Goal: Transaction & Acquisition: Purchase product/service

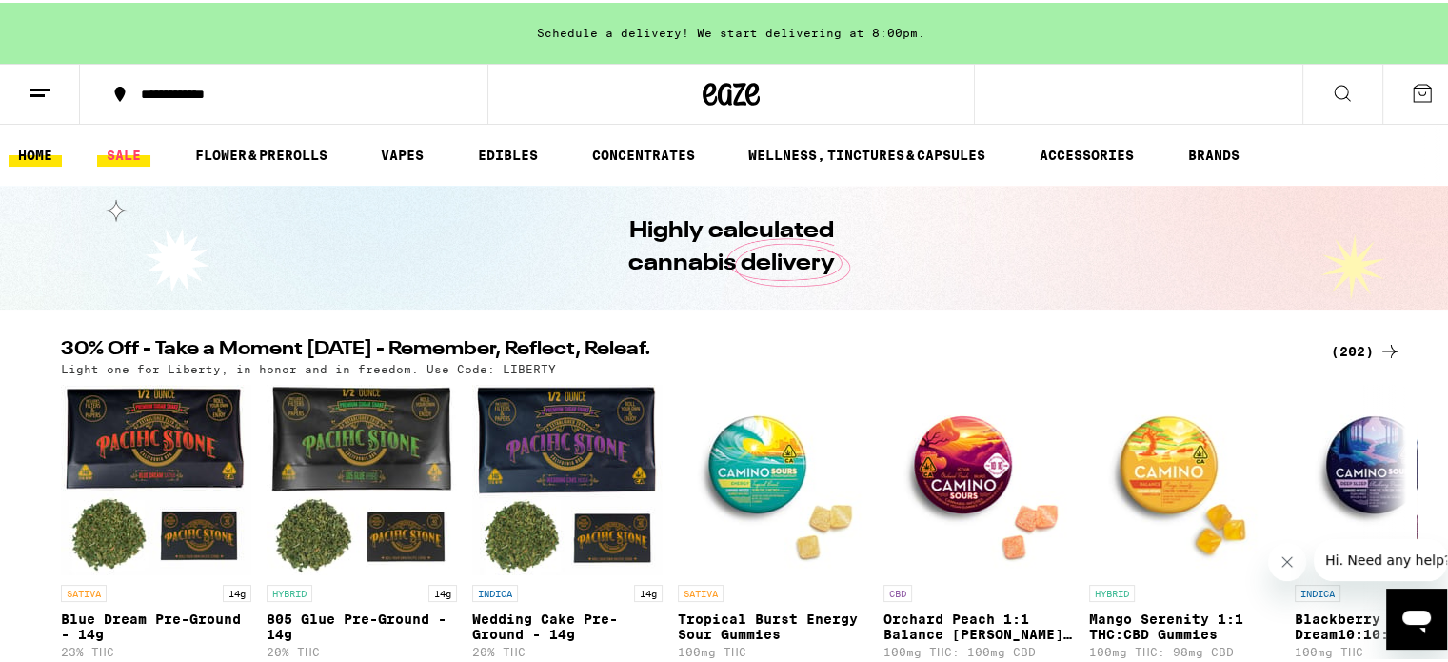
click at [125, 153] on link "SALE" at bounding box center [123, 152] width 53 height 23
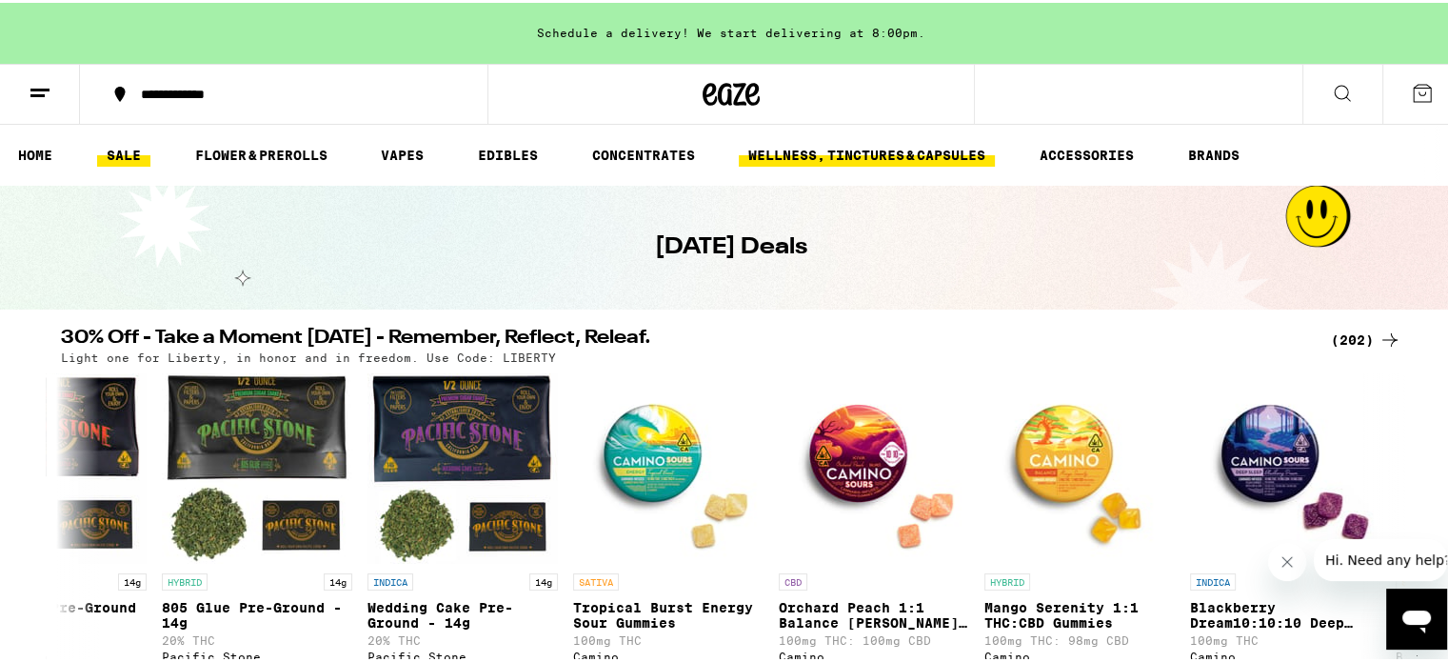
click at [947, 141] on link "WELLNESS, TINCTURES & CAPSULES" at bounding box center [867, 152] width 256 height 23
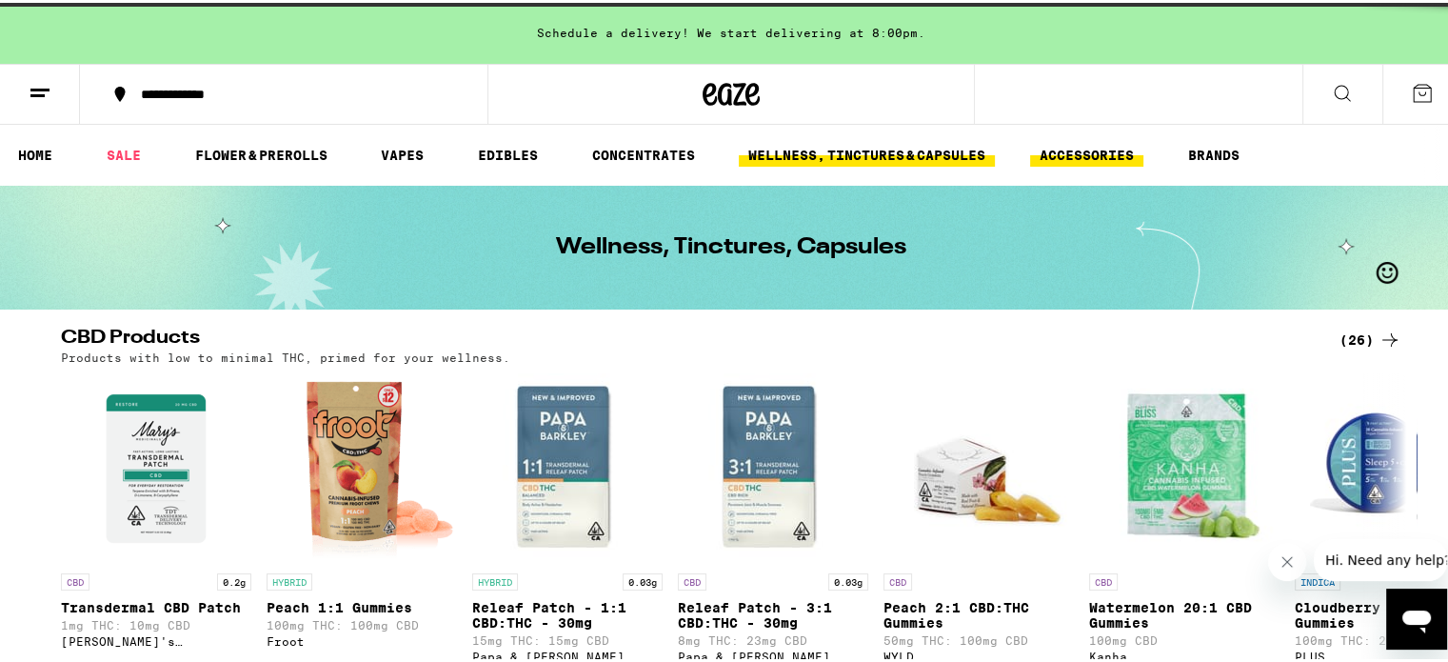
click at [1100, 154] on link "ACCESSORIES" at bounding box center [1086, 152] width 113 height 23
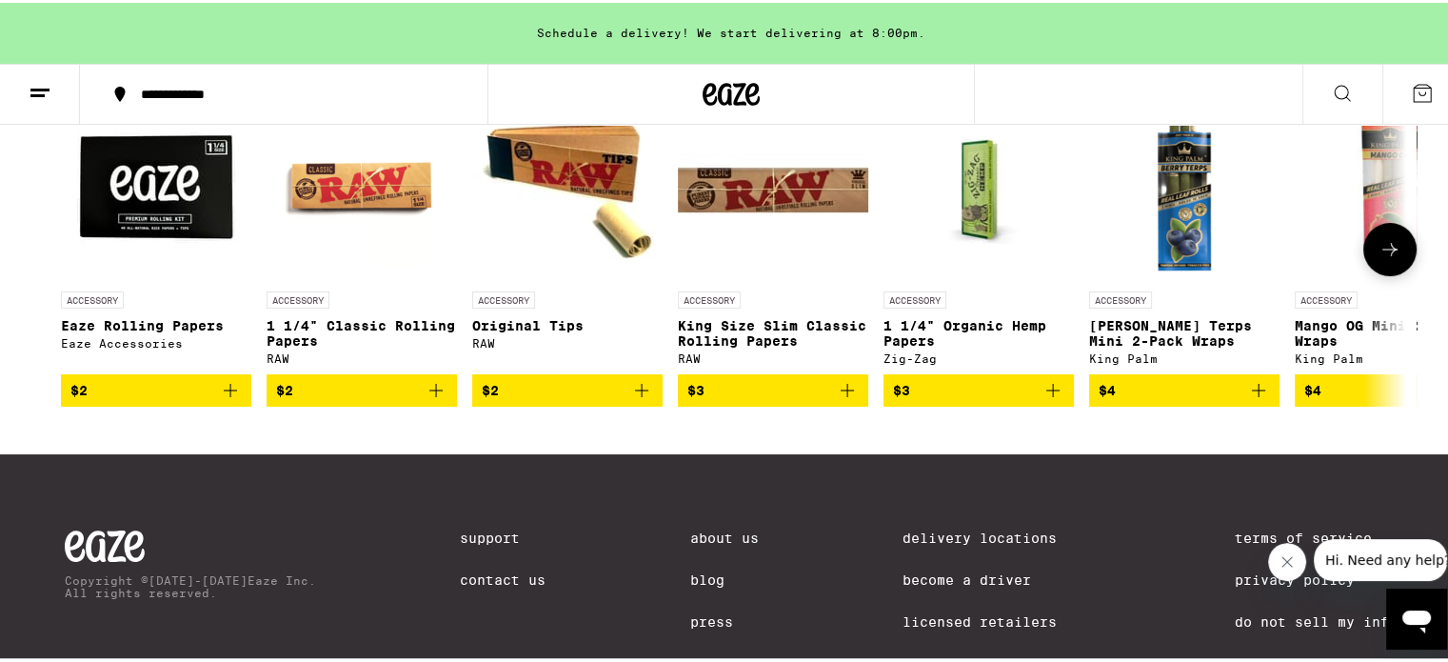
scroll to position [0, 11]
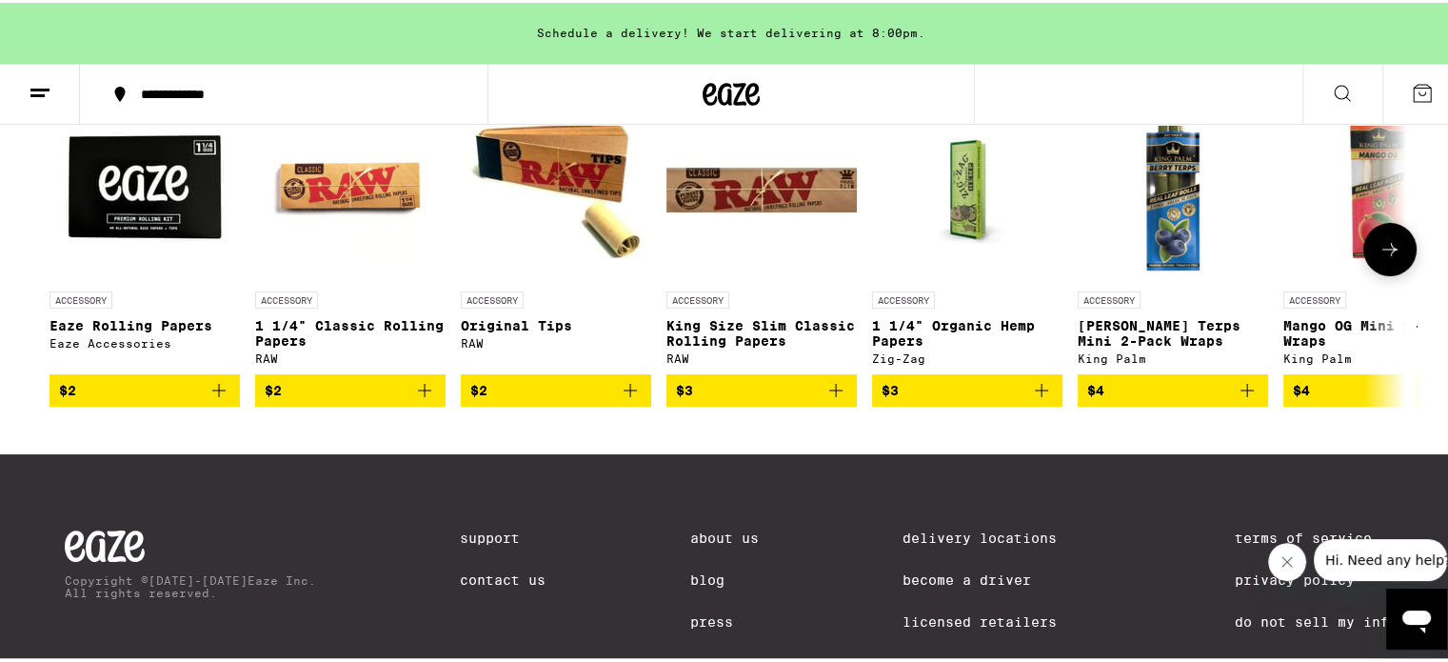
click at [828, 397] on icon "Add to bag" at bounding box center [836, 387] width 23 height 23
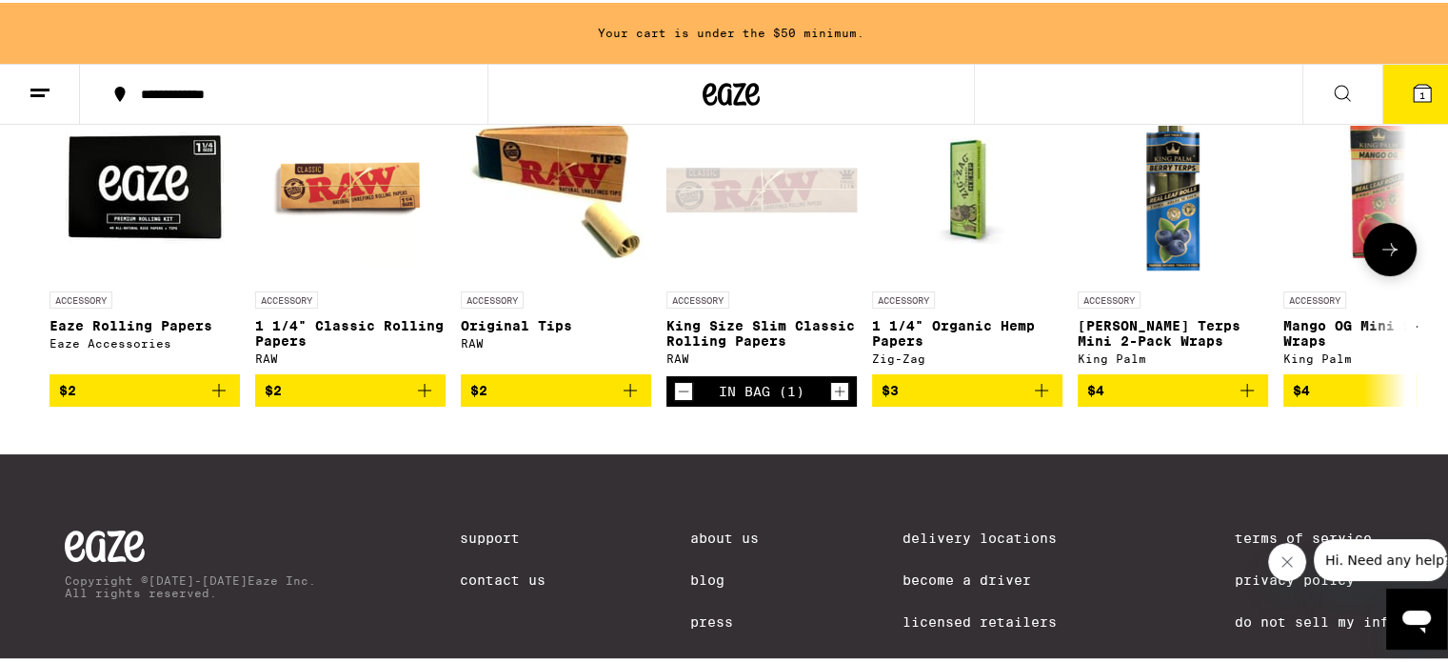
click at [620, 393] on icon "Add to bag" at bounding box center [630, 387] width 23 height 23
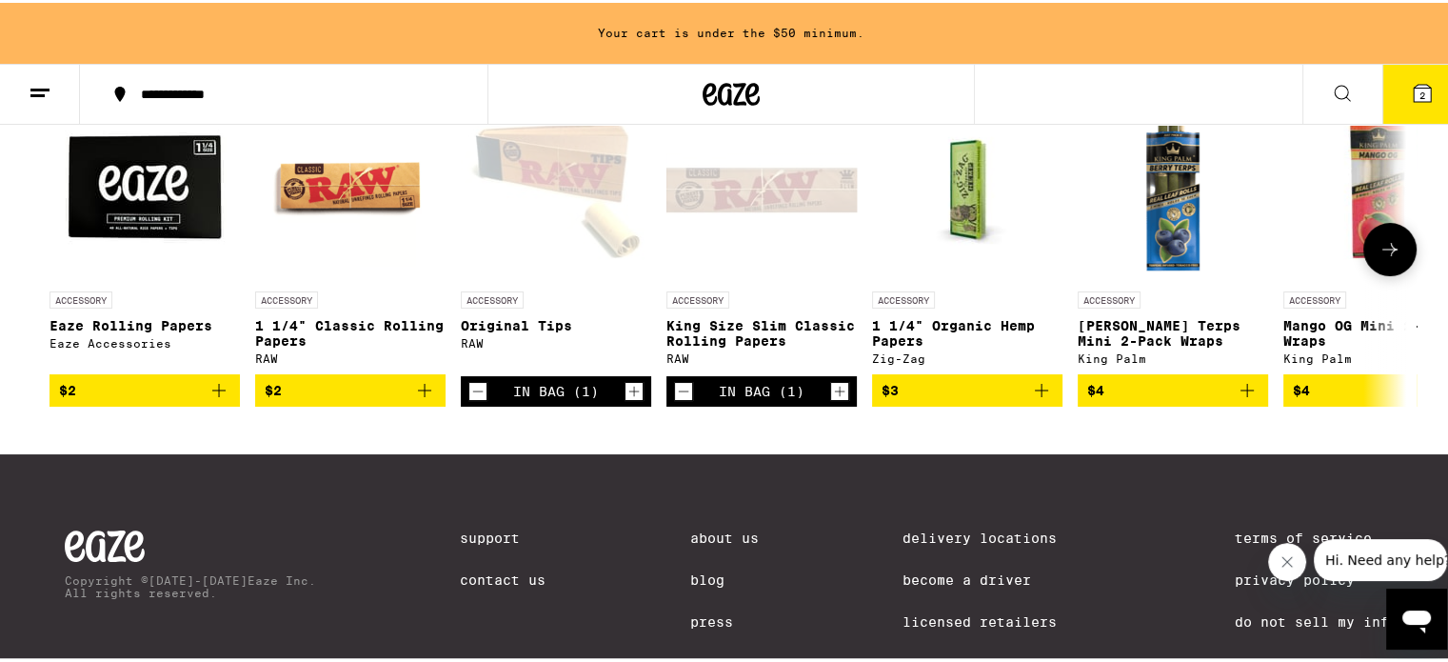
click at [1383, 243] on icon at bounding box center [1390, 246] width 23 height 23
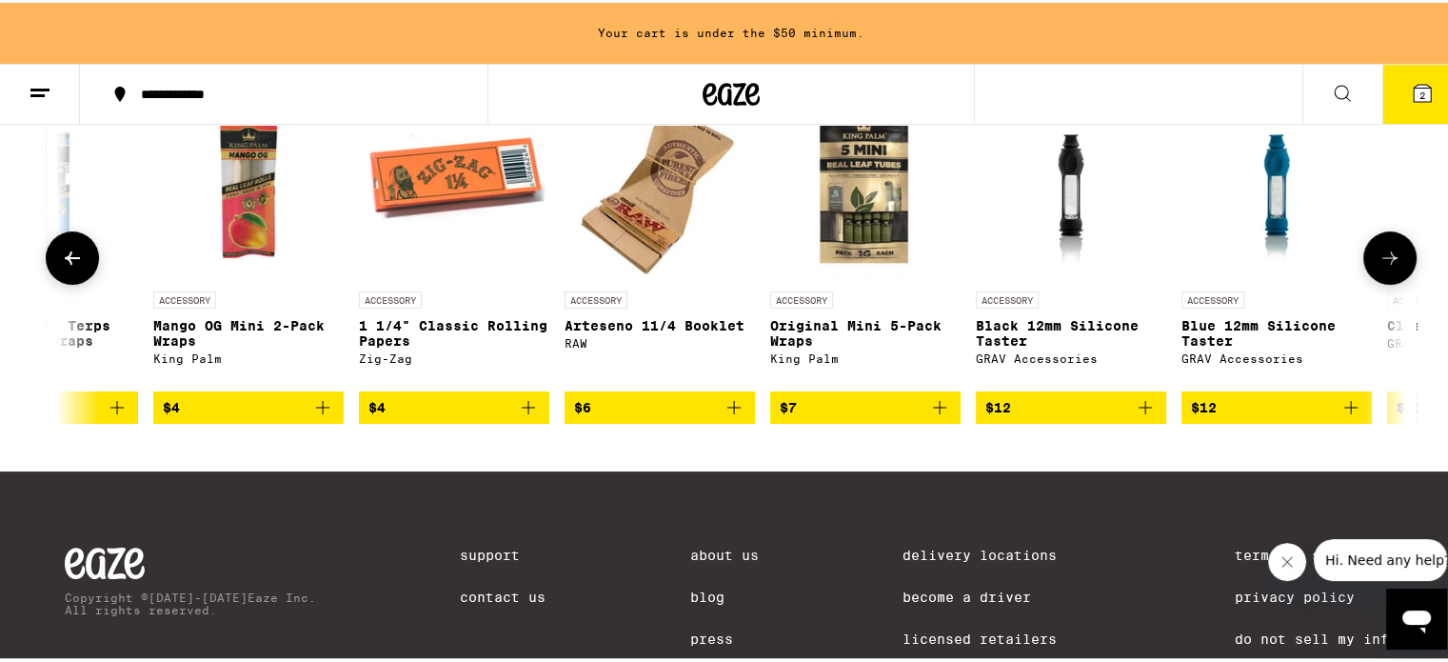
scroll to position [0, 1146]
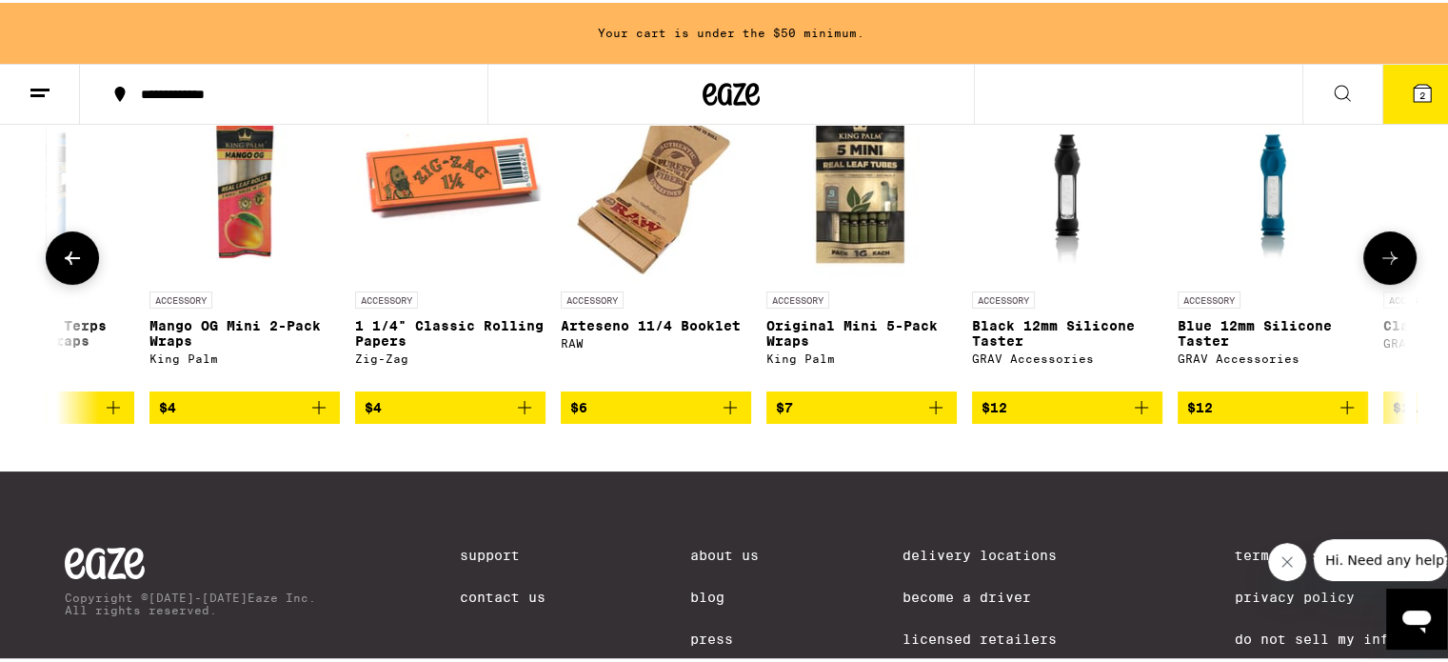
click at [1383, 243] on button at bounding box center [1390, 255] width 53 height 53
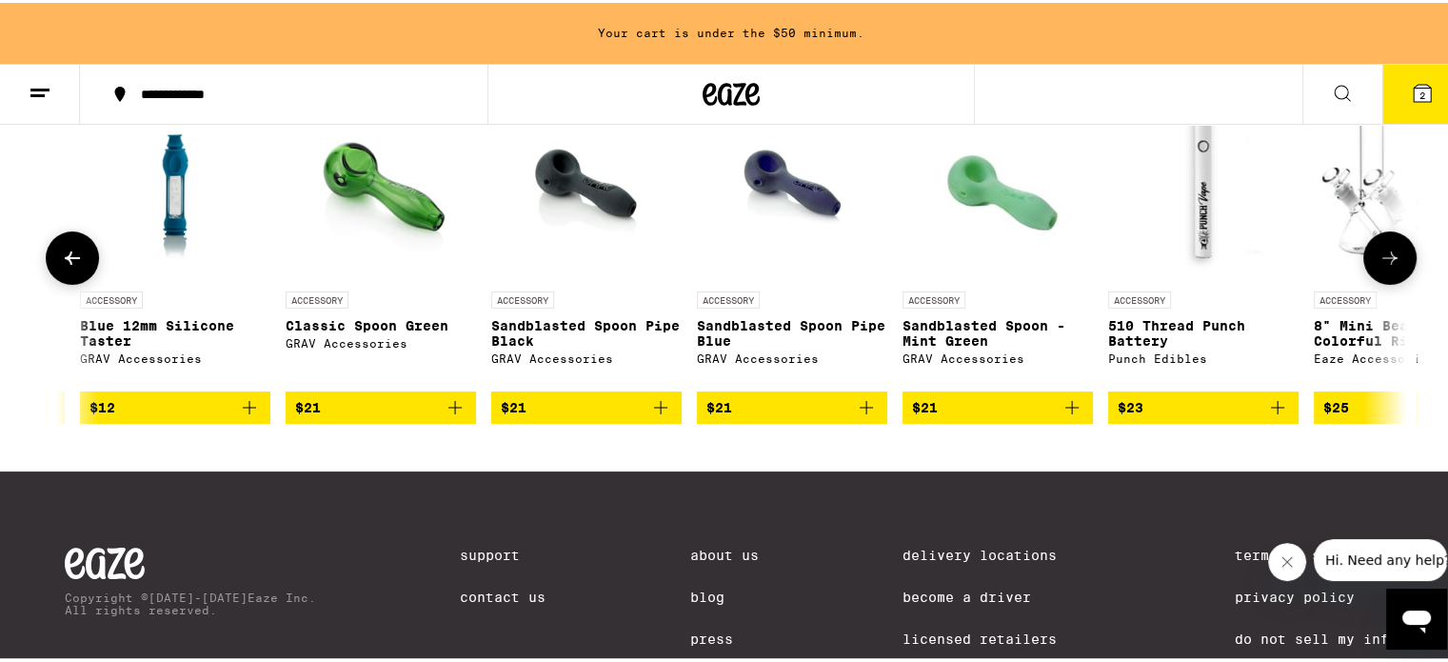
scroll to position [0, 2279]
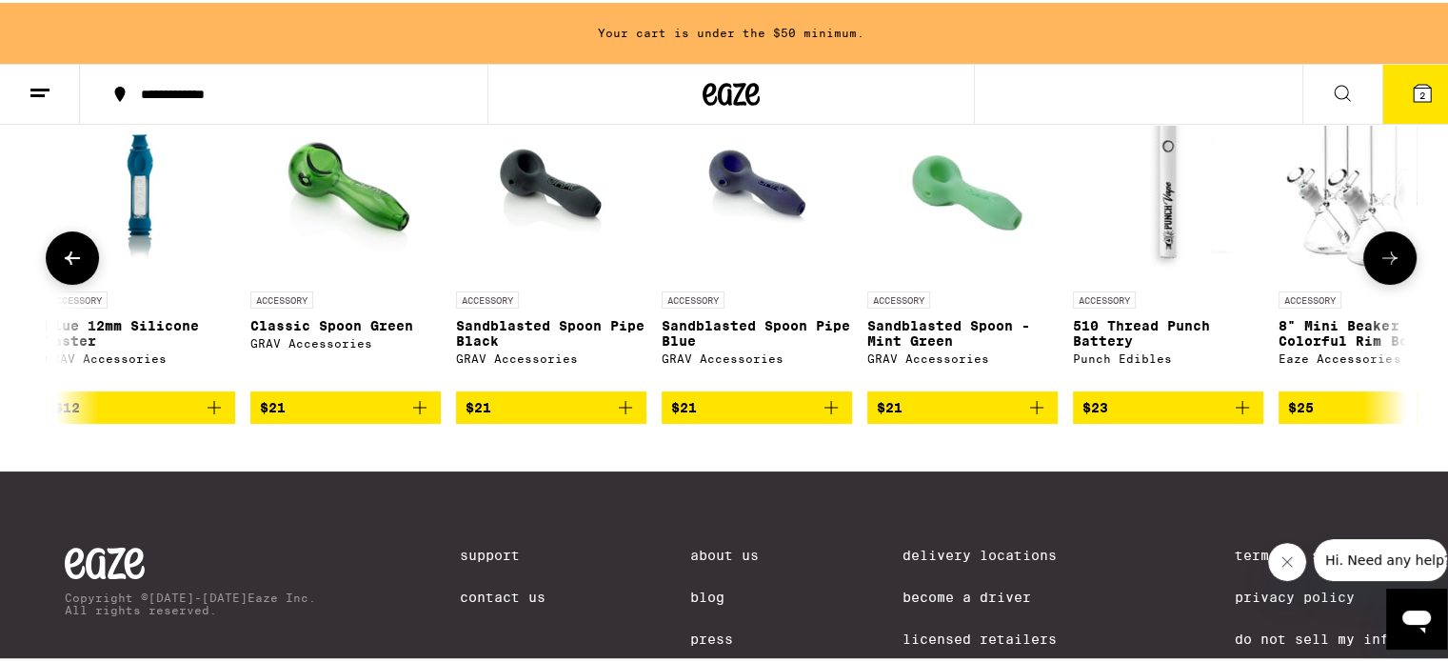
click at [381, 411] on span "$21" at bounding box center [345, 404] width 171 height 23
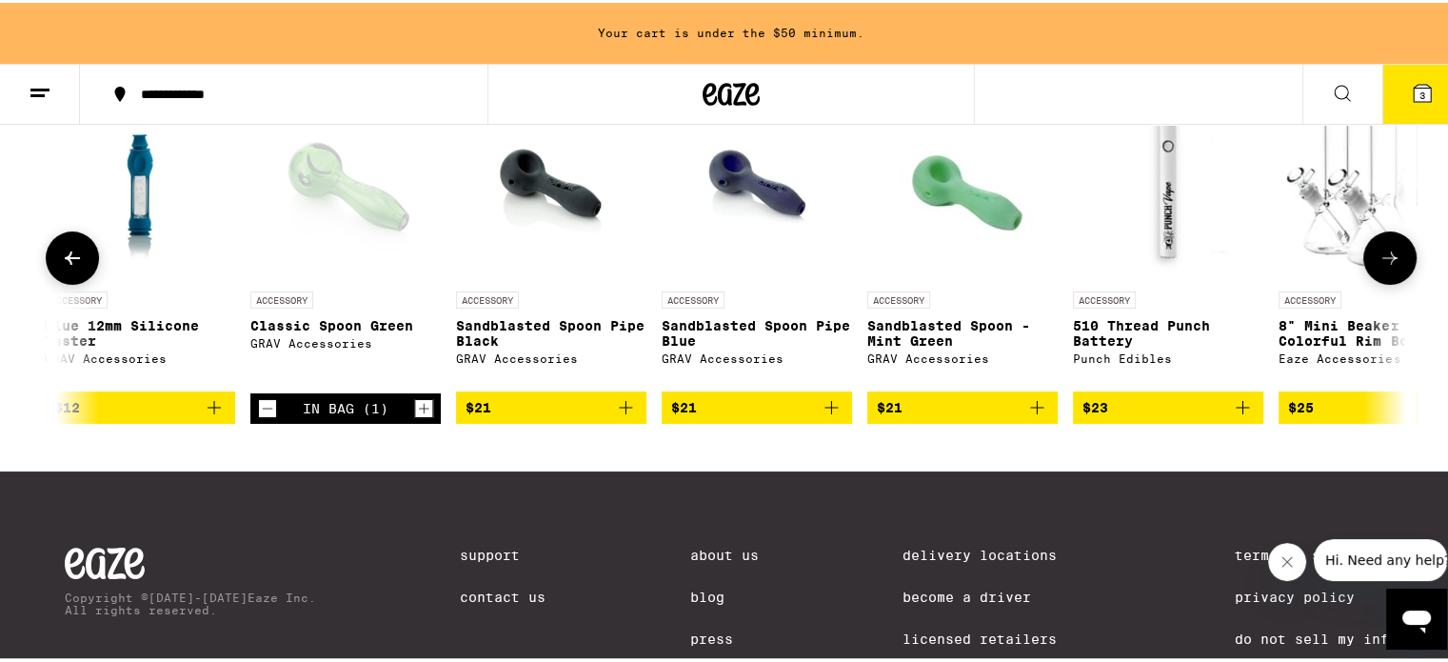
click at [1386, 255] on icon at bounding box center [1390, 255] width 23 height 23
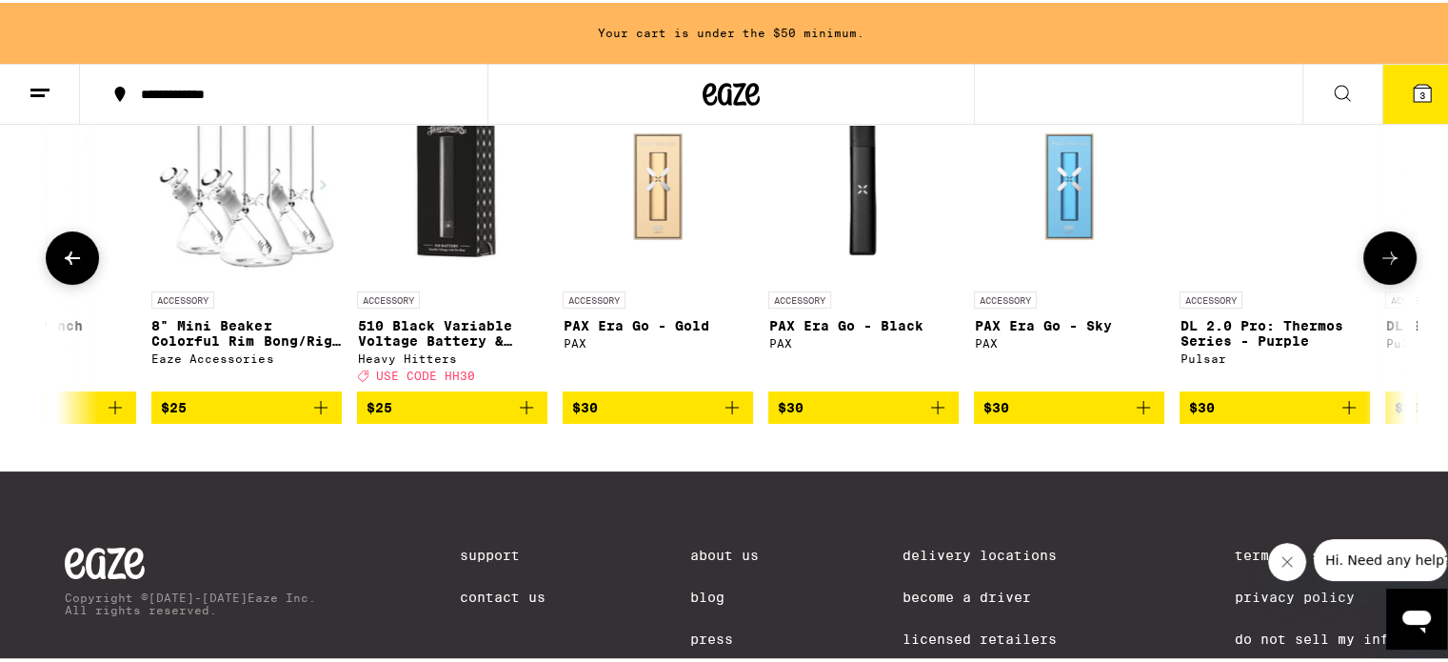
scroll to position [0, 3413]
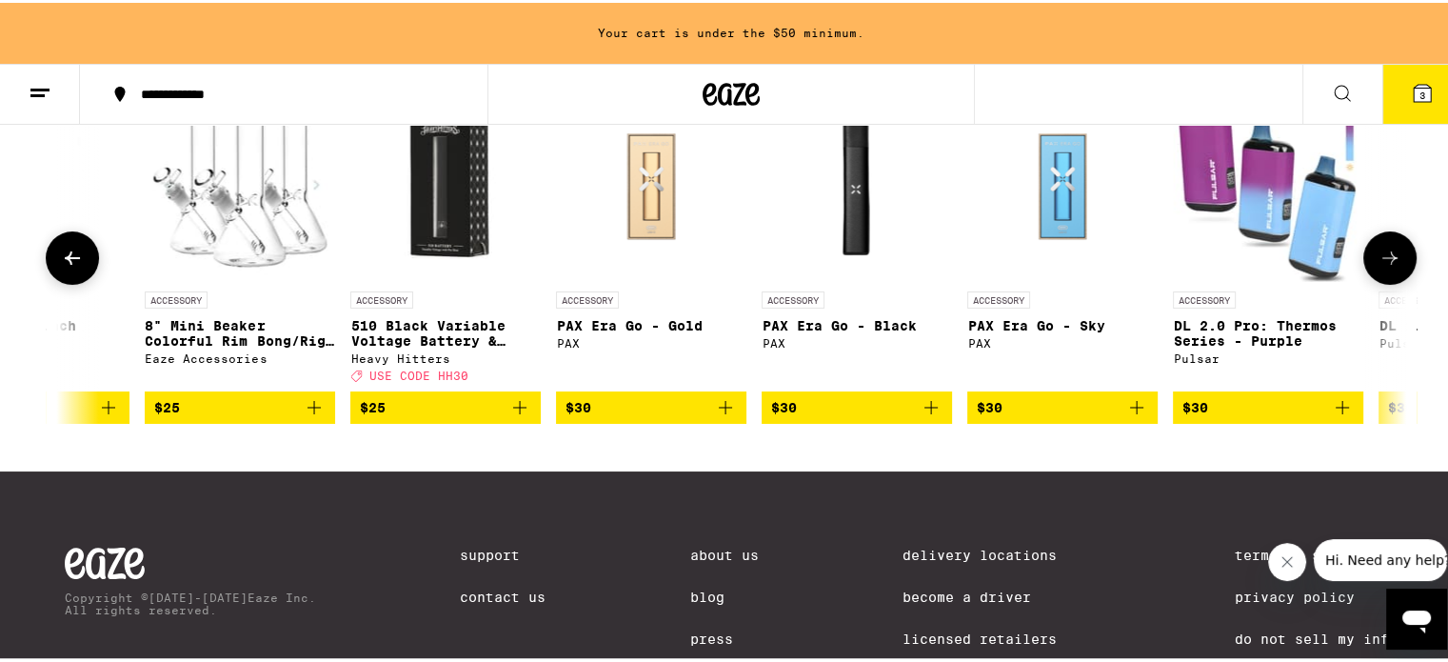
click at [1386, 255] on icon at bounding box center [1390, 255] width 23 height 23
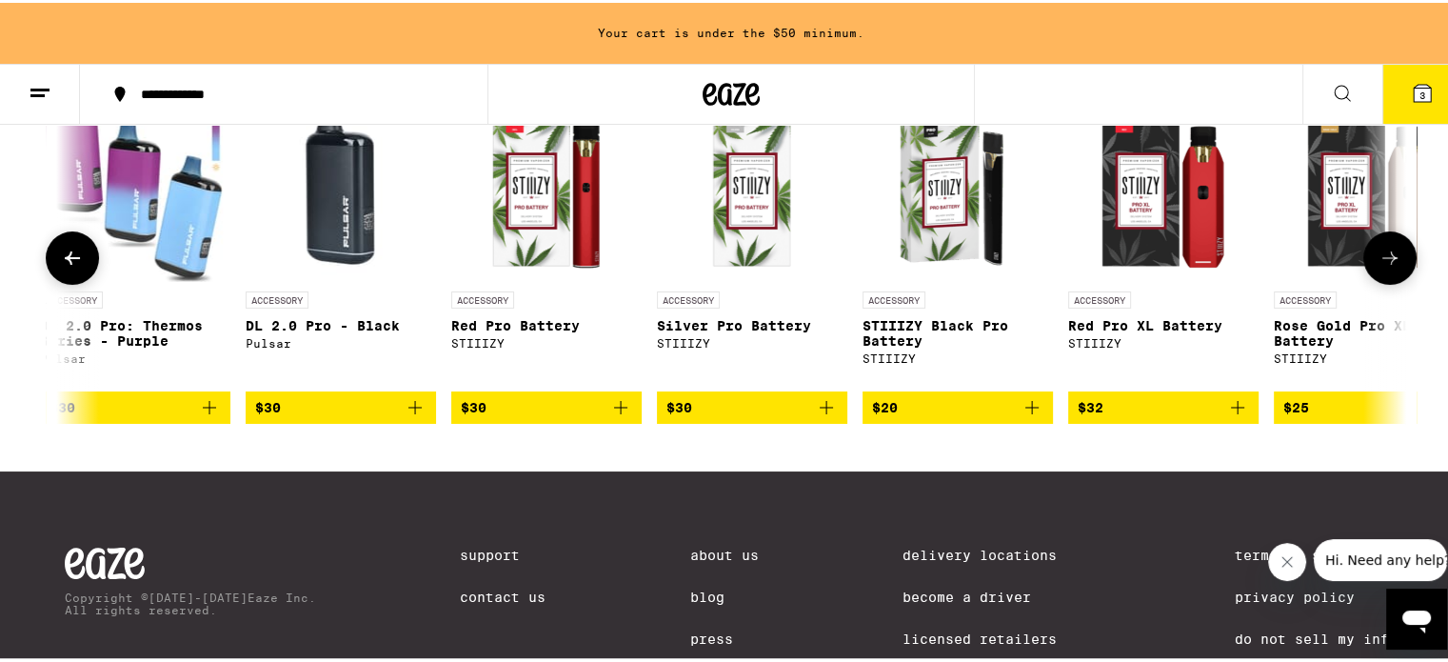
click at [1386, 255] on icon at bounding box center [1390, 255] width 23 height 23
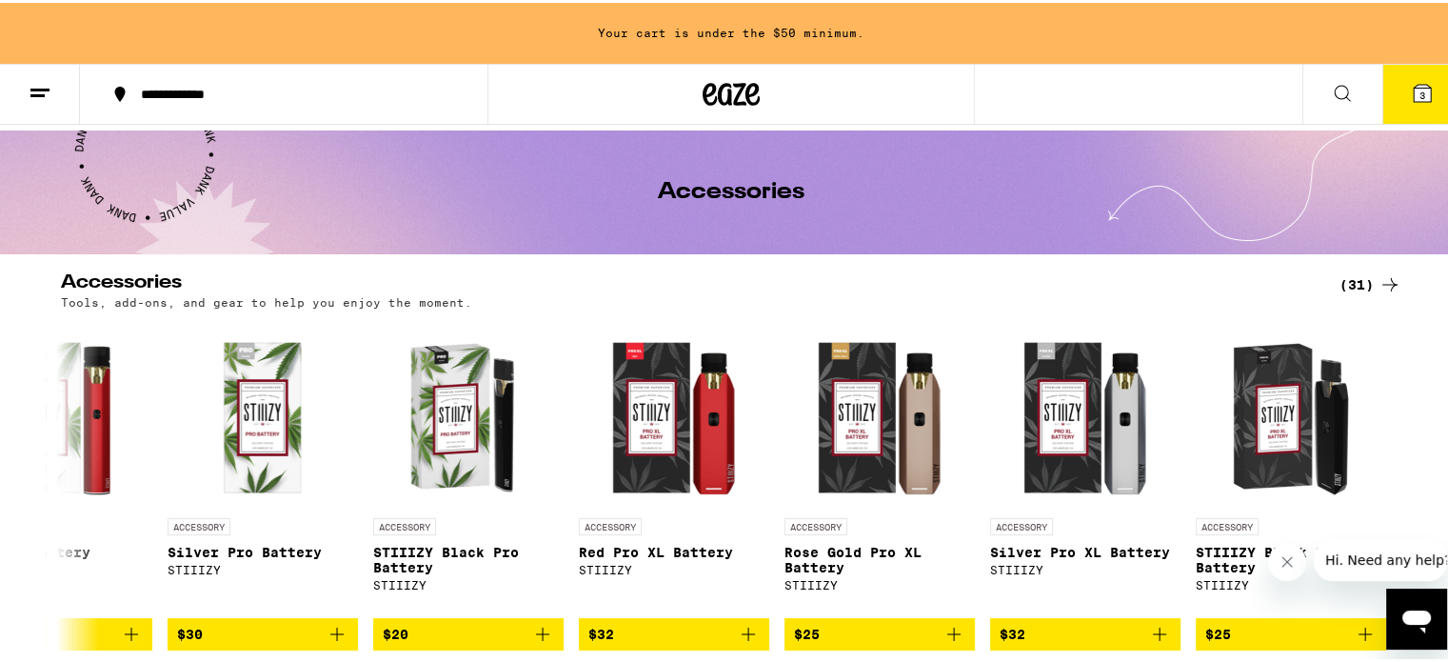
scroll to position [0, 0]
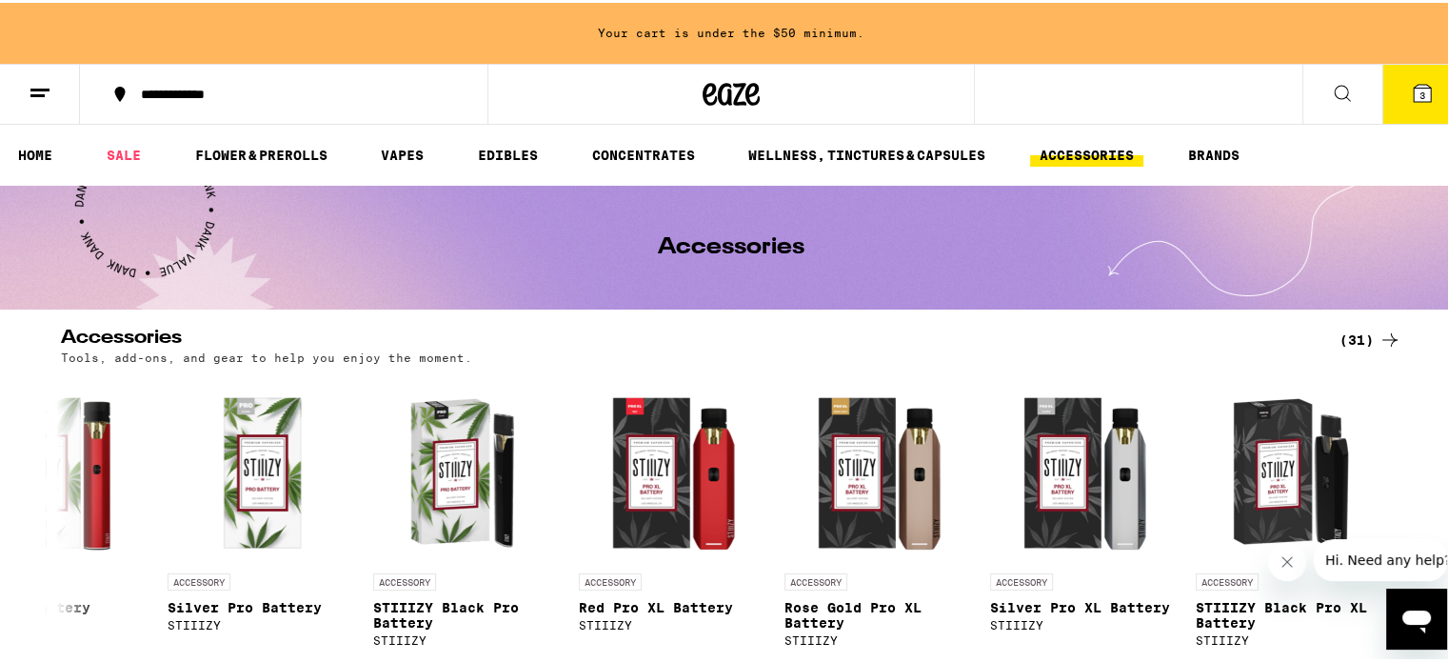
click at [1331, 90] on icon at bounding box center [1342, 90] width 23 height 23
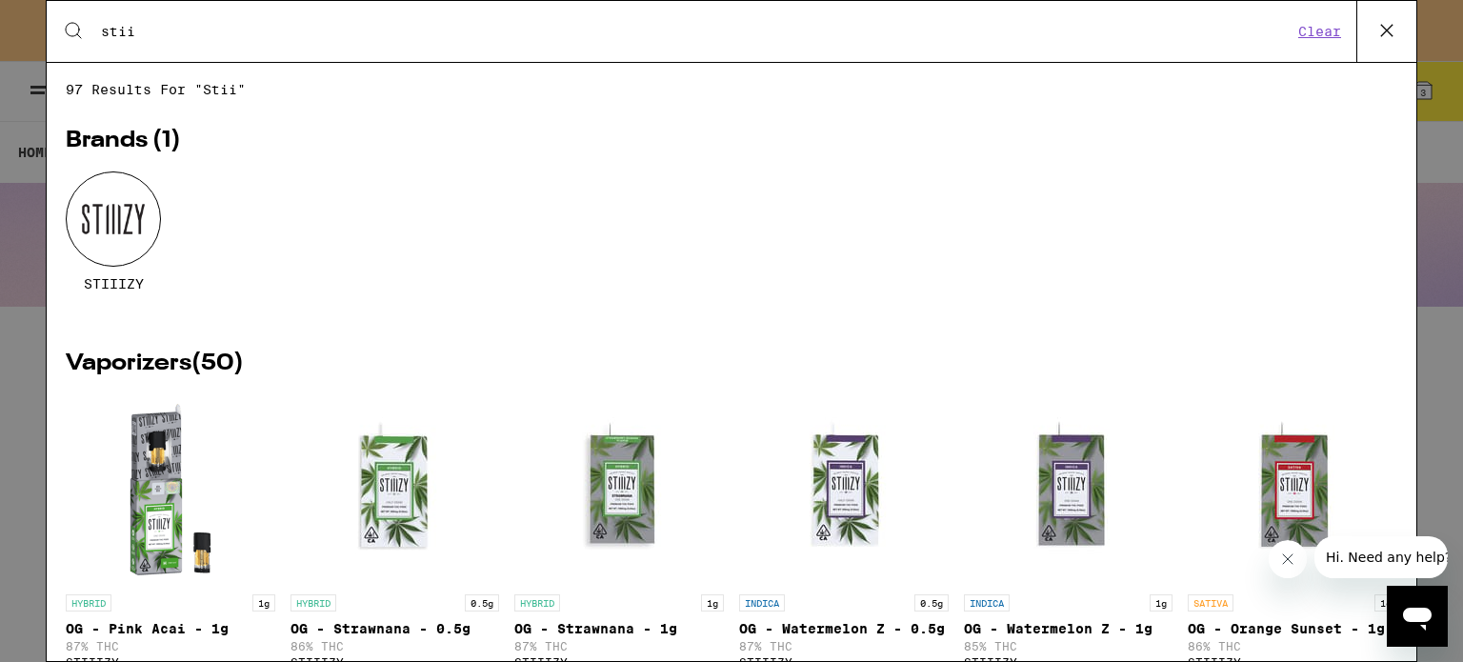
type input "stii"
click at [125, 216] on div at bounding box center [113, 218] width 95 height 95
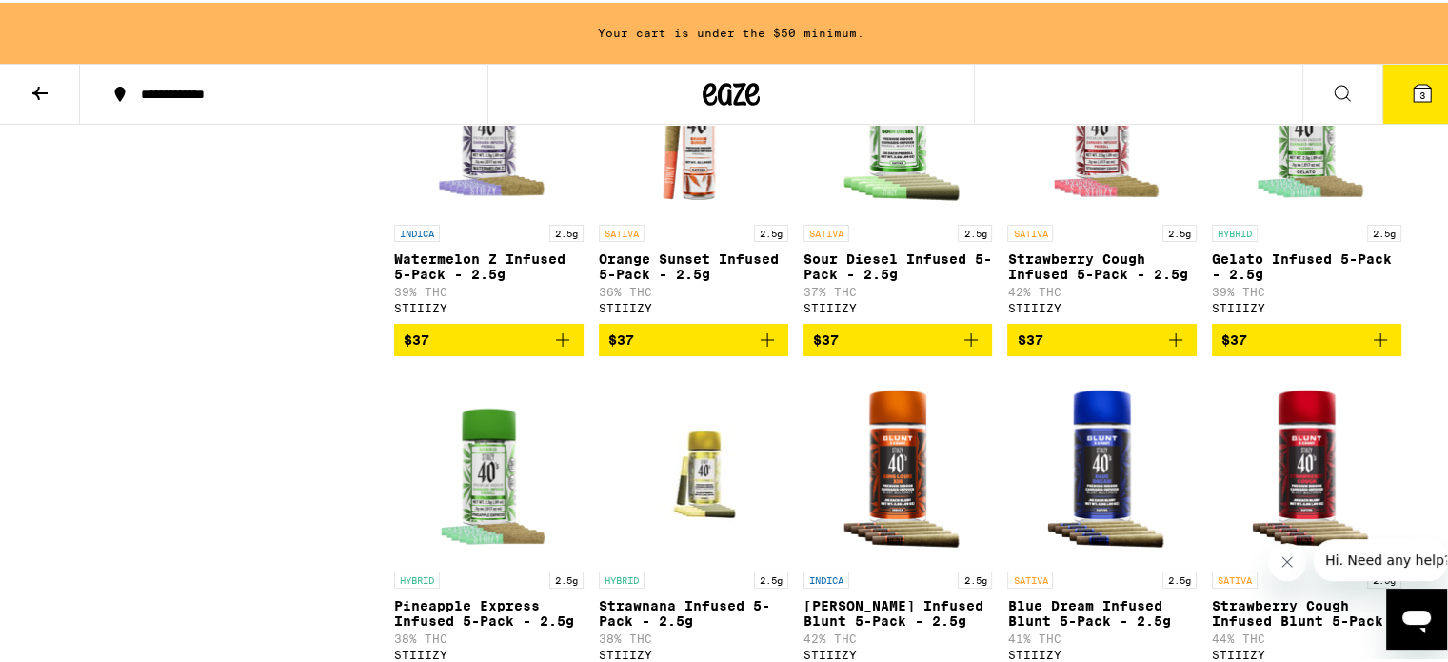
scroll to position [4887, 0]
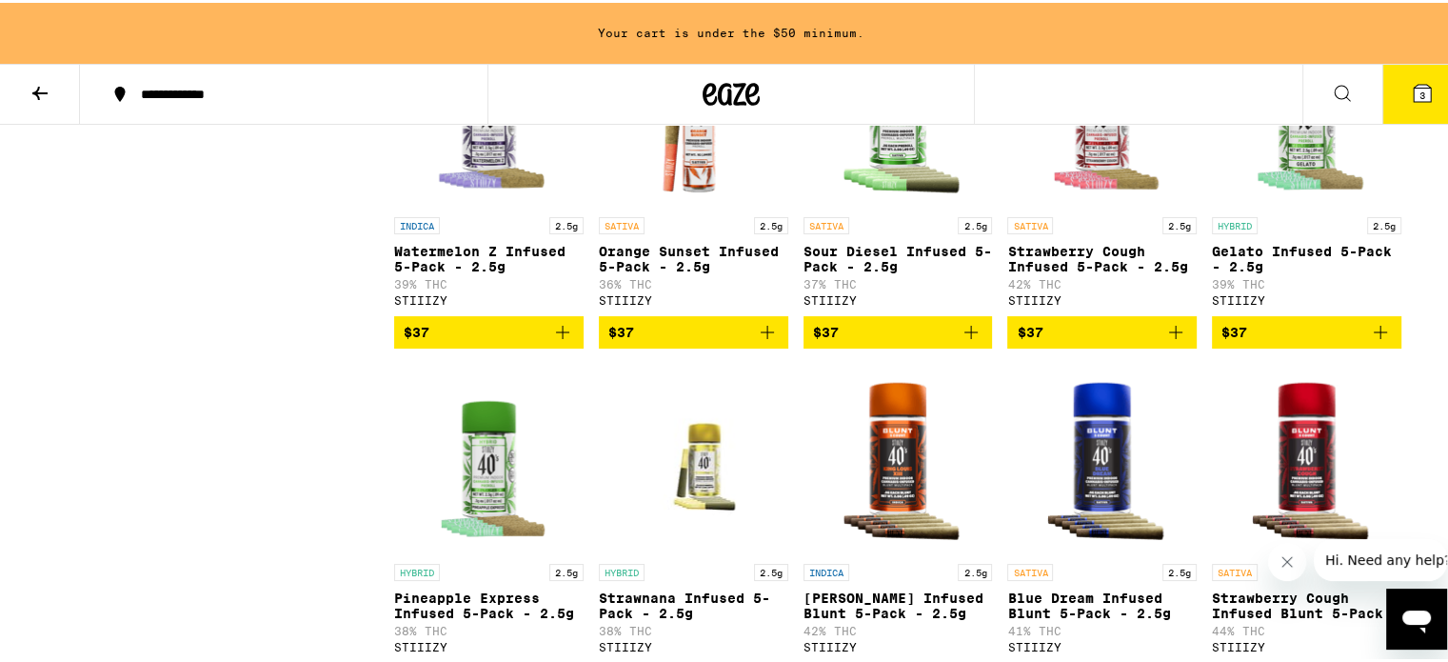
click at [1251, 341] on span "$37" at bounding box center [1307, 329] width 170 height 23
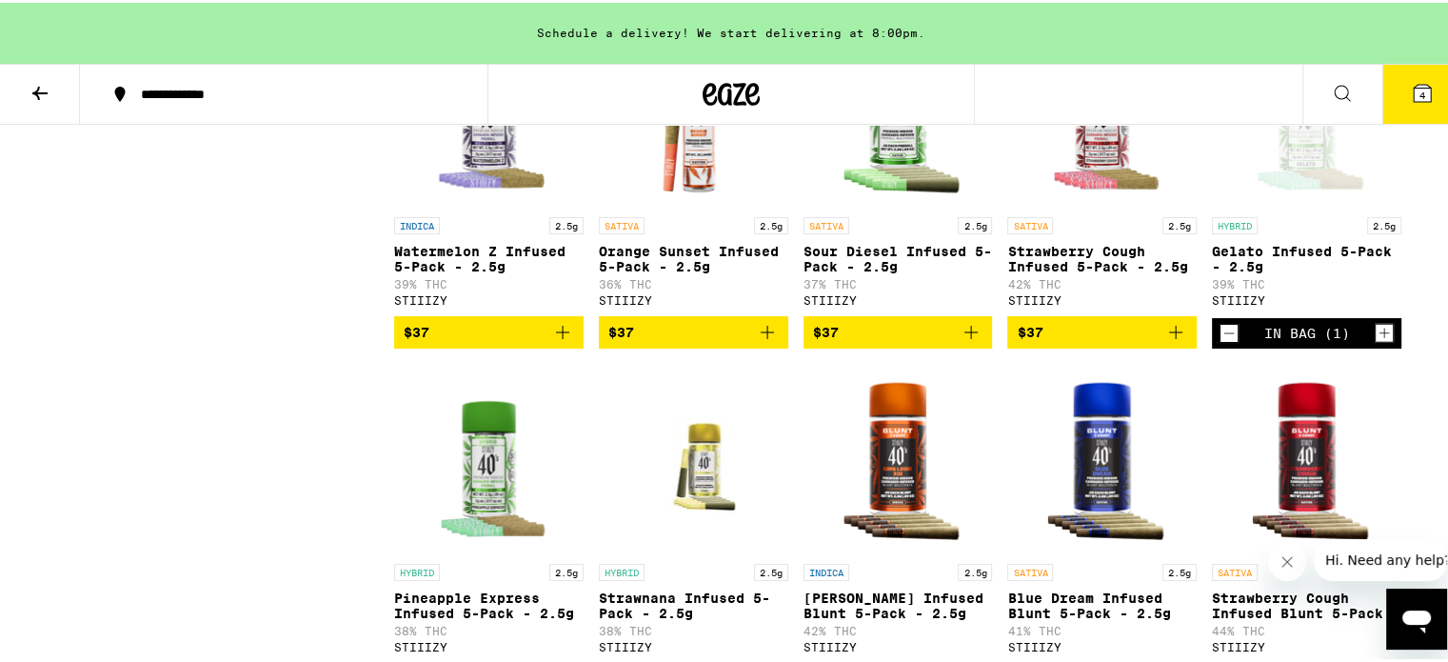
click at [1165, 341] on icon "Add to bag" at bounding box center [1176, 329] width 23 height 23
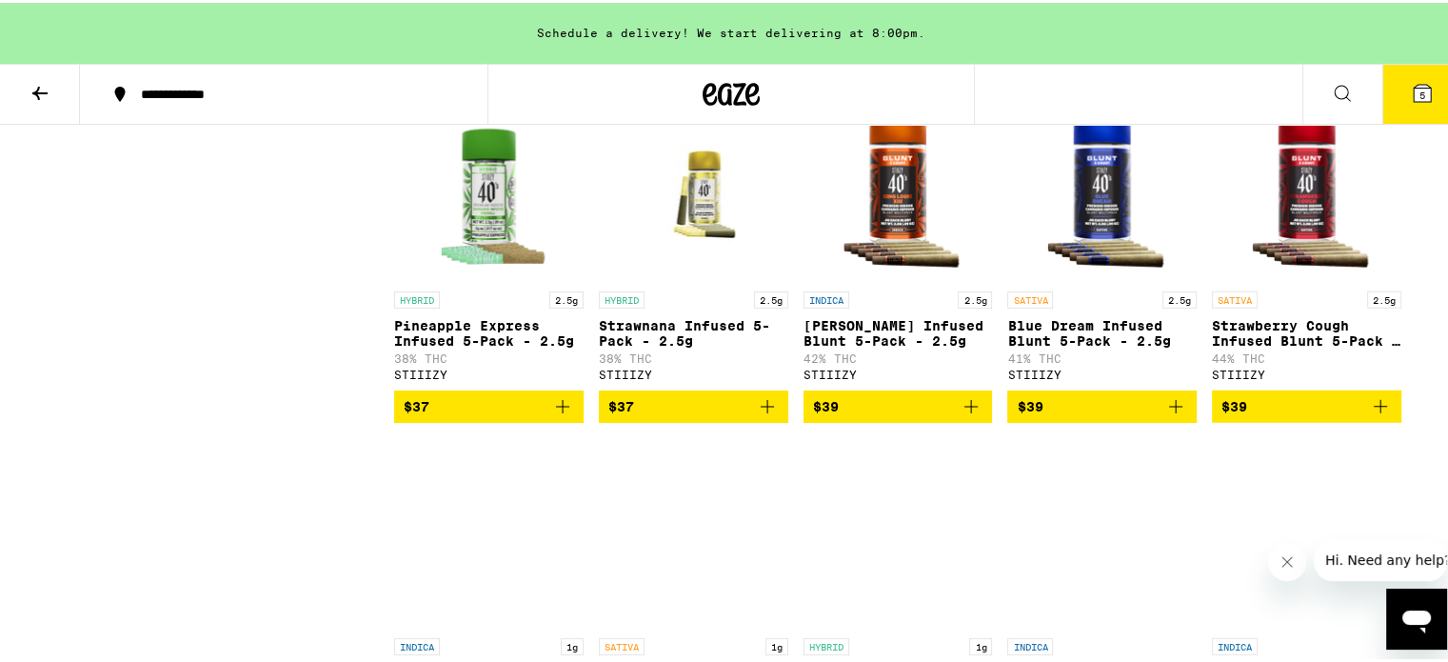
scroll to position [5163, 0]
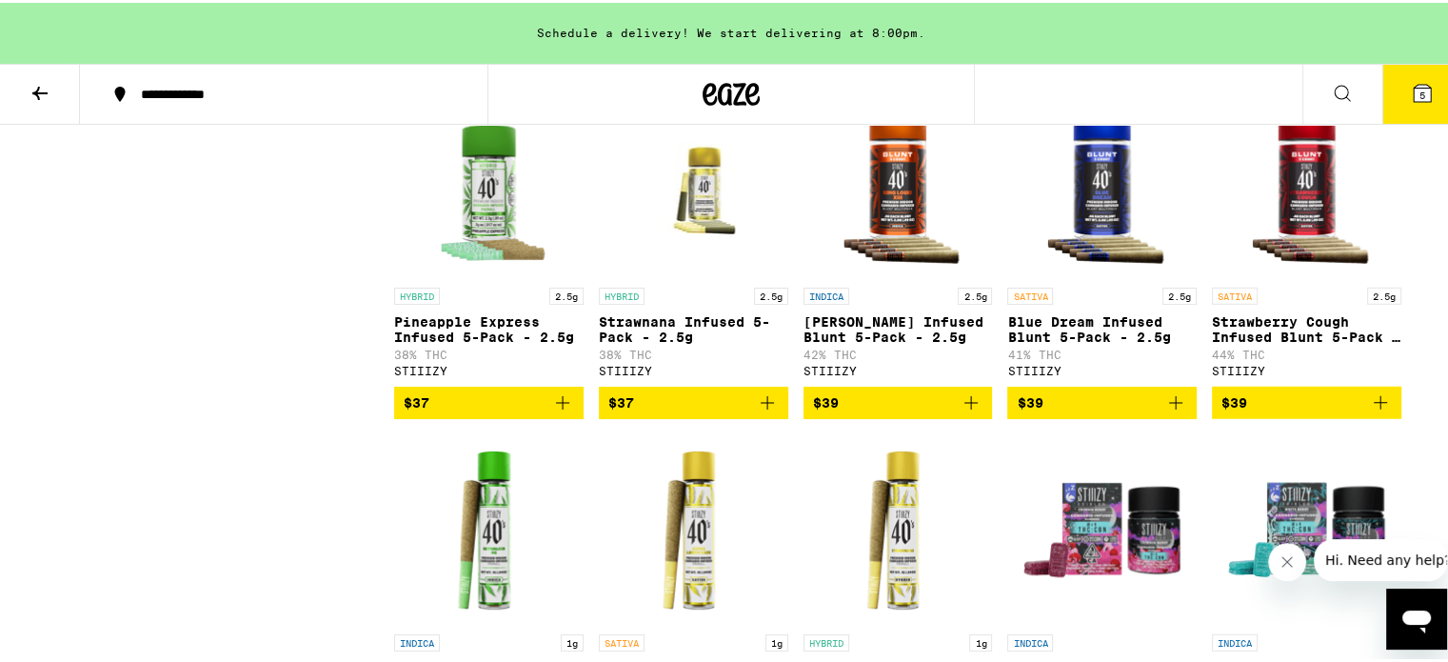
click at [757, 411] on icon "Add to bag" at bounding box center [767, 400] width 23 height 23
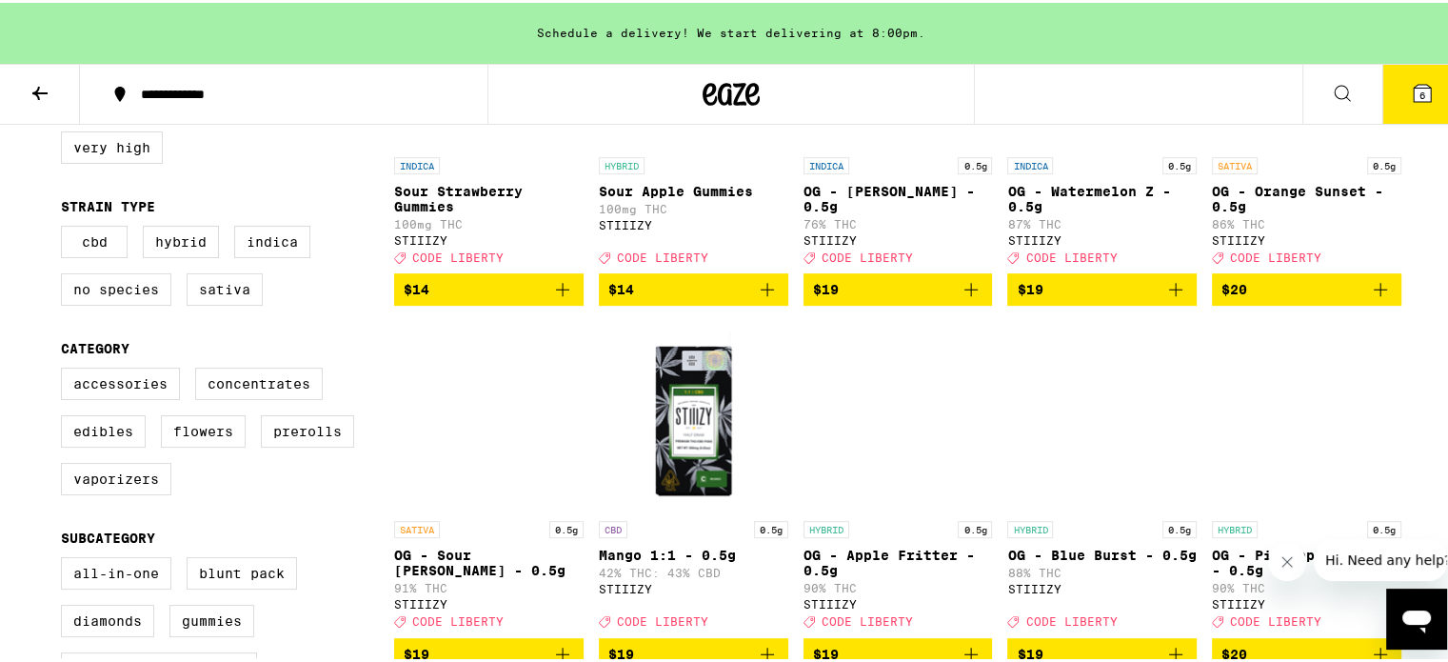
scroll to position [0, 0]
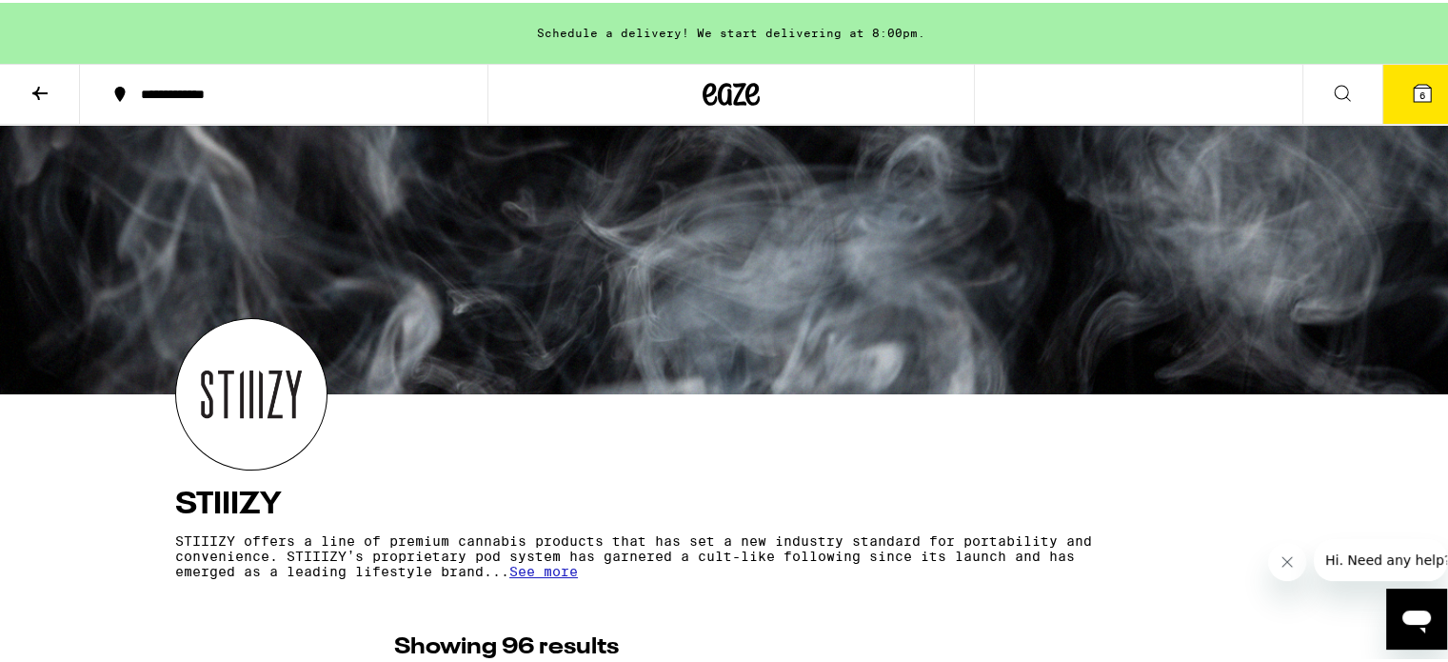
click at [1331, 79] on icon at bounding box center [1342, 90] width 23 height 23
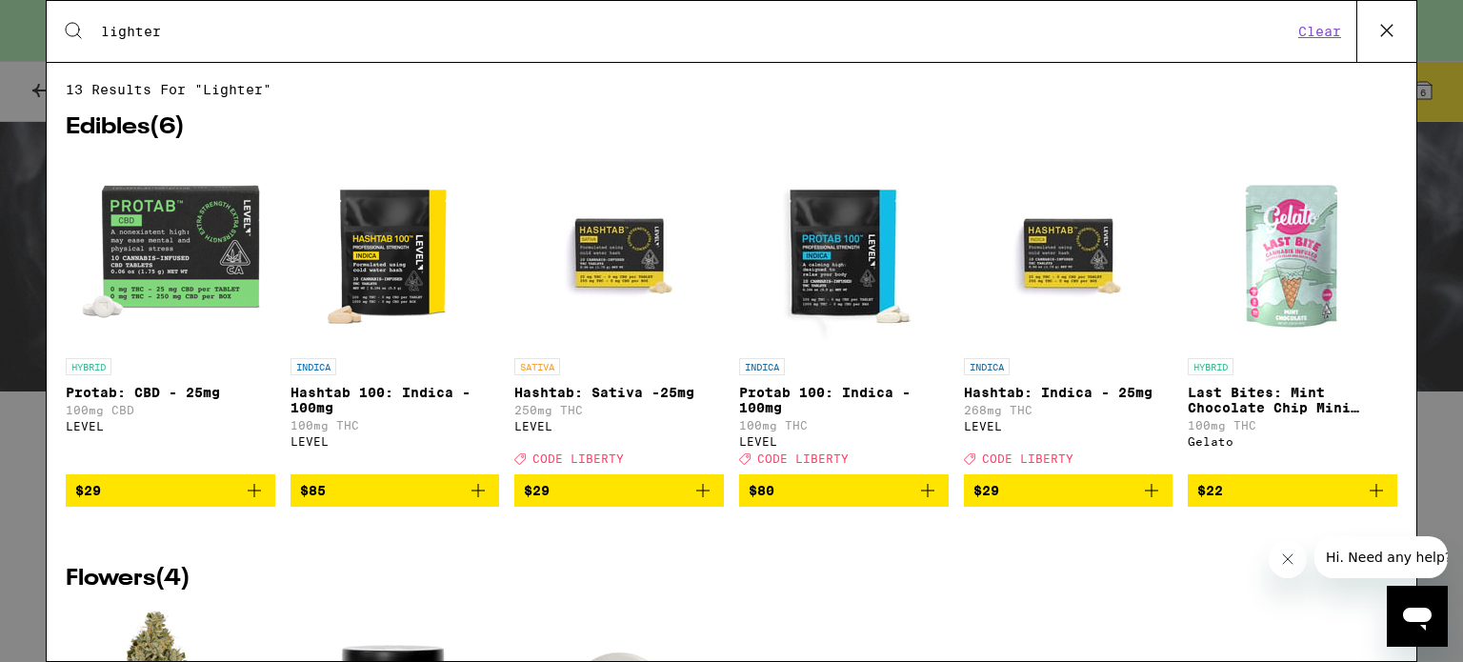
type input "lighter"
click at [1204, 189] on img "Open page for Last Bites: Mint Chocolate Chip Mini Cones from Gelato" at bounding box center [1292, 253] width 190 height 190
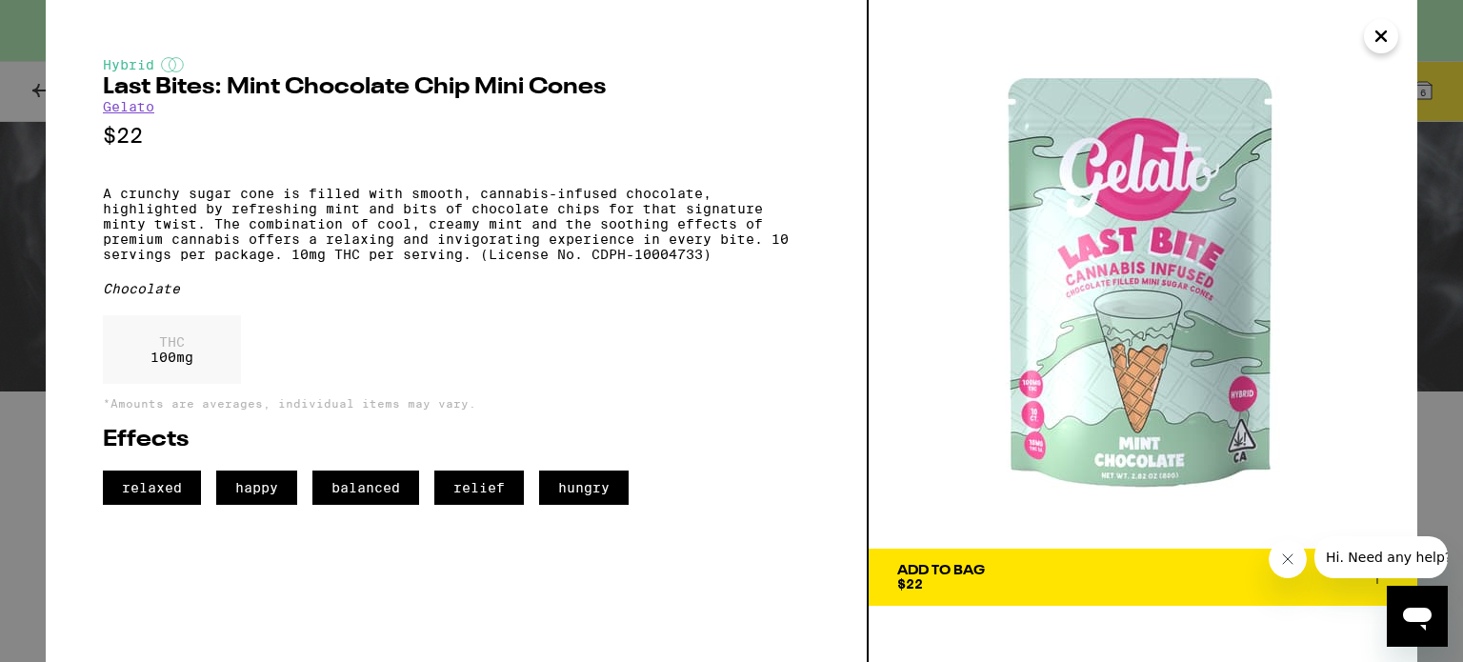
click at [1383, 25] on icon "Close" at bounding box center [1380, 36] width 23 height 29
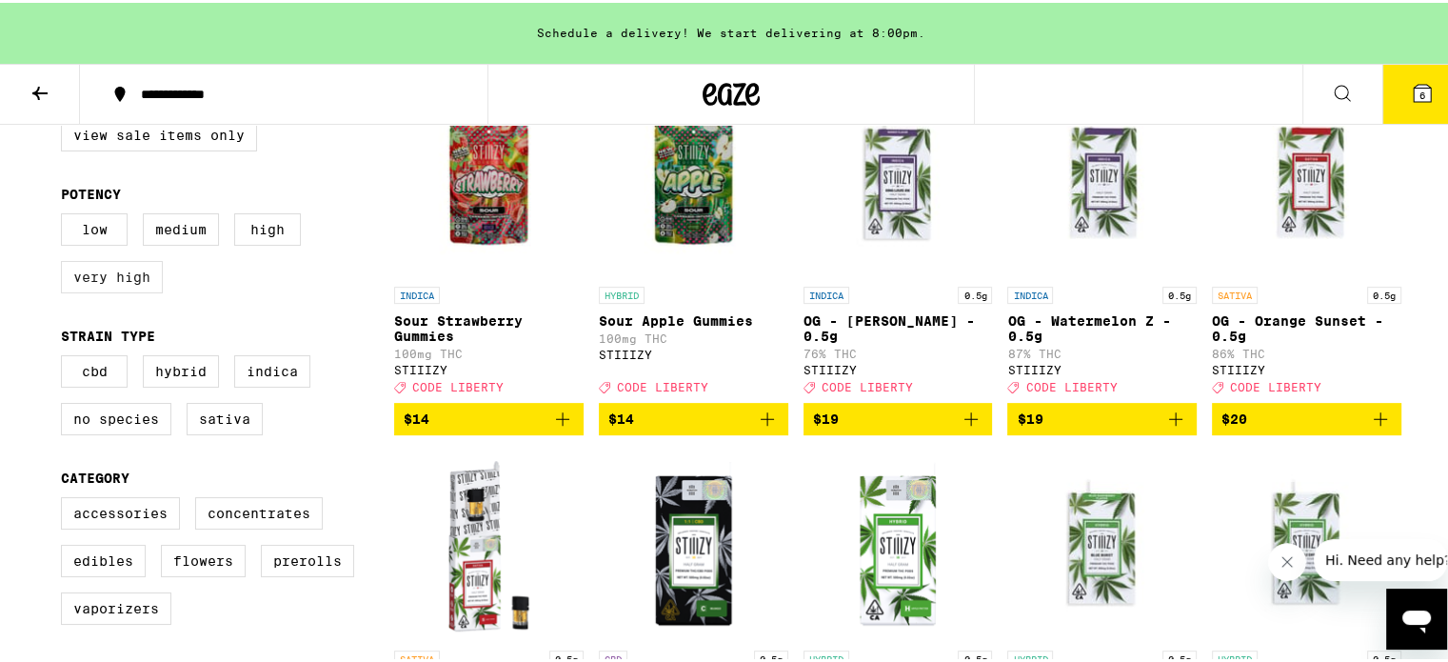
scroll to position [586, 0]
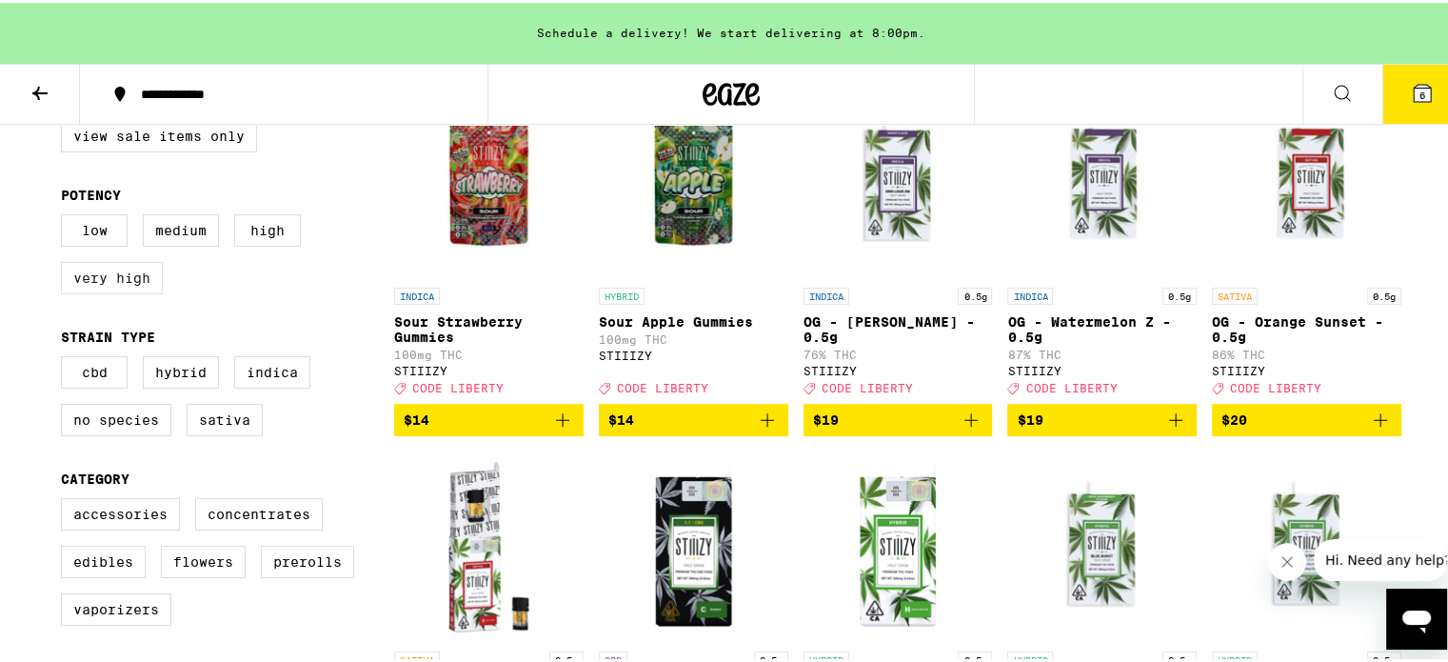
click at [130, 291] on label "Very High" at bounding box center [112, 275] width 102 height 32
click at [66, 215] on input "Very High" at bounding box center [65, 214] width 1 height 1
checkbox input "true"
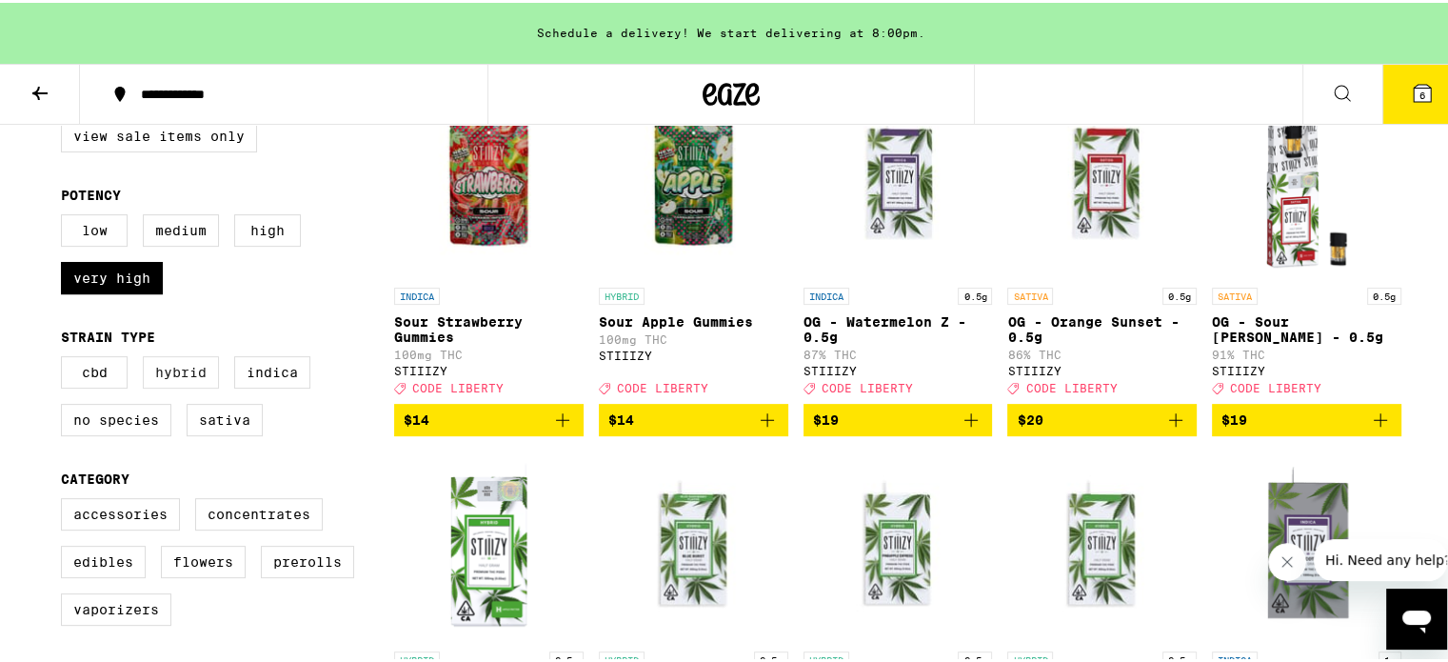
click at [166, 377] on label "Hybrid" at bounding box center [181, 369] width 76 height 32
click at [66, 357] on input "Hybrid" at bounding box center [65, 356] width 1 height 1
checkbox input "true"
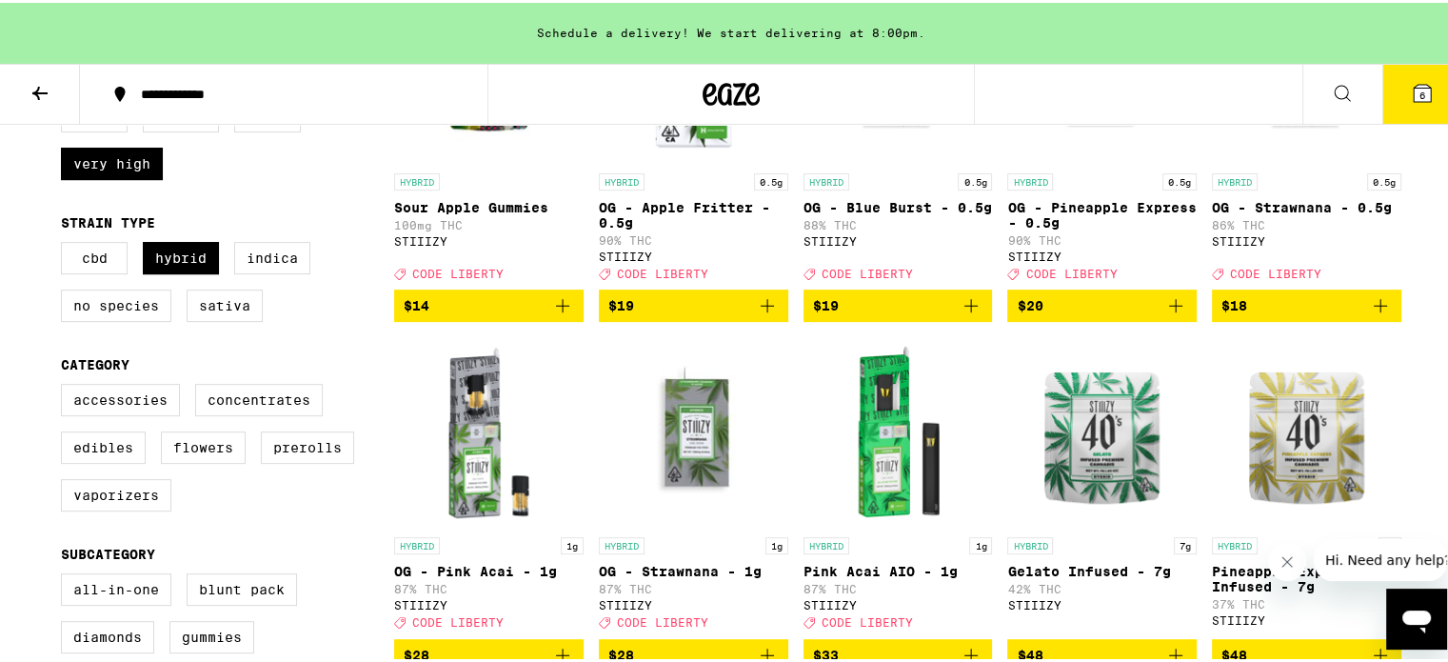
scroll to position [701, 0]
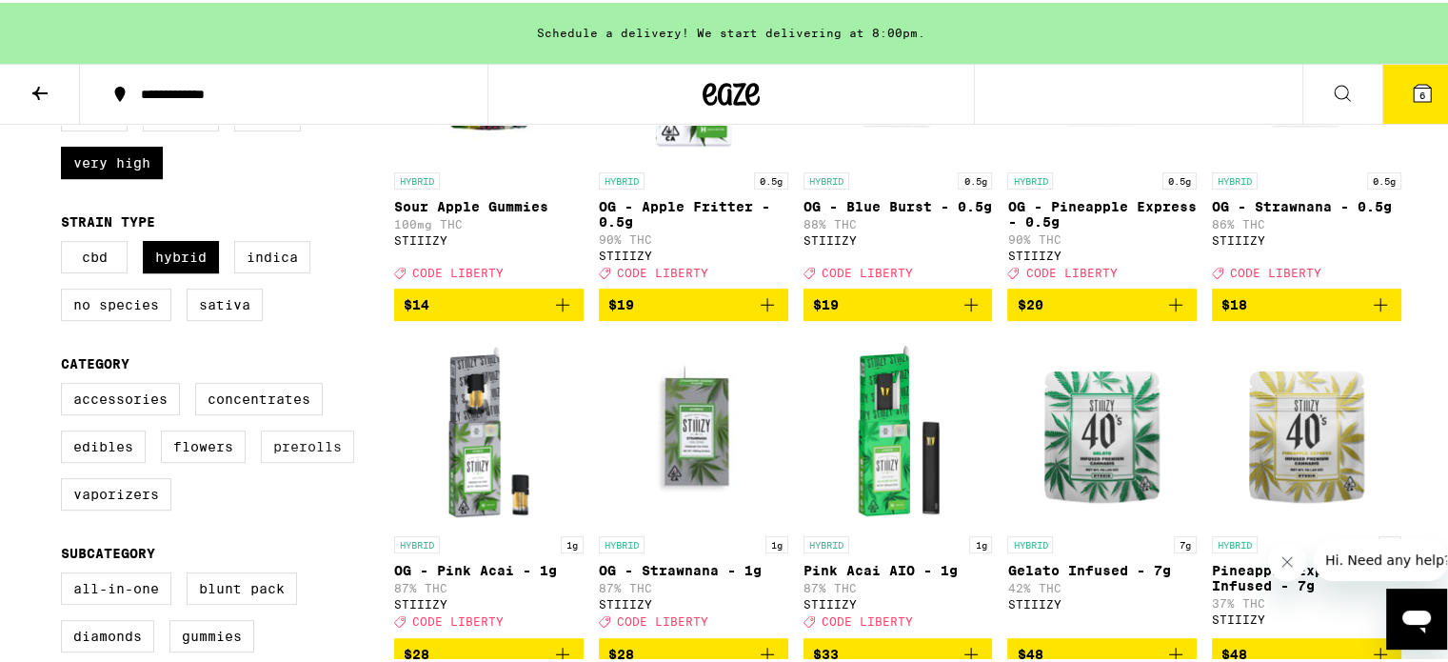
click at [281, 455] on label "Prerolls" at bounding box center [307, 444] width 93 height 32
click at [66, 384] on input "Prerolls" at bounding box center [65, 383] width 1 height 1
checkbox input "true"
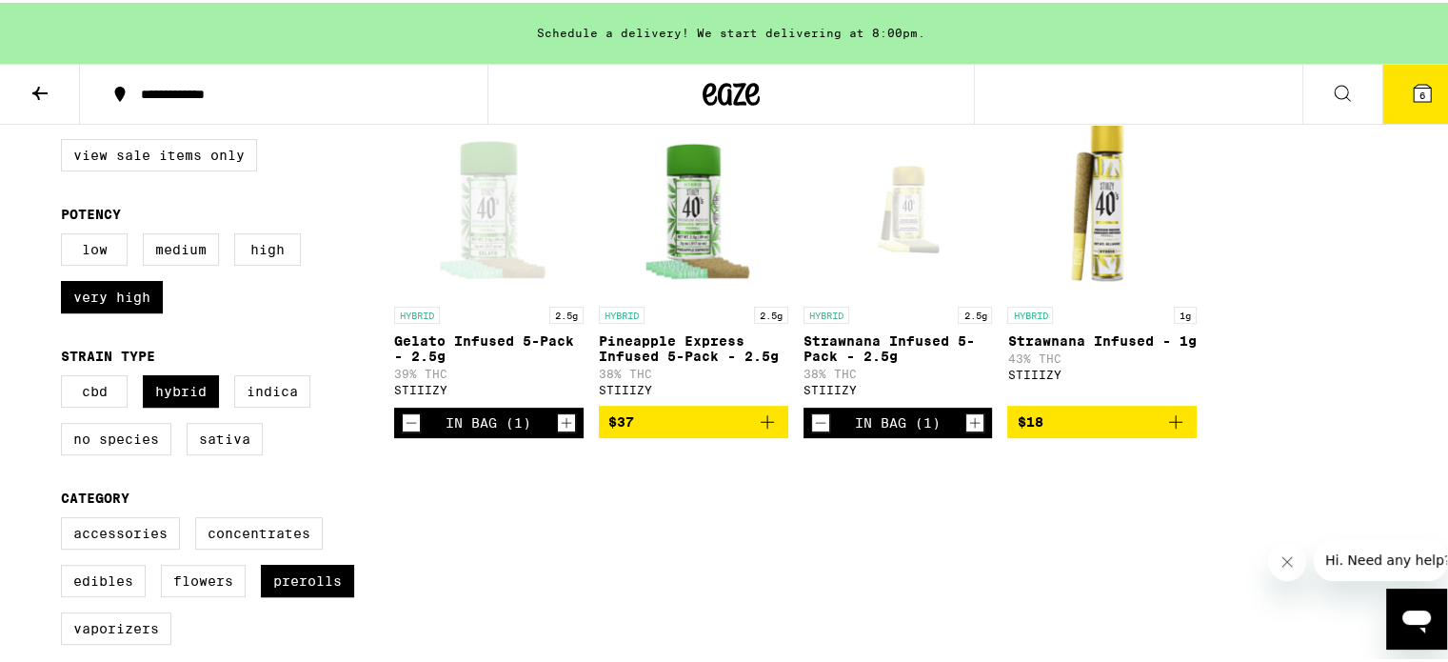
scroll to position [573, 0]
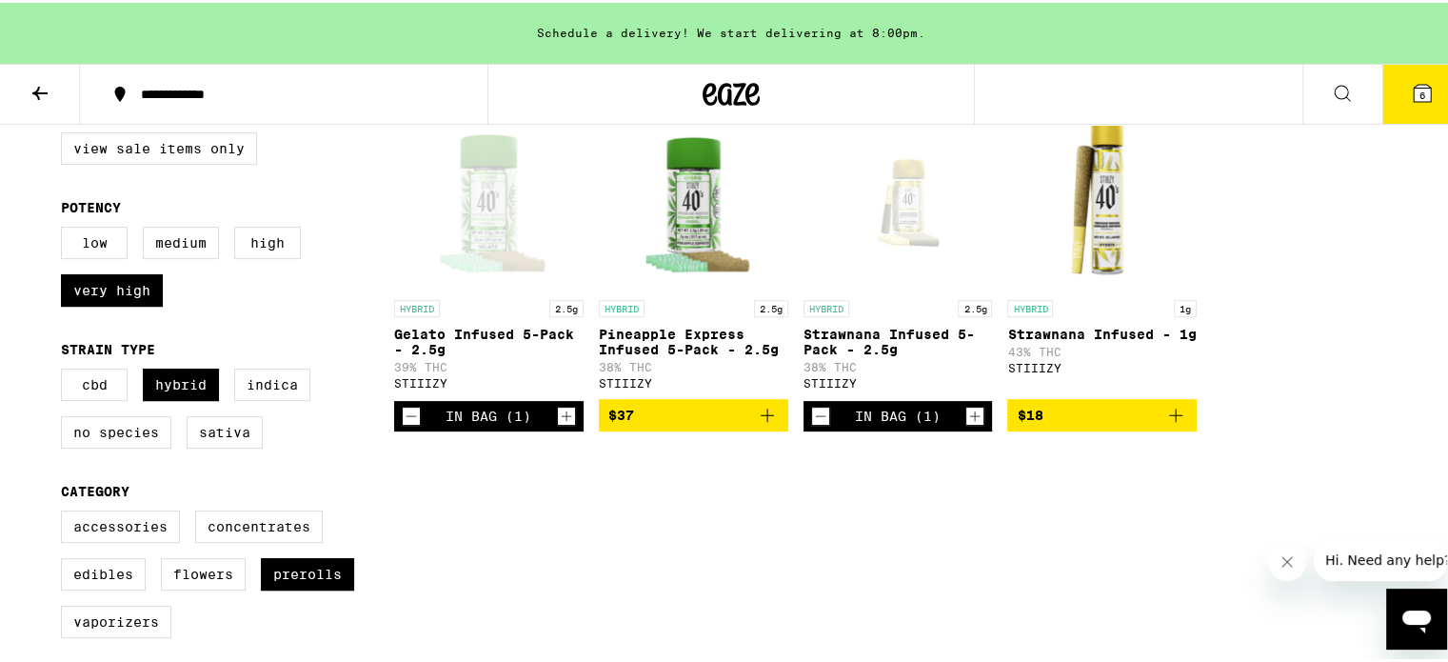
click at [765, 408] on button "$37" at bounding box center [693, 412] width 189 height 32
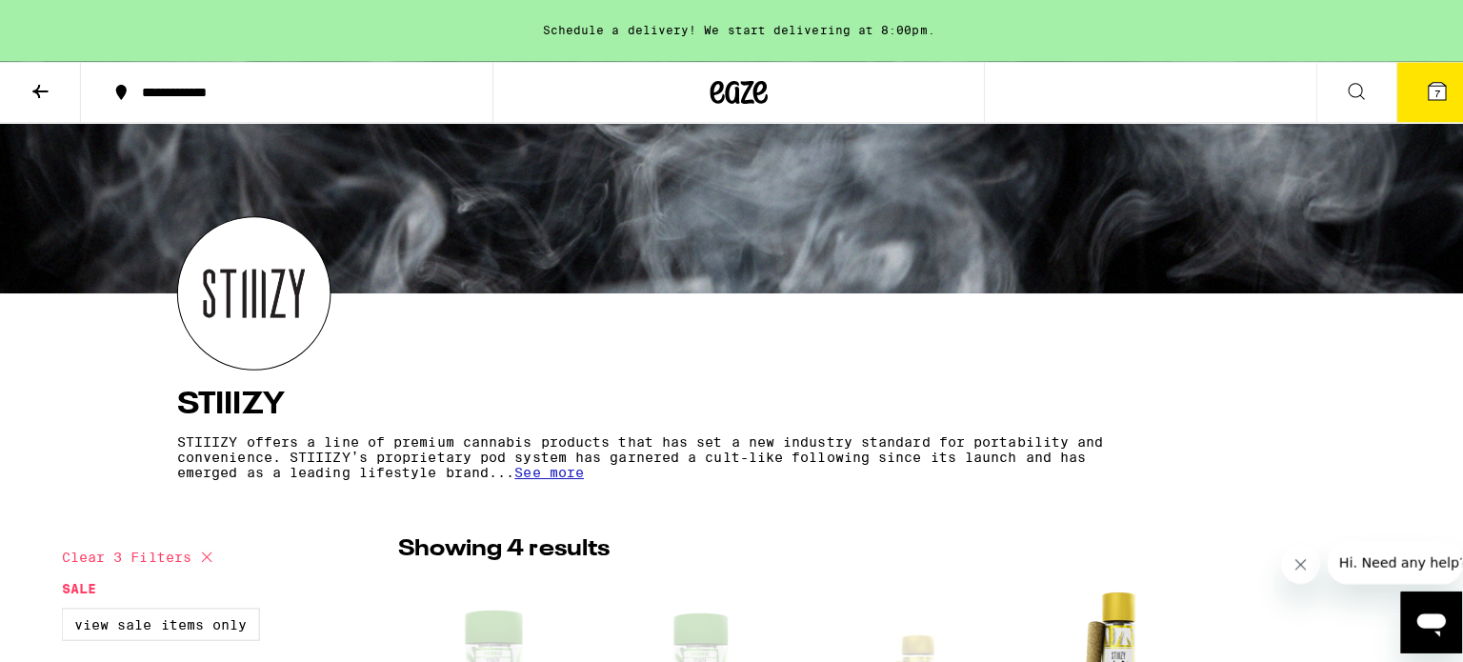
scroll to position [0, 0]
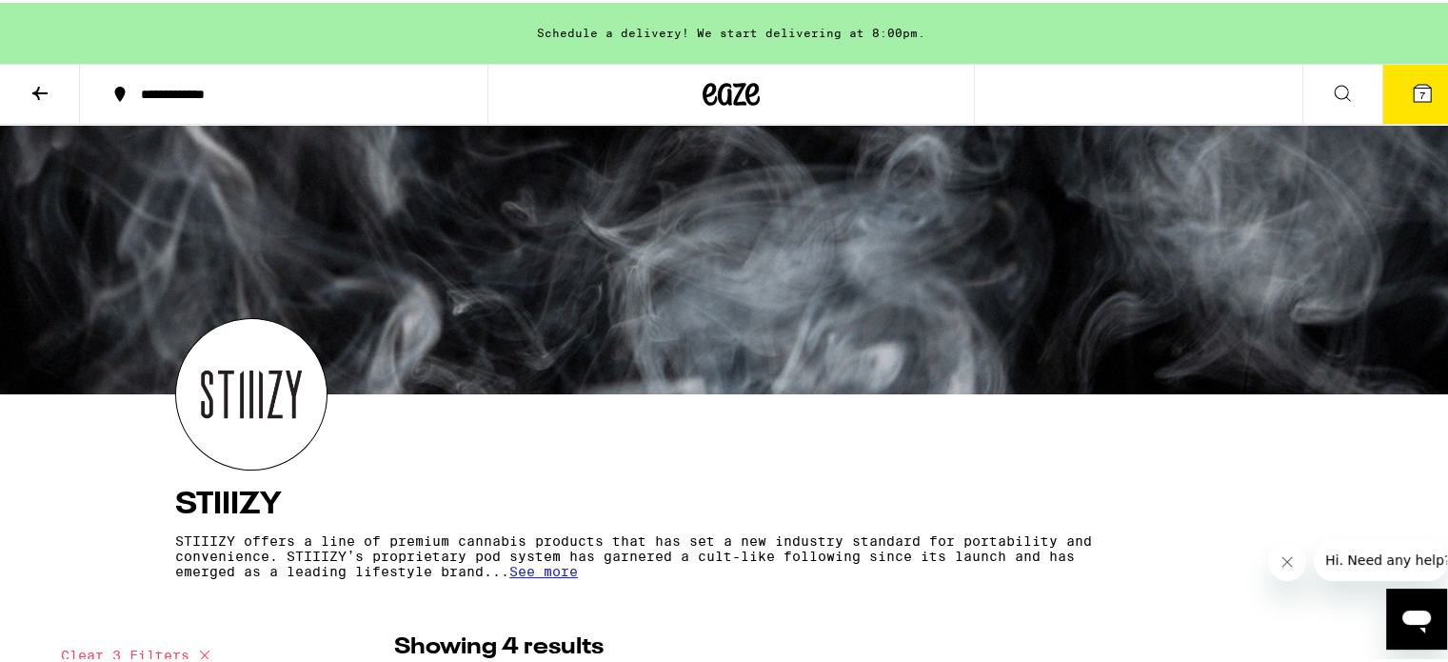
click at [1386, 85] on button "7" at bounding box center [1423, 91] width 80 height 59
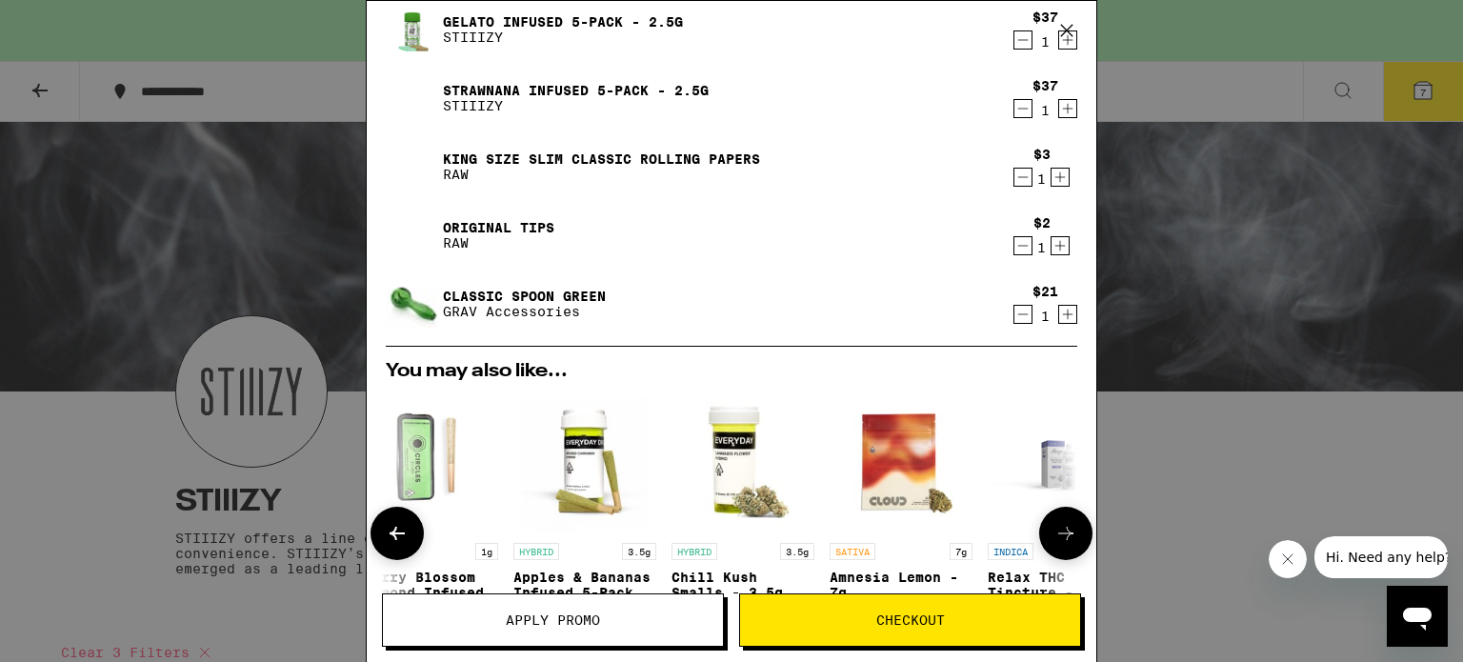
scroll to position [240, 0]
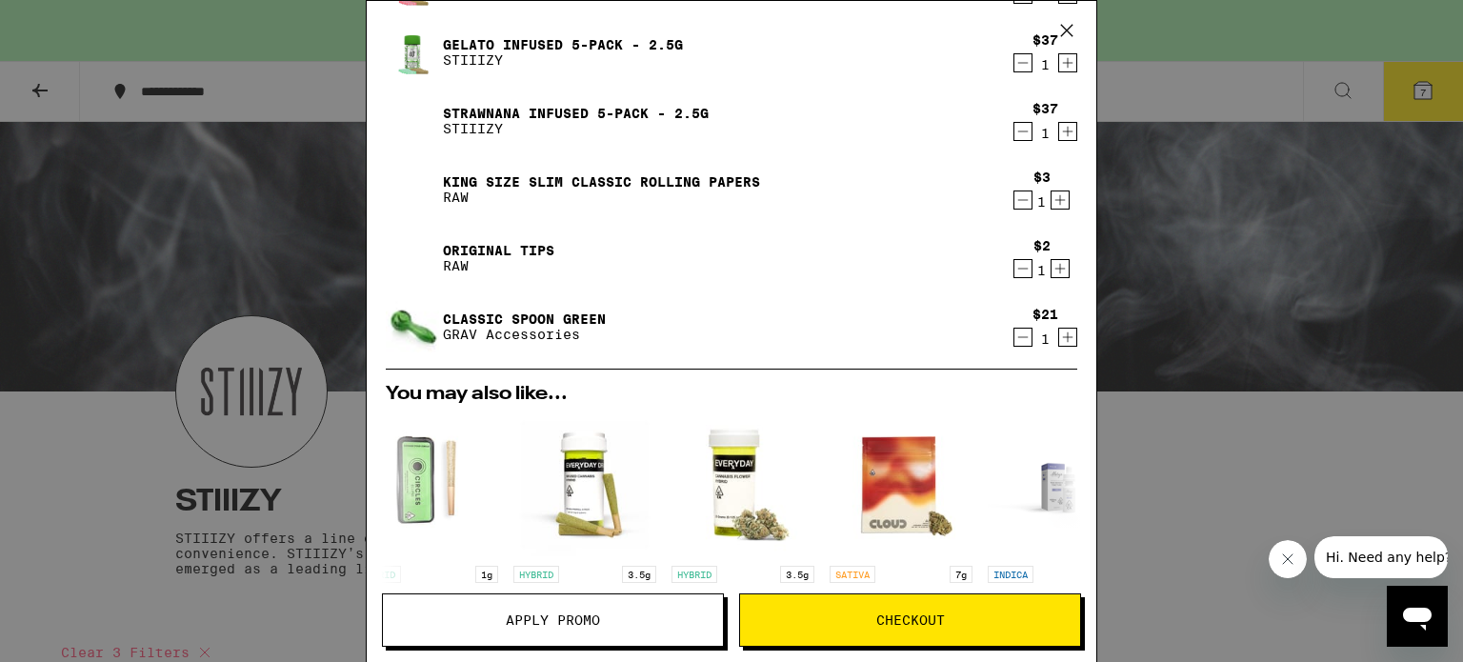
click at [1014, 262] on icon "Decrement" at bounding box center [1022, 268] width 17 height 23
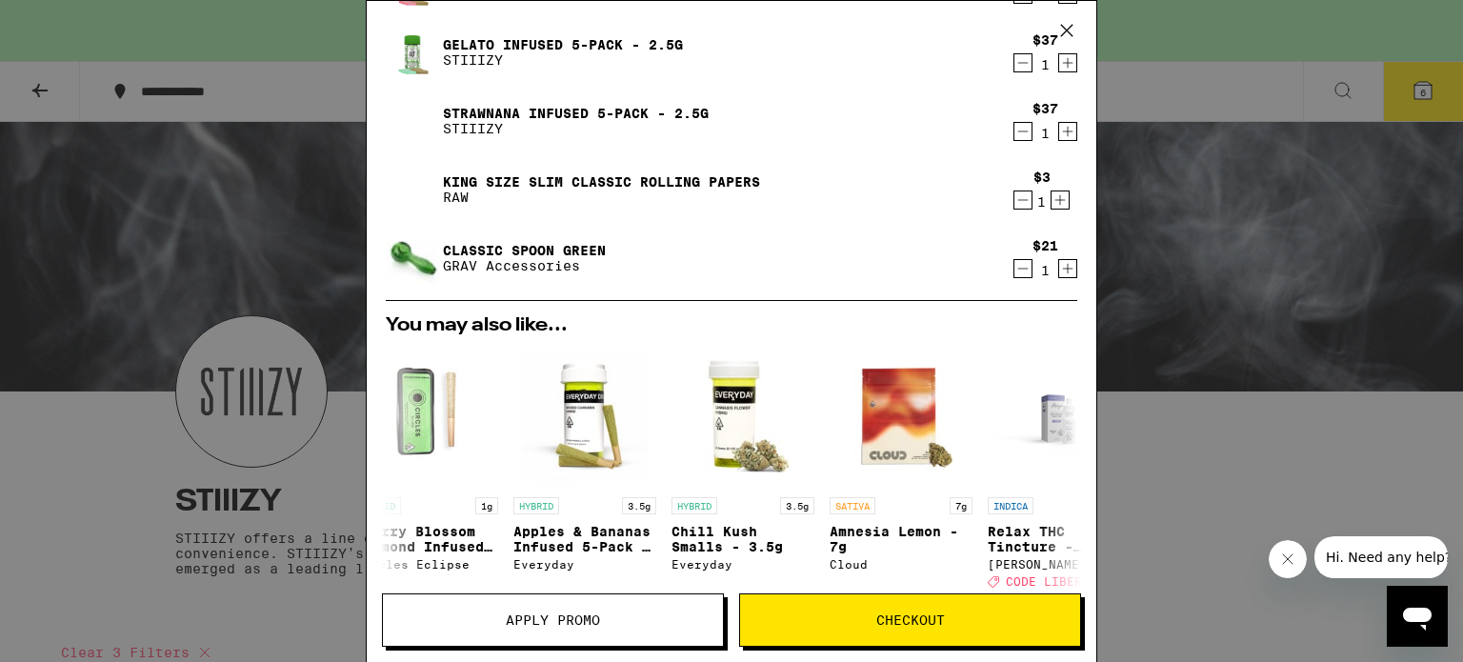
click at [1014, 195] on icon "Decrement" at bounding box center [1022, 200] width 17 height 23
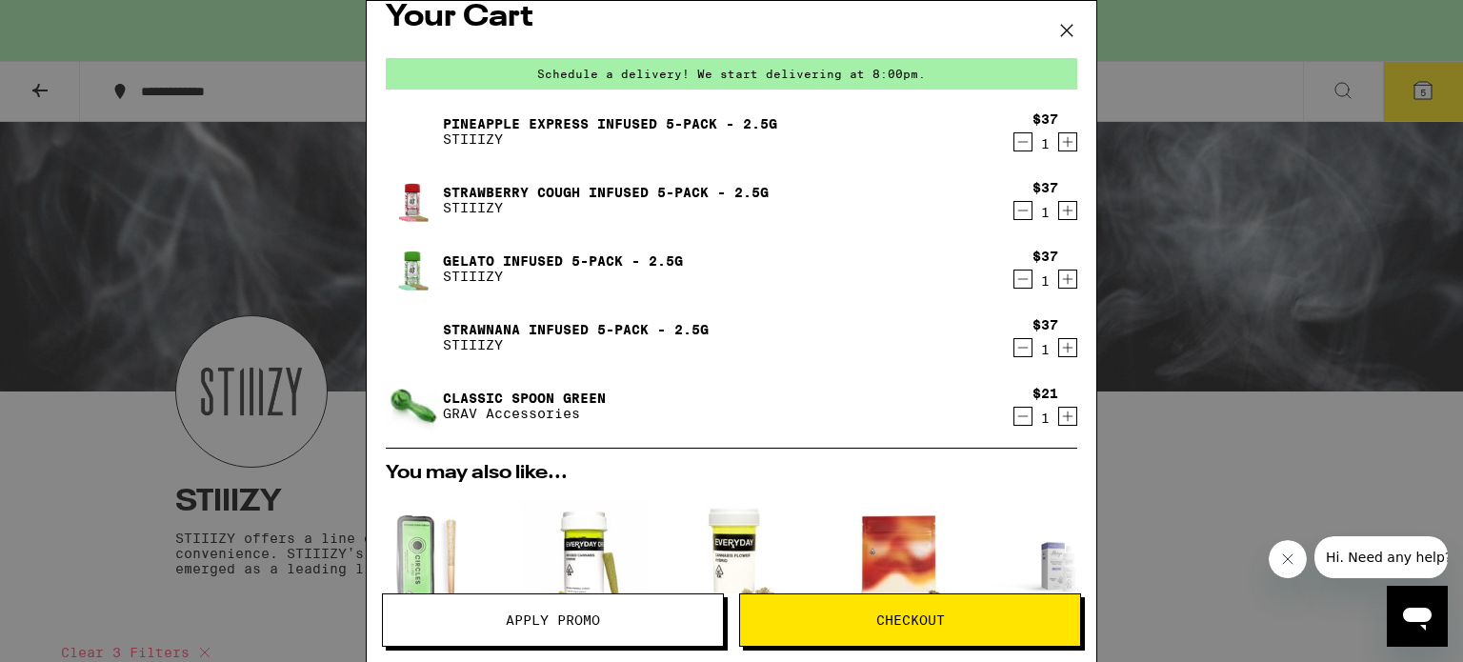
scroll to position [0, 0]
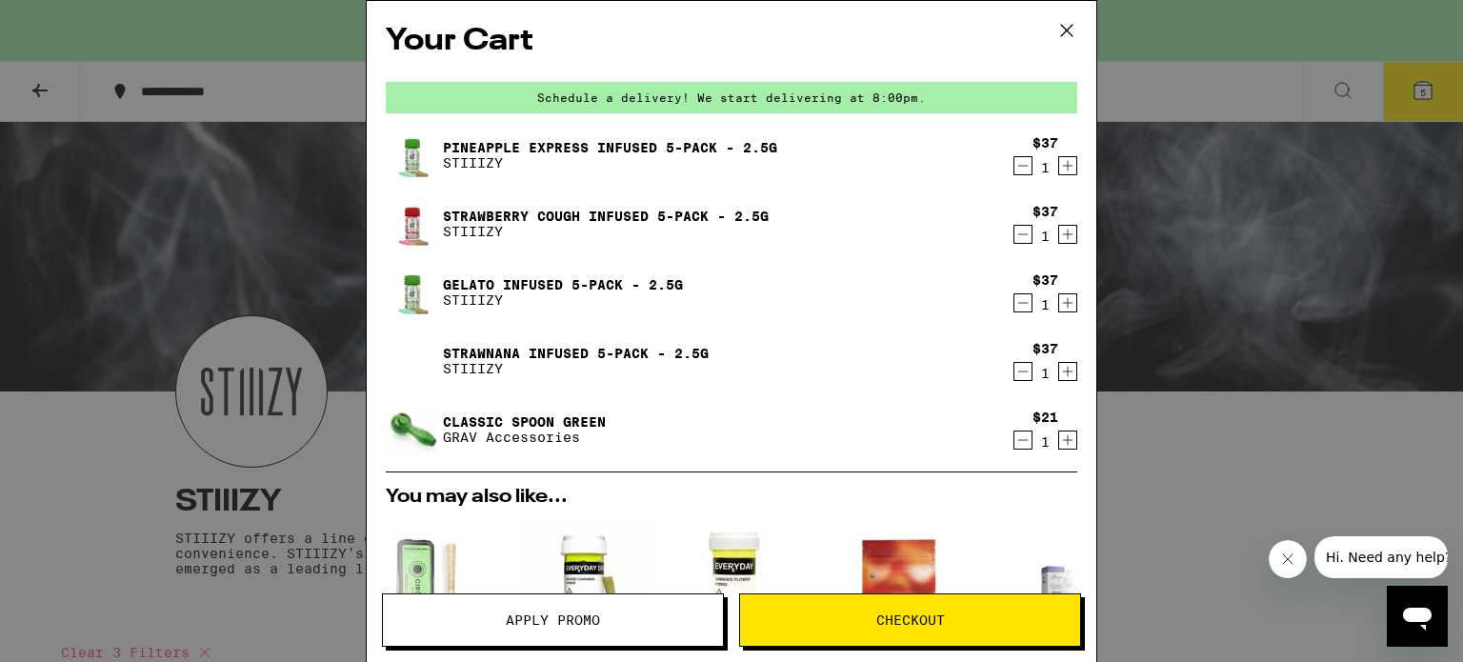
click at [1014, 234] on icon "Decrement" at bounding box center [1022, 234] width 17 height 23
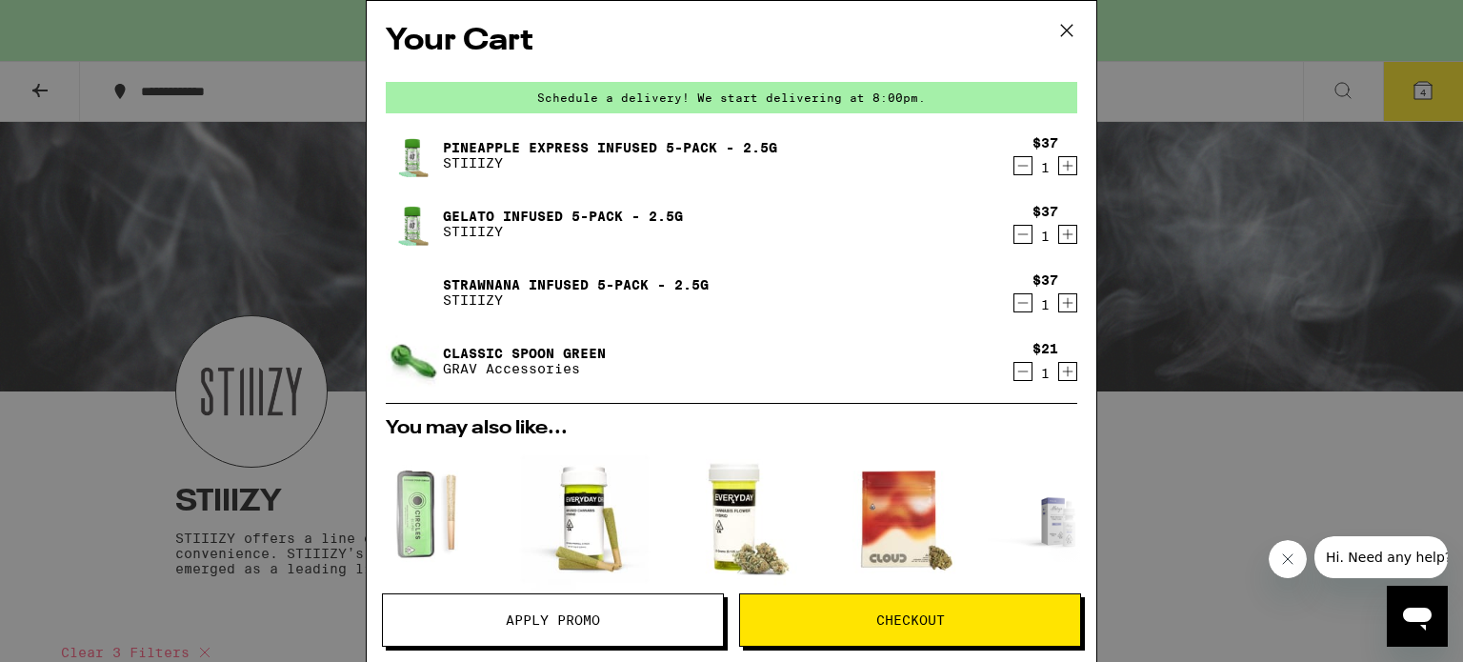
click at [1014, 229] on icon "Decrement" at bounding box center [1022, 234] width 17 height 23
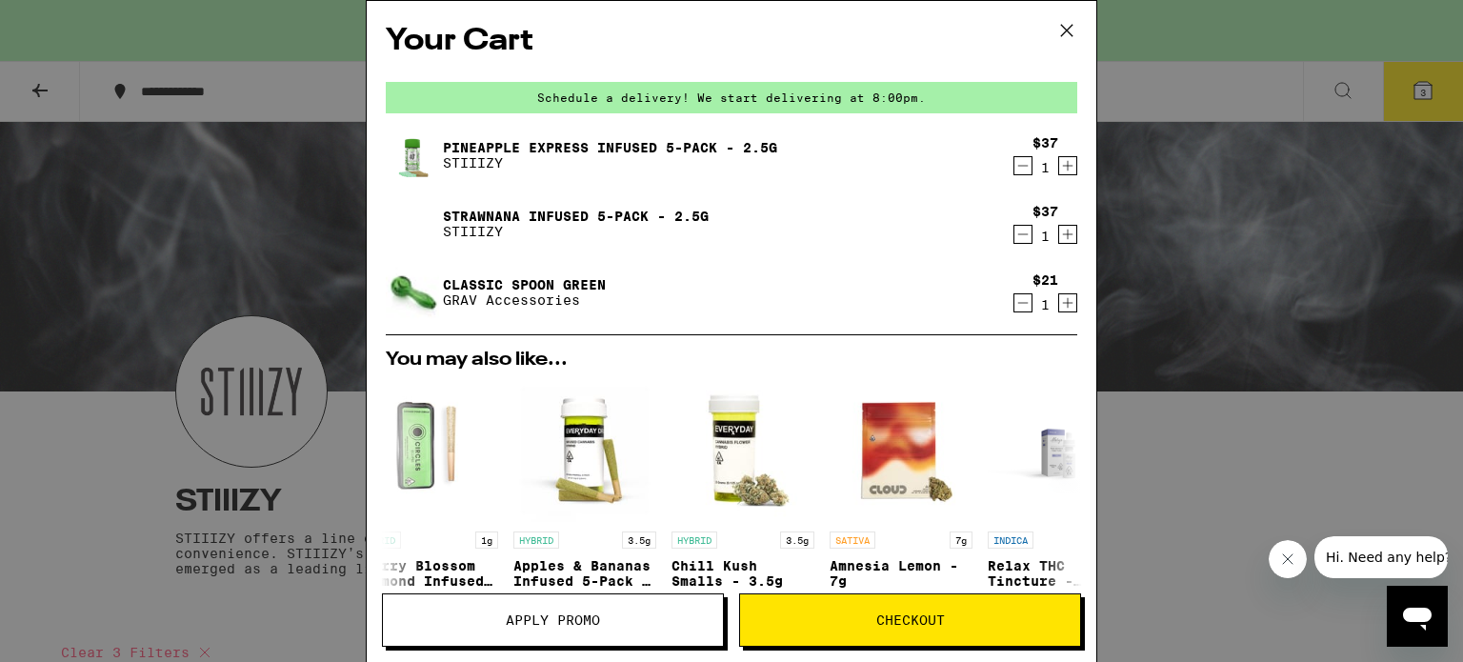
click at [1014, 238] on icon "Decrement" at bounding box center [1022, 234] width 17 height 23
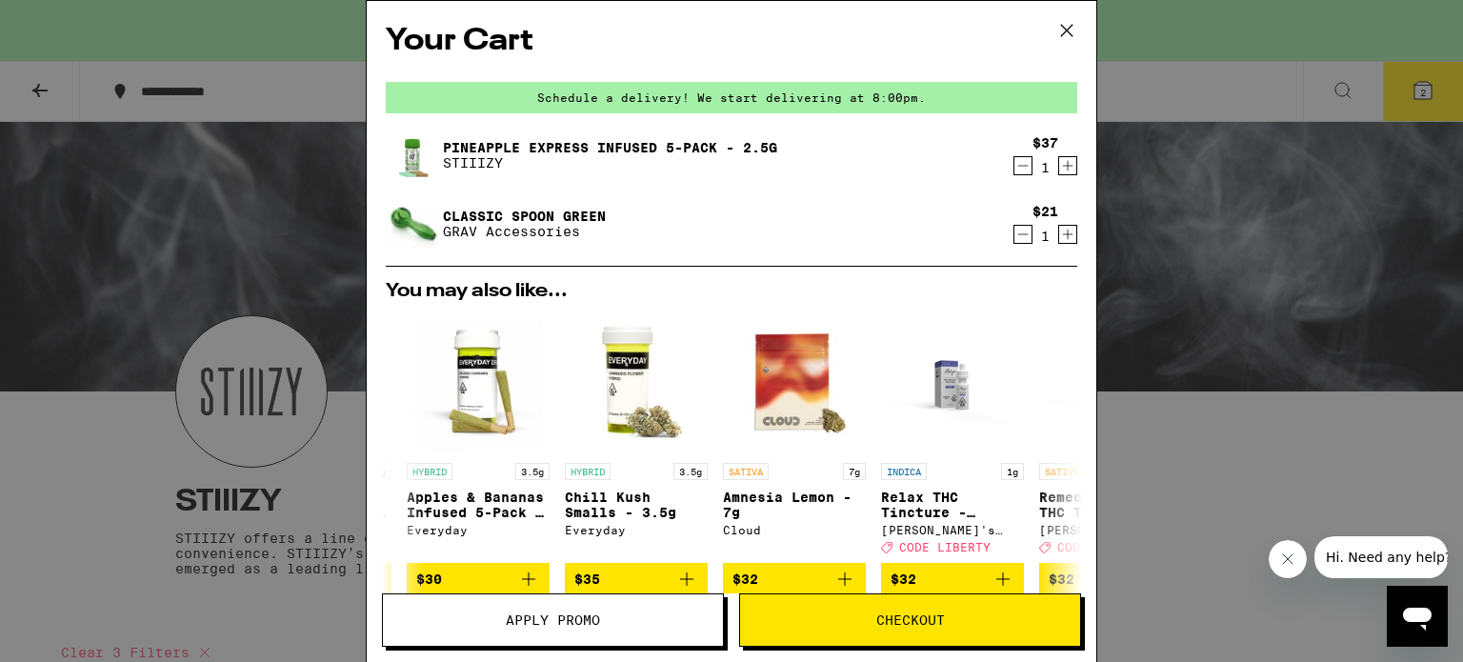
click at [1067, 30] on icon at bounding box center [1066, 30] width 11 height 11
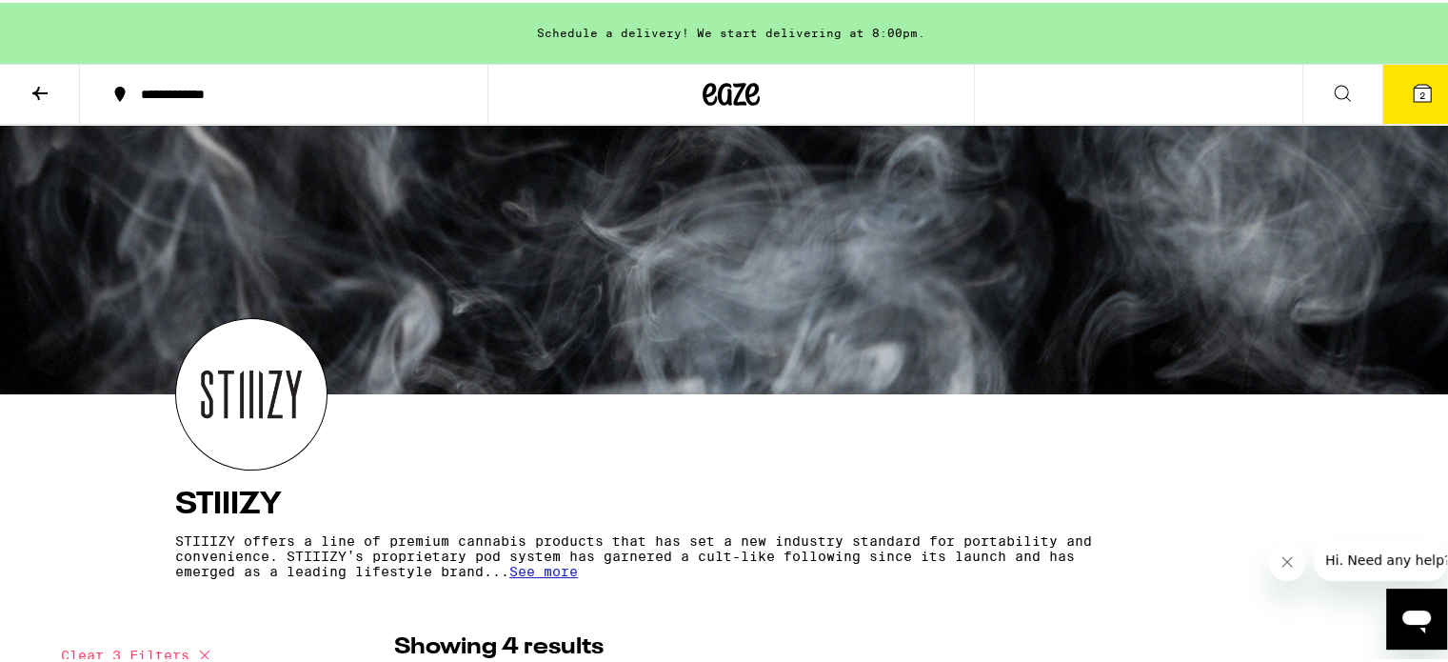
click at [728, 103] on icon at bounding box center [731, 91] width 57 height 34
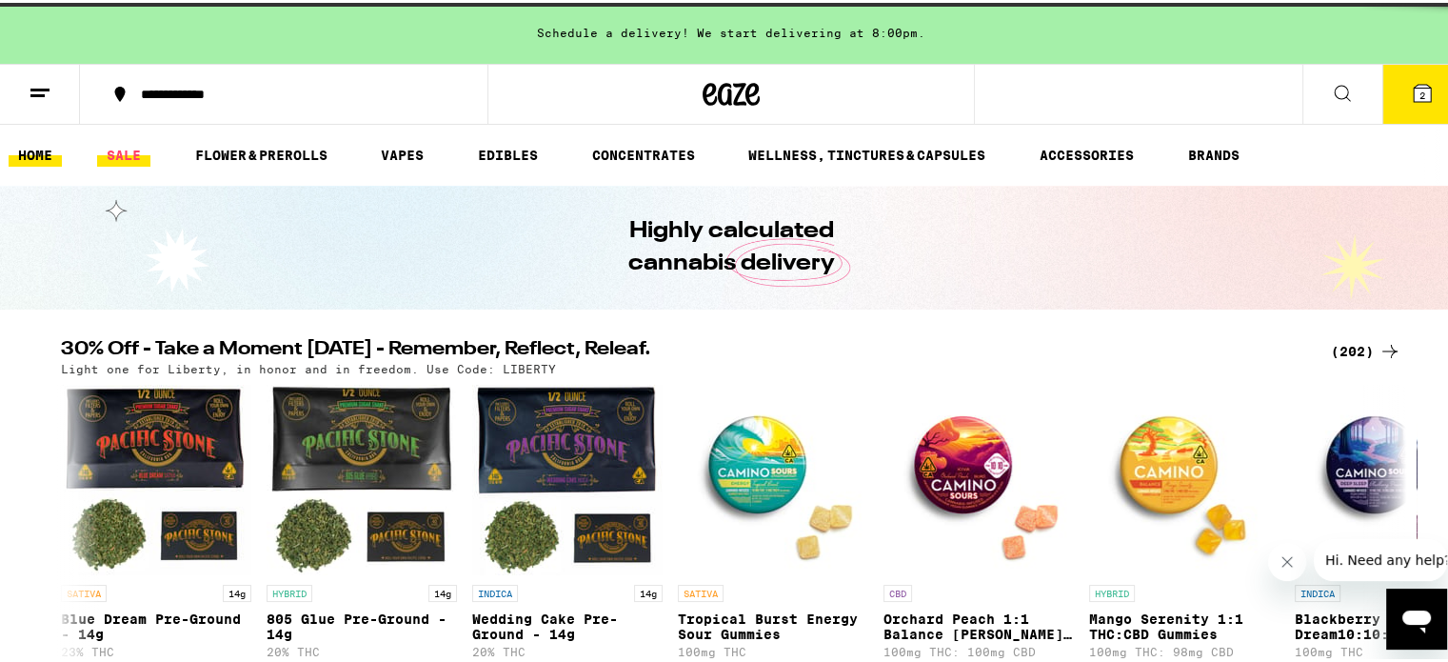
click at [136, 152] on link "SALE" at bounding box center [123, 152] width 53 height 23
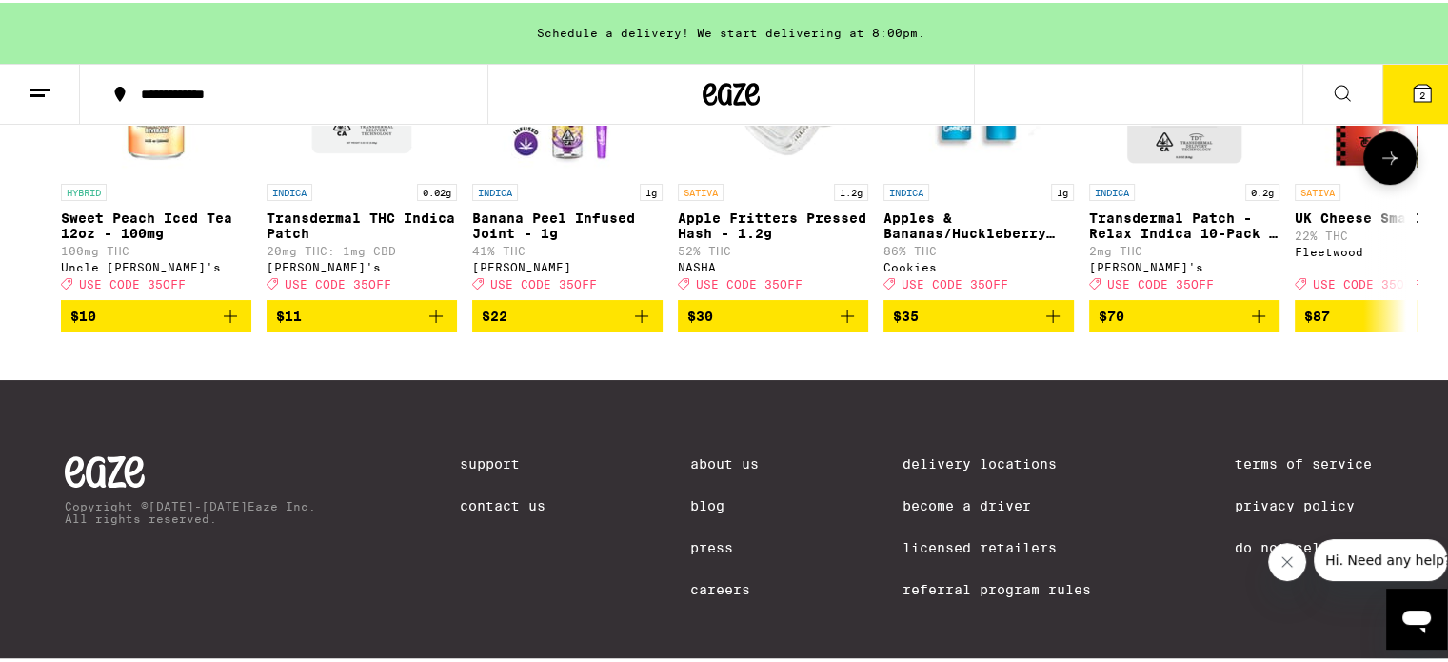
scroll to position [1279, 0]
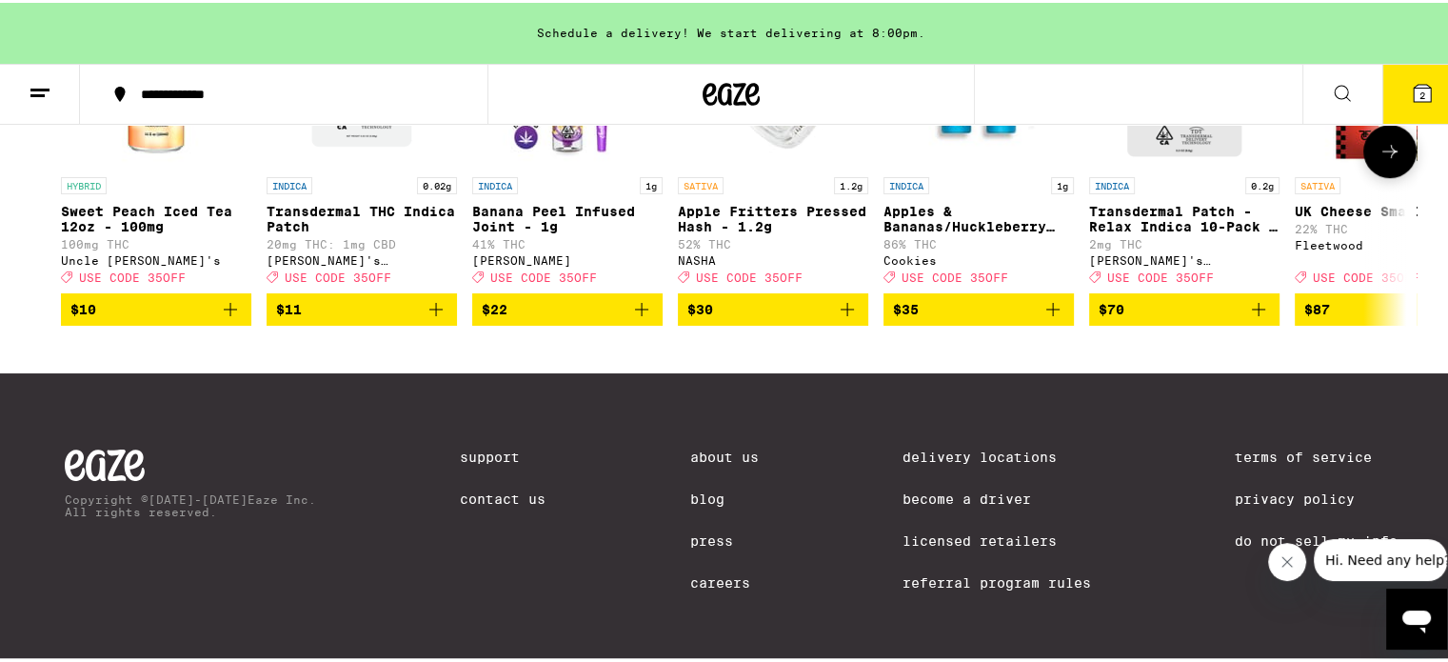
click at [1379, 160] on icon at bounding box center [1390, 148] width 23 height 23
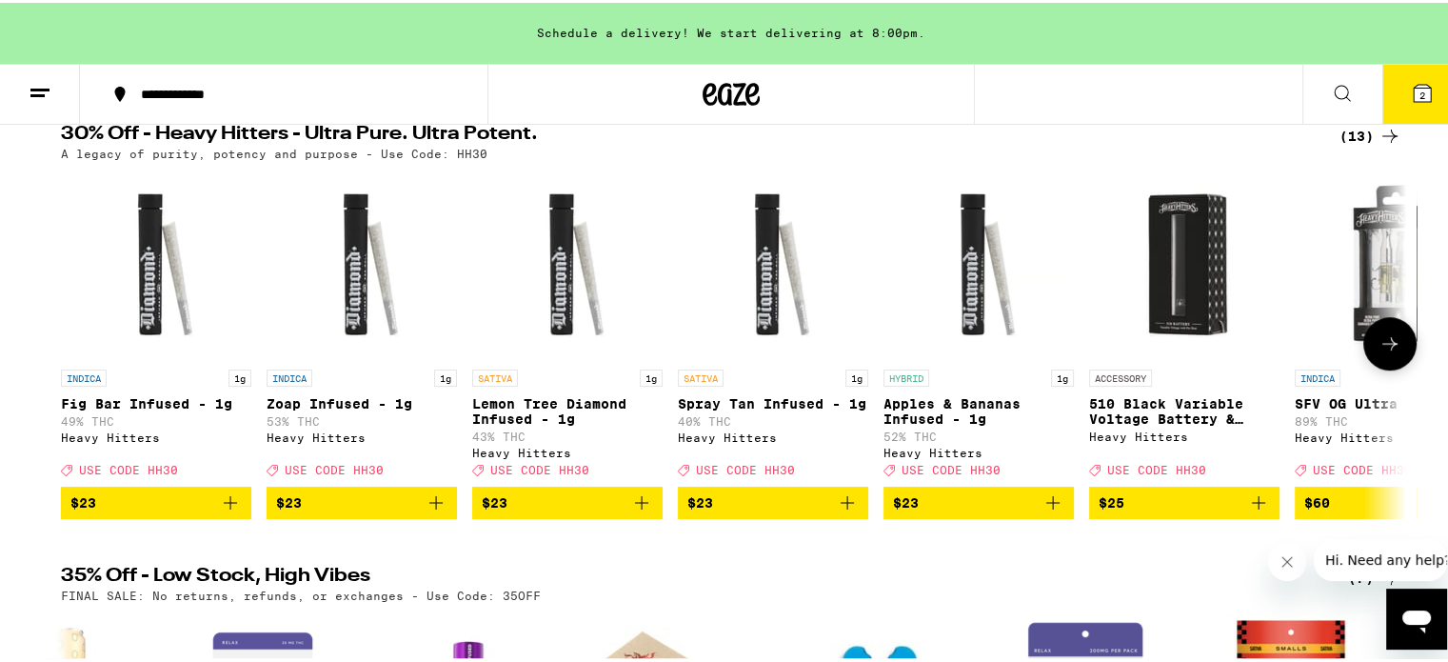
scroll to position [612, 0]
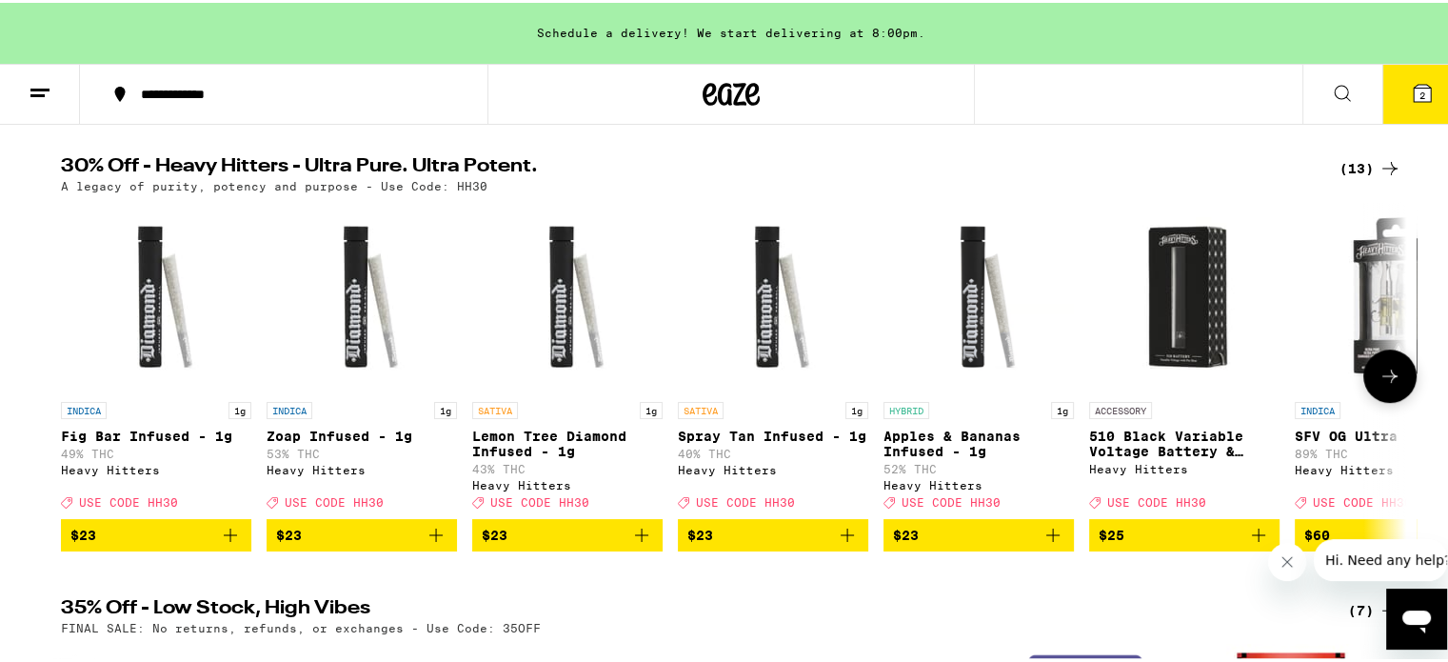
click at [1400, 382] on button at bounding box center [1390, 373] width 53 height 53
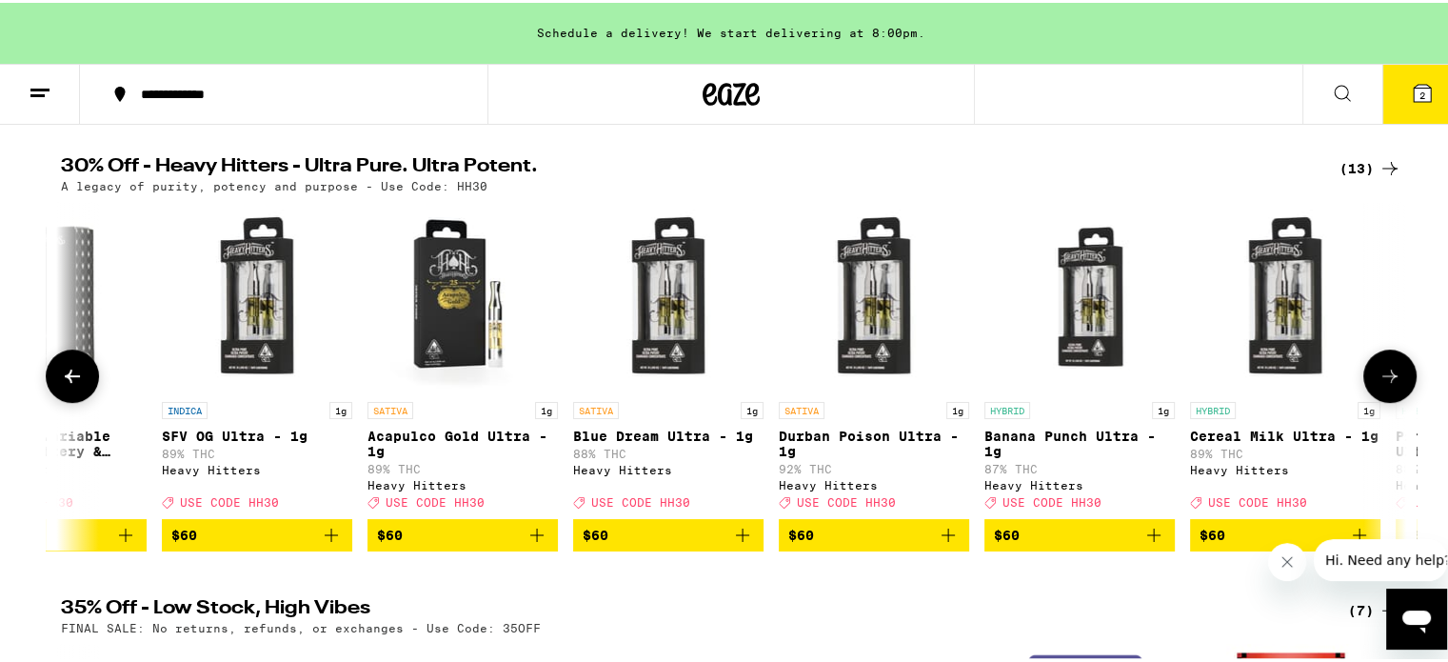
click at [1400, 382] on button at bounding box center [1390, 373] width 53 height 53
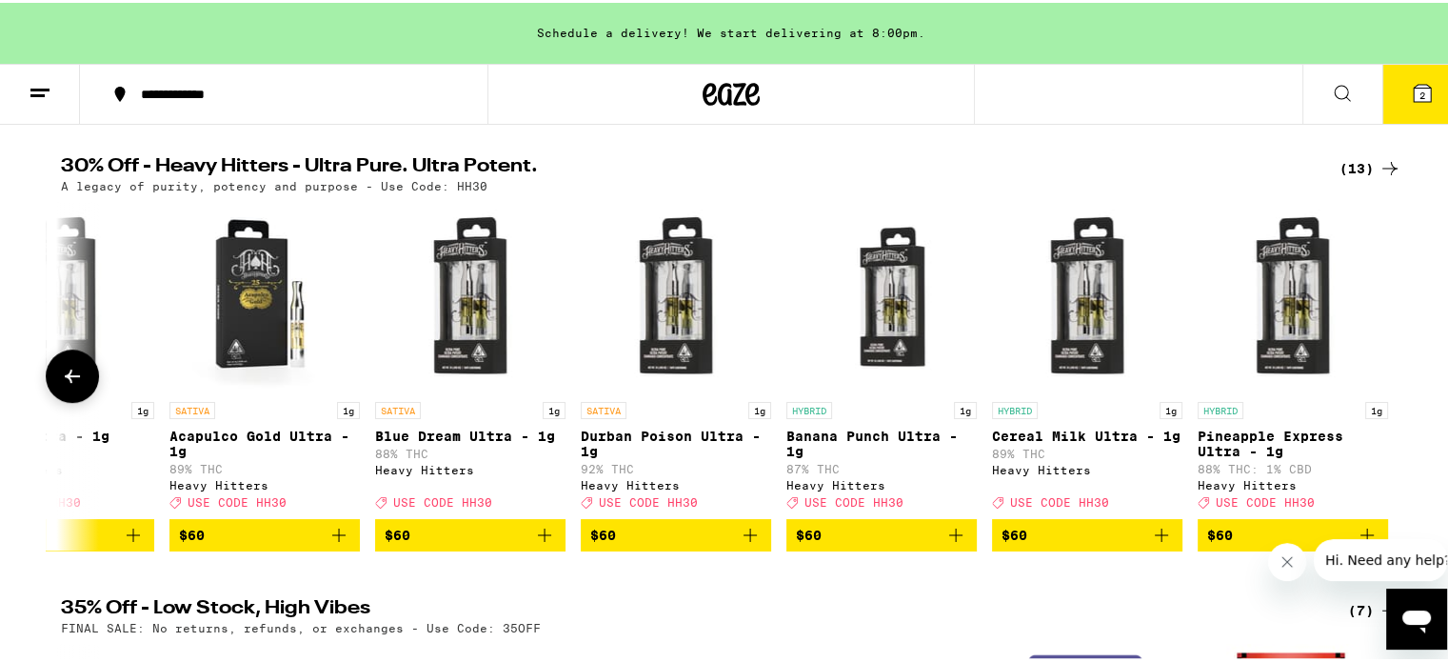
scroll to position [0, 1333]
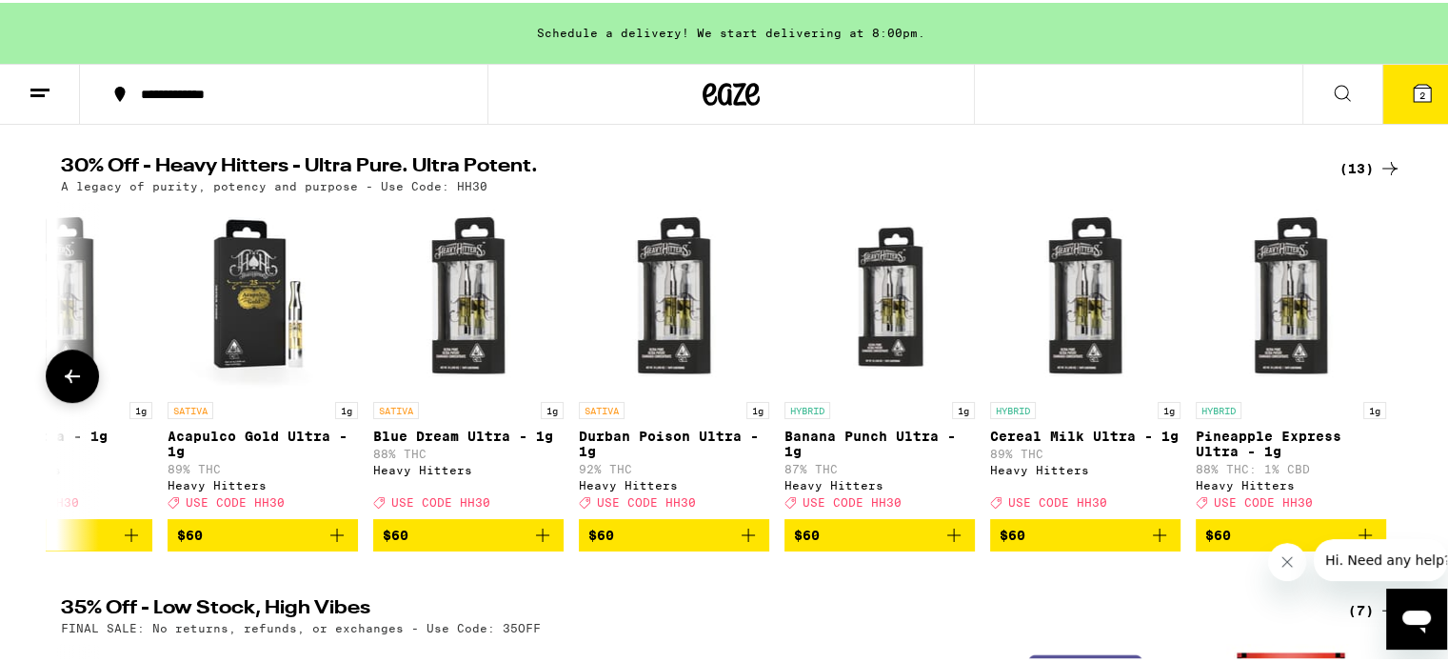
click at [1400, 382] on div at bounding box center [1390, 373] width 53 height 53
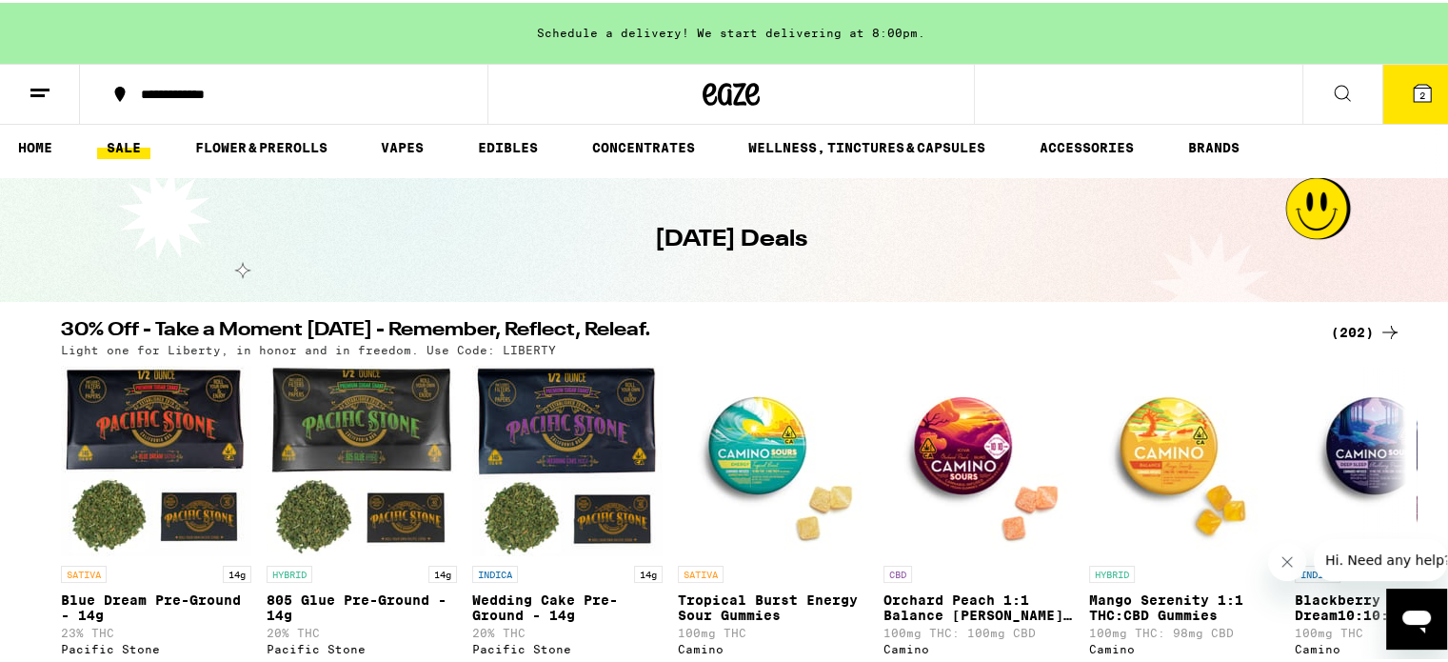
scroll to position [0, 0]
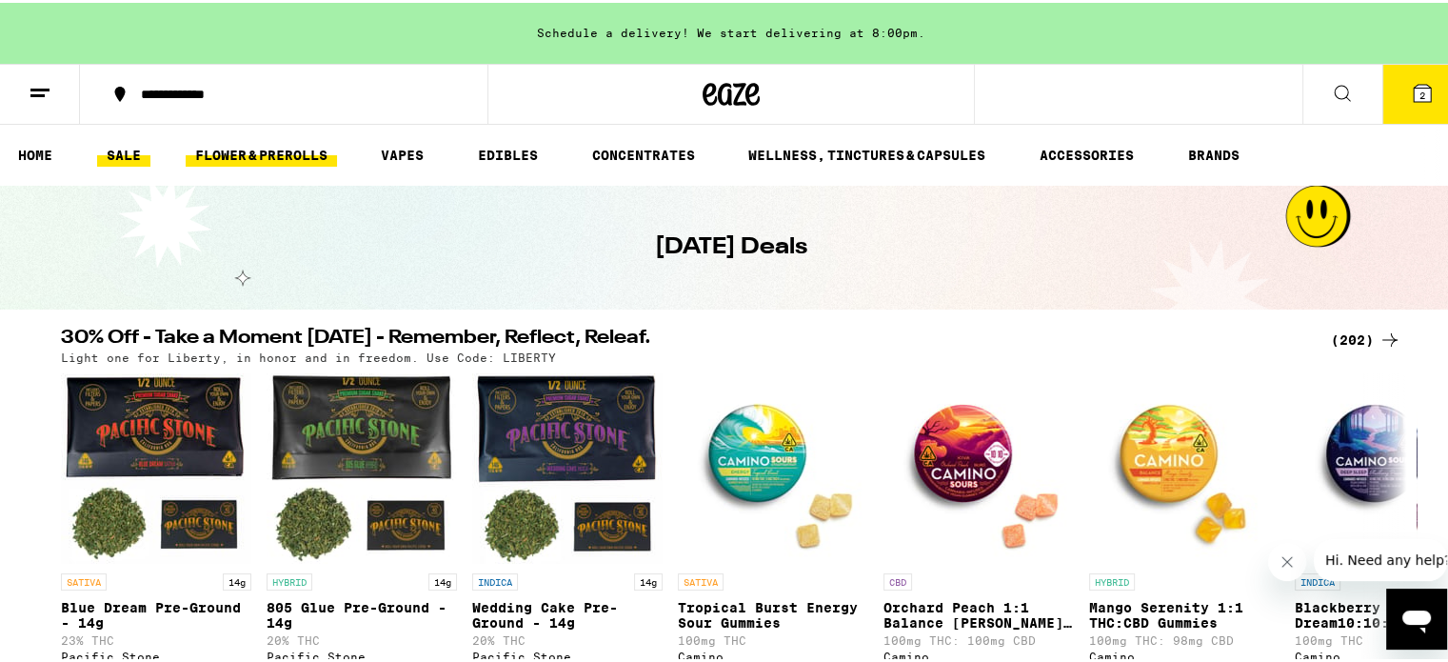
click at [287, 160] on link "FLOWER & PREROLLS" at bounding box center [261, 152] width 151 height 23
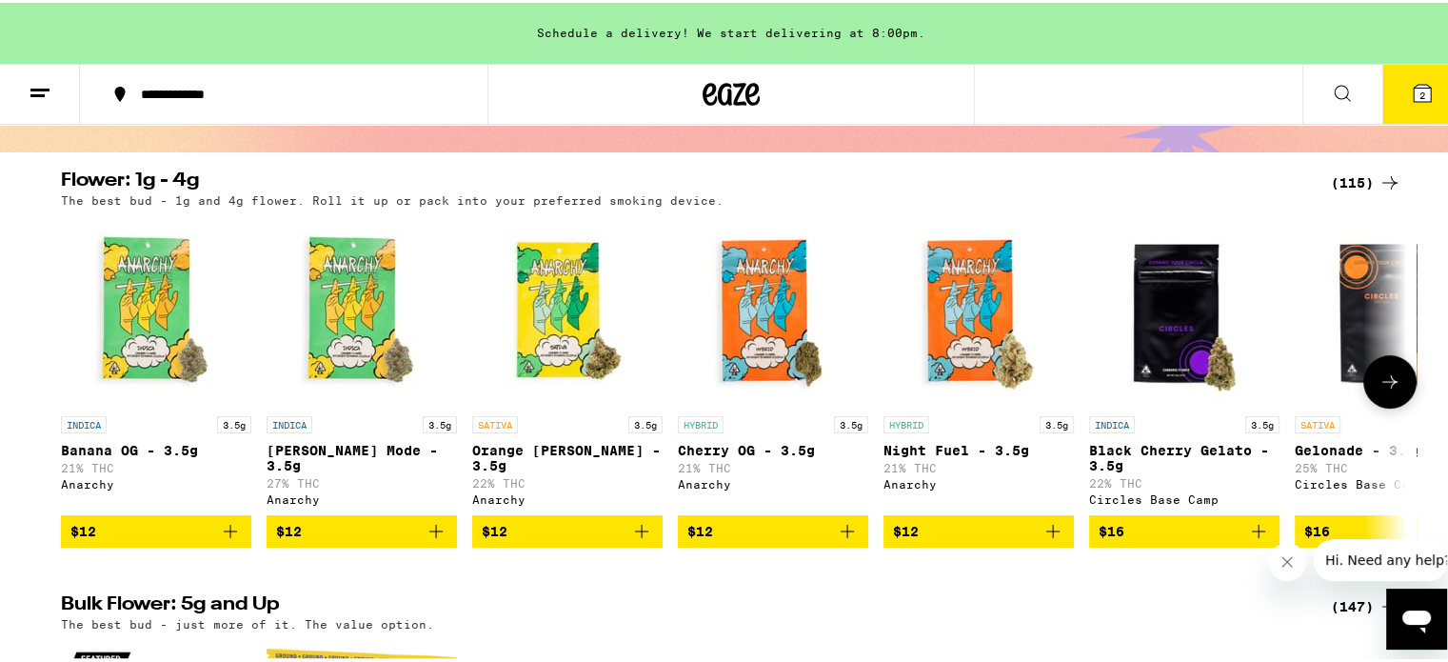
scroll to position [190, 0]
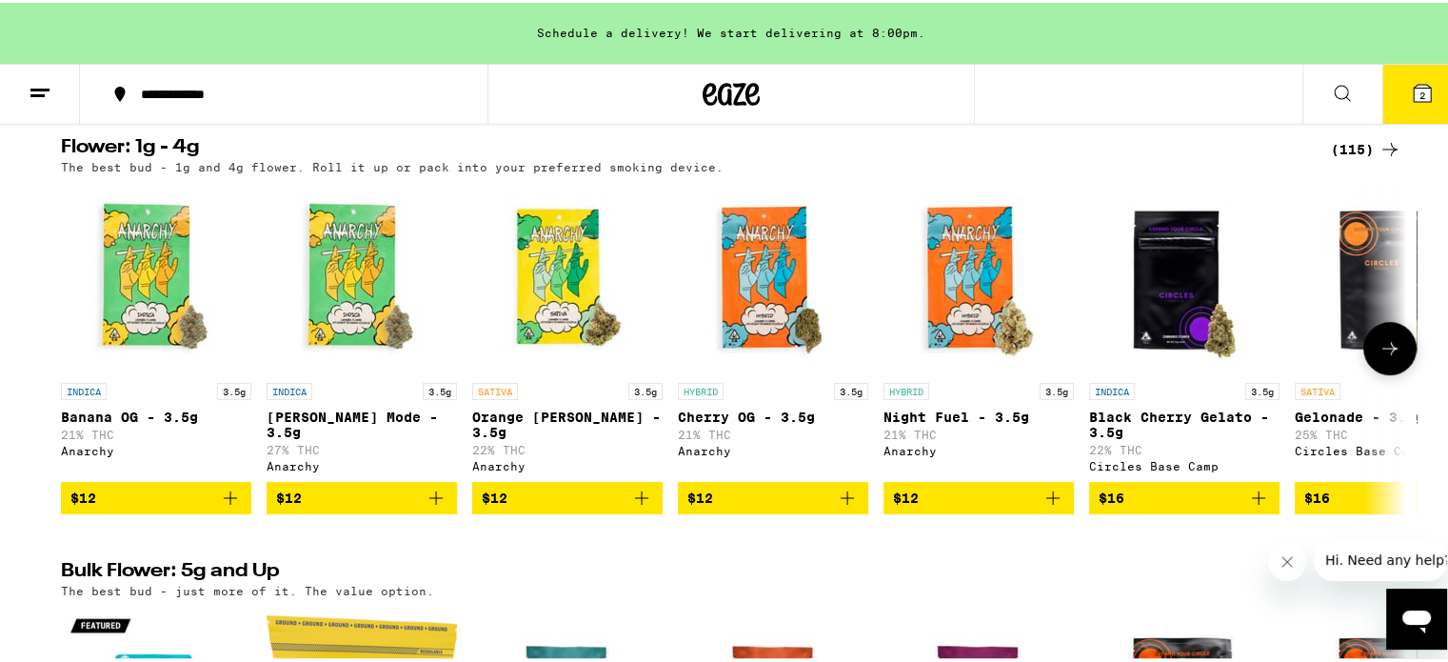
click at [1386, 349] on icon at bounding box center [1390, 345] width 23 height 23
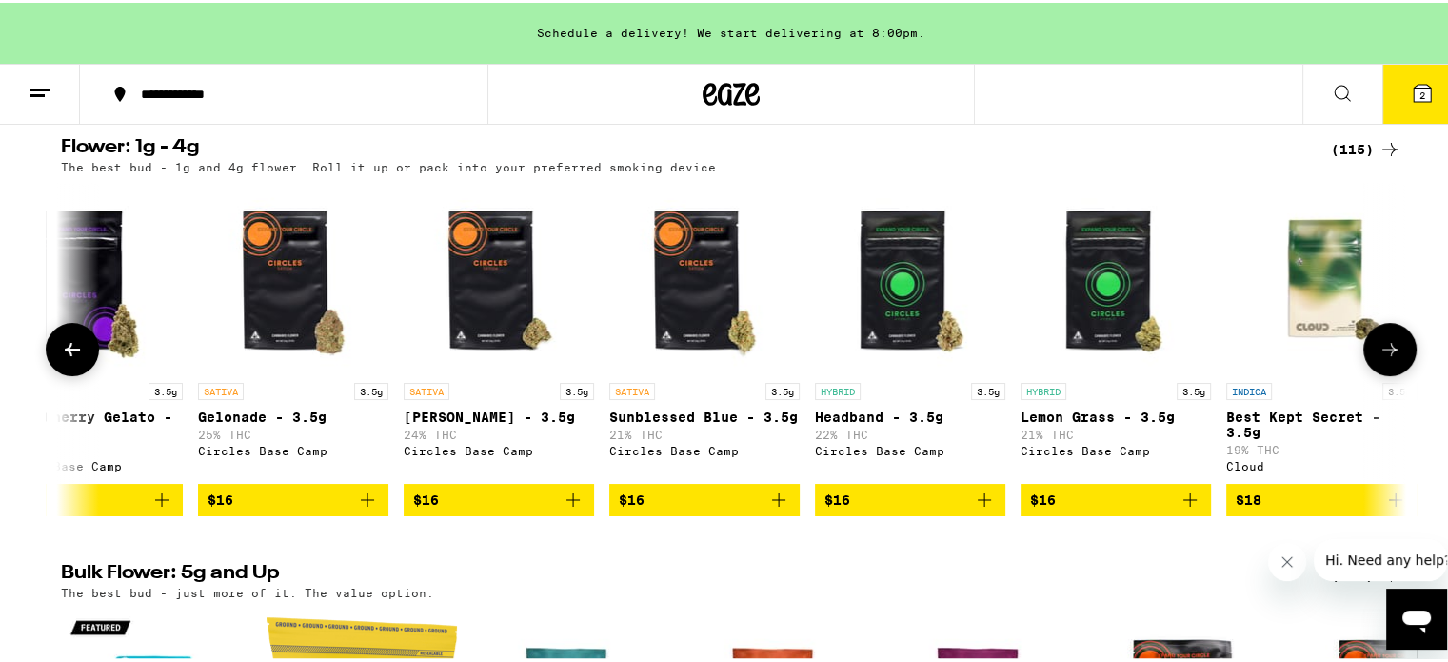
scroll to position [0, 1133]
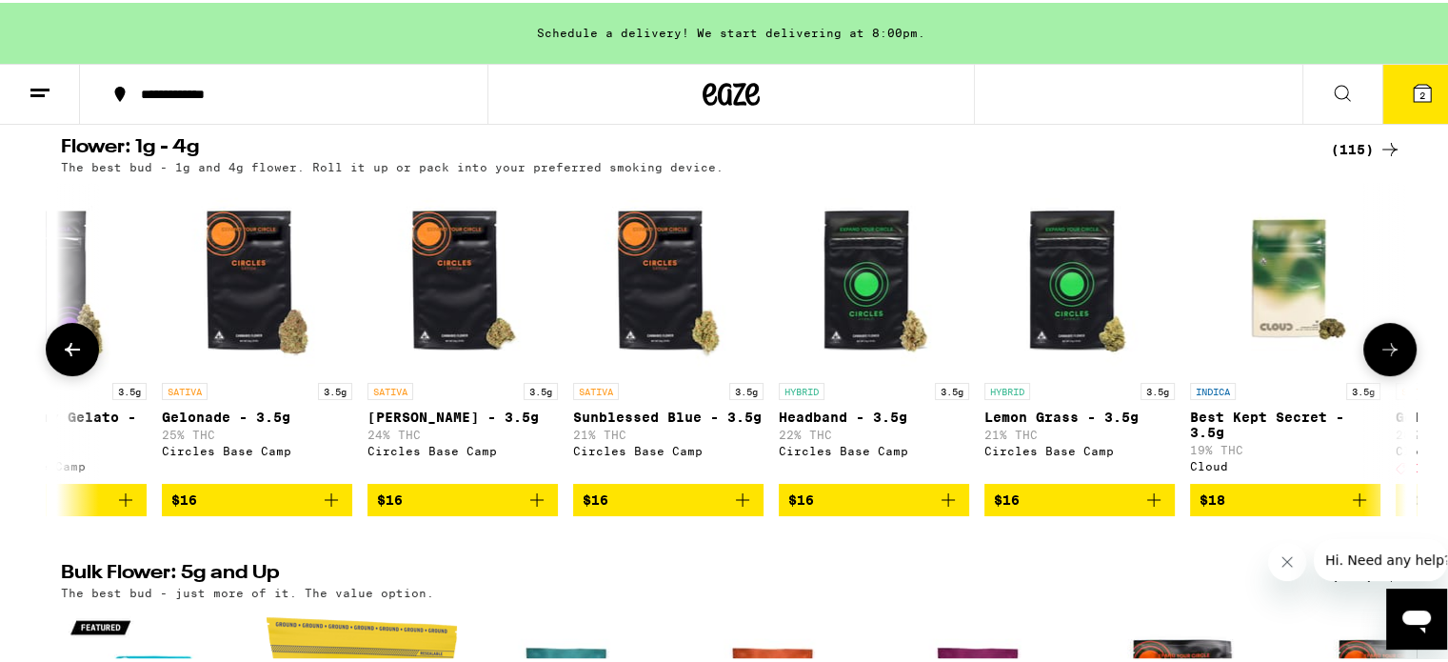
click at [1386, 349] on icon at bounding box center [1390, 346] width 23 height 23
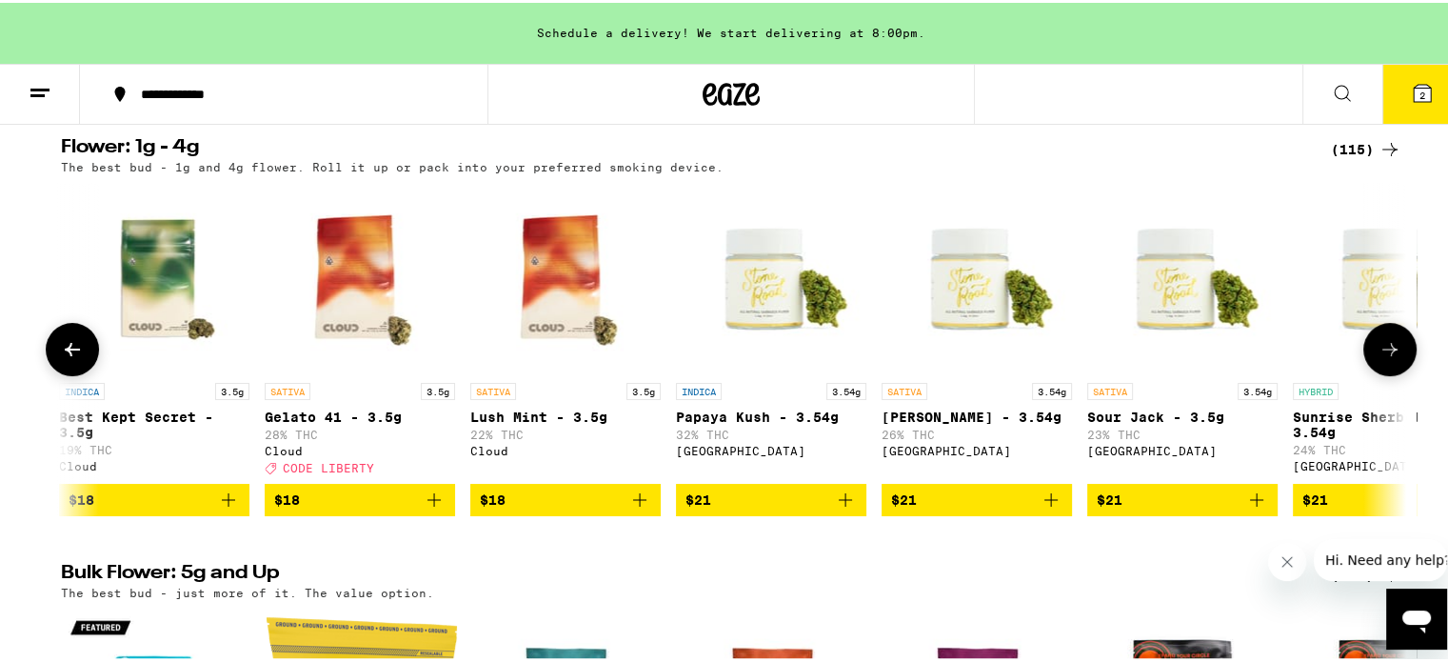
scroll to position [0, 2266]
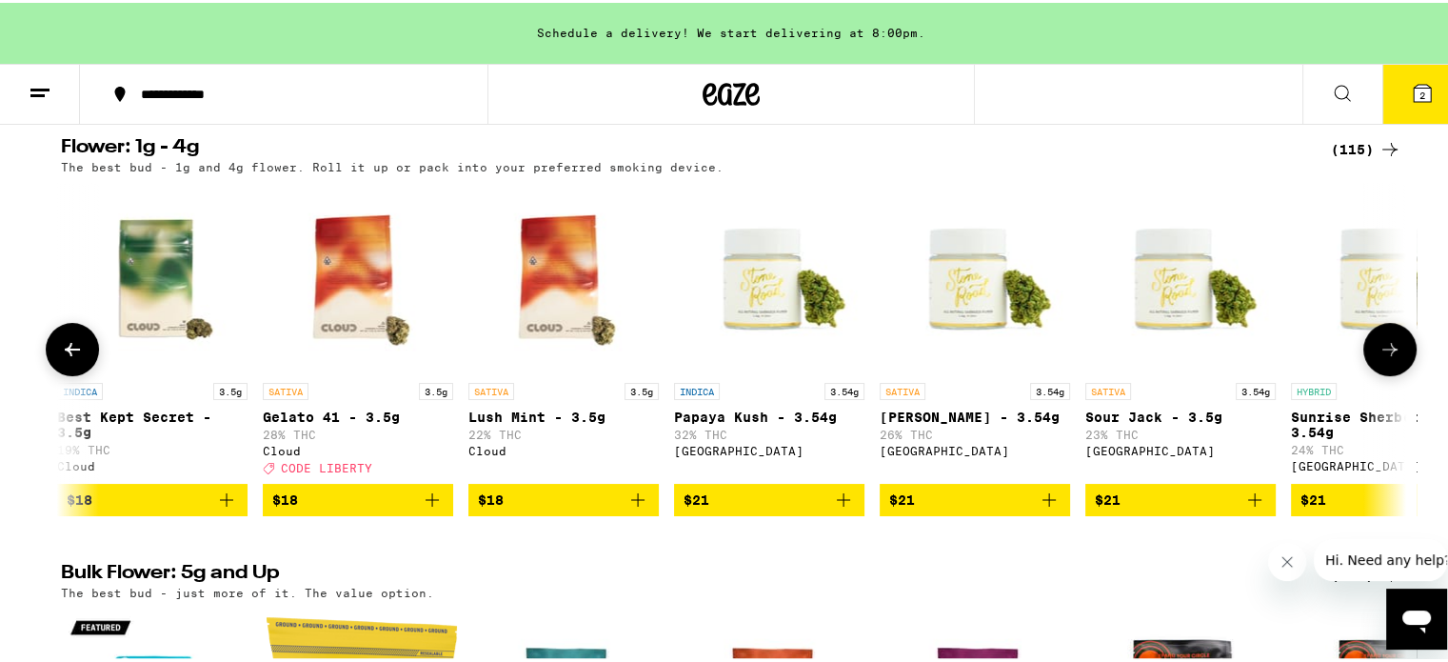
click at [1386, 349] on icon at bounding box center [1390, 346] width 23 height 23
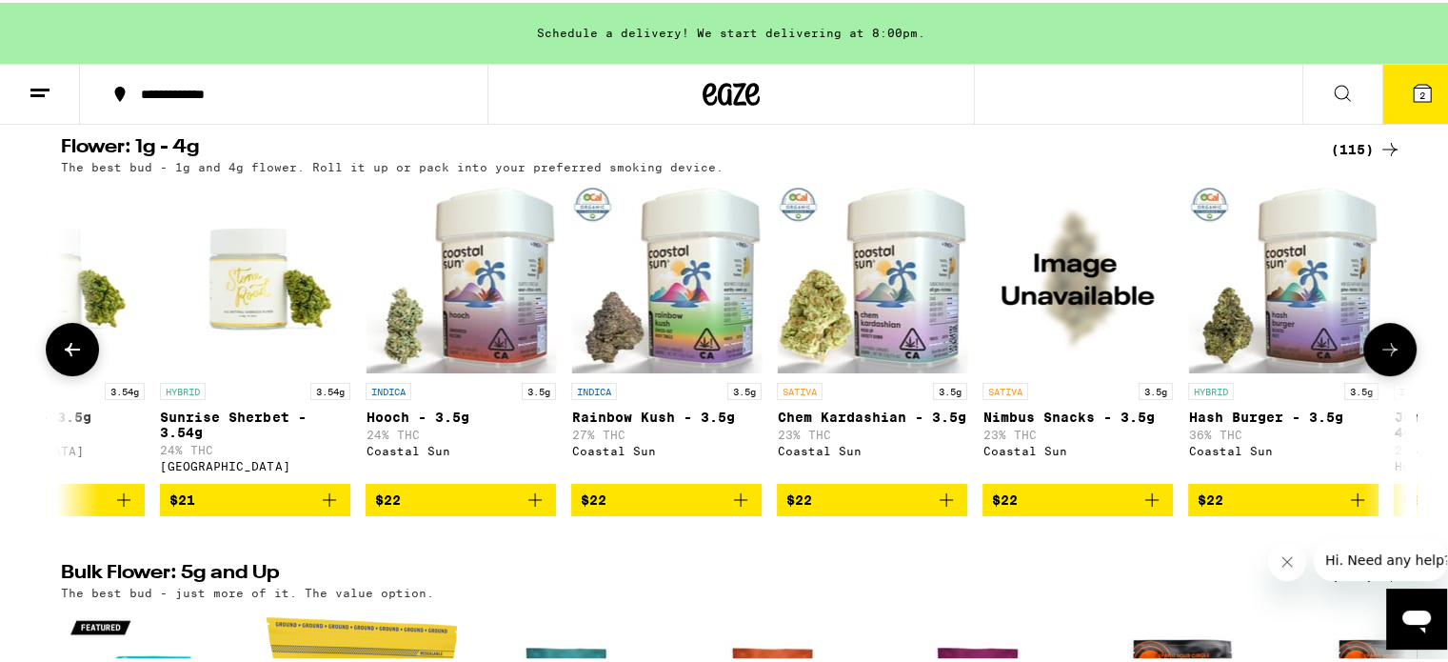
scroll to position [0, 3400]
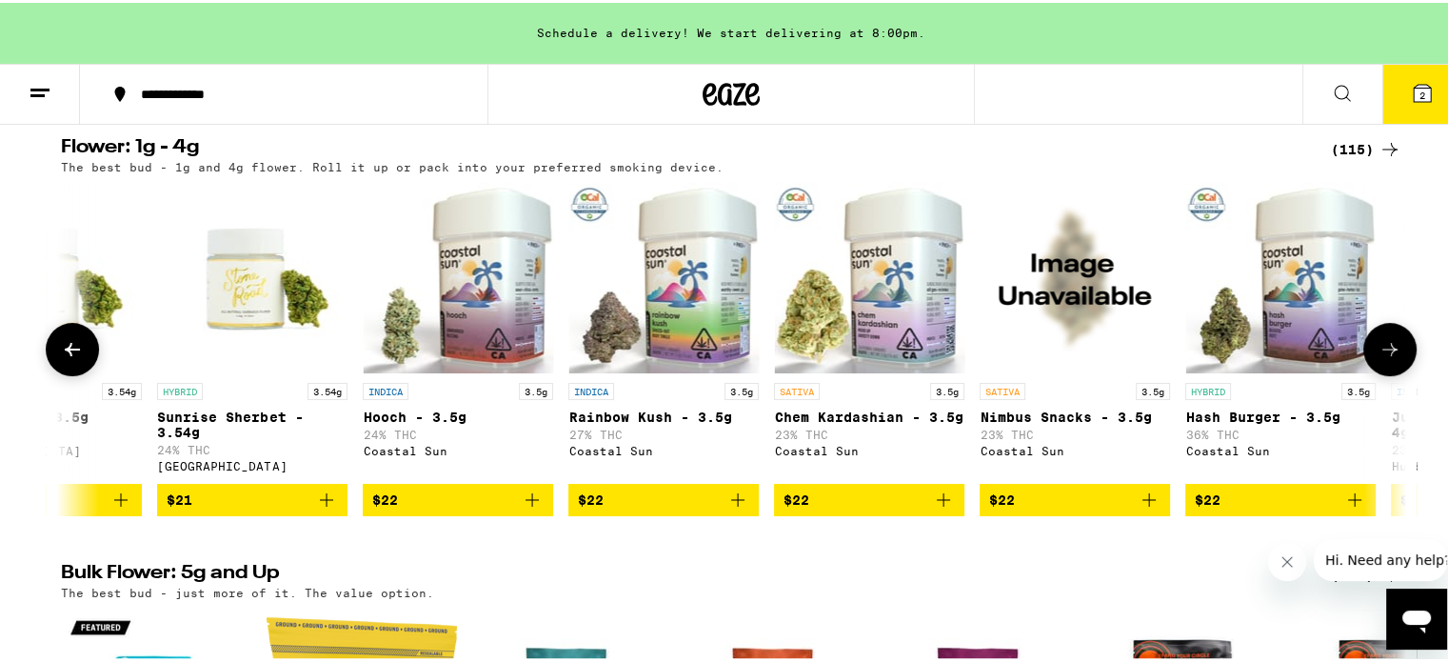
drag, startPoint x: 1298, startPoint y: 521, endPoint x: 1337, endPoint y: 506, distance: 41.9
click at [1344, 506] on icon "Add to bag" at bounding box center [1355, 497] width 23 height 23
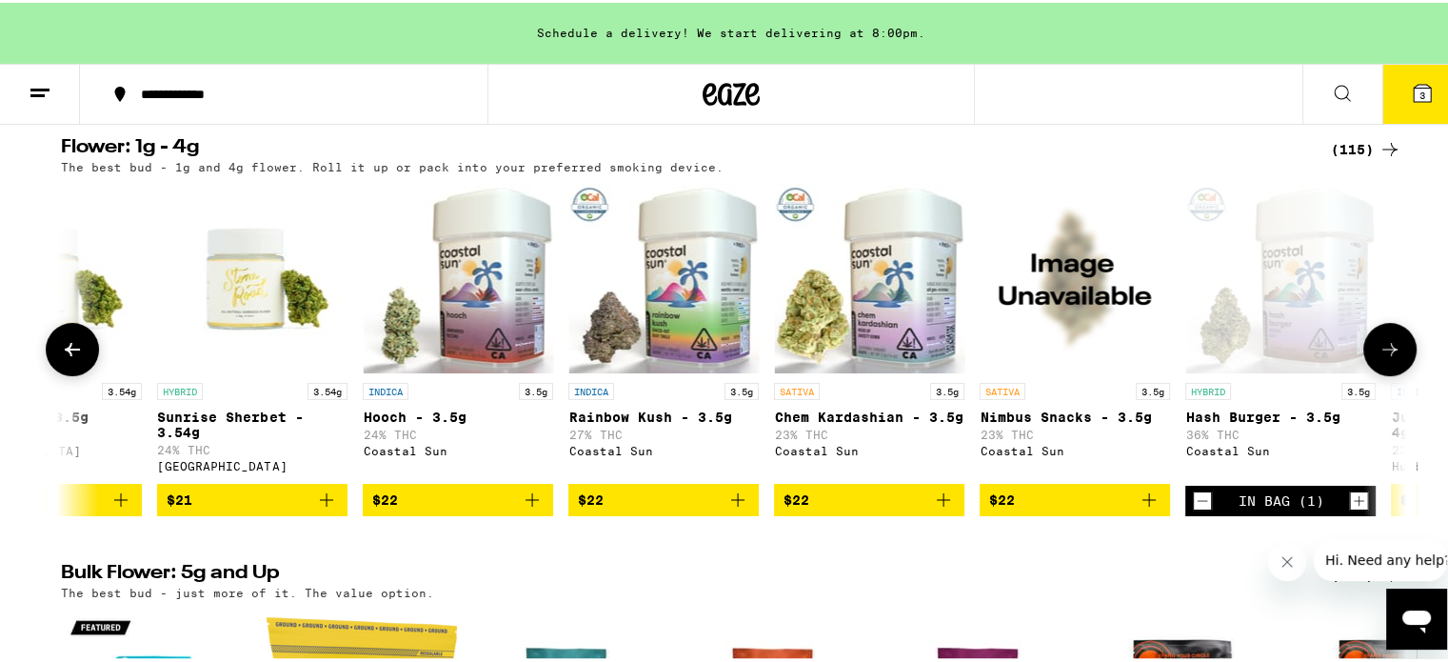
click at [1398, 345] on button at bounding box center [1390, 346] width 53 height 53
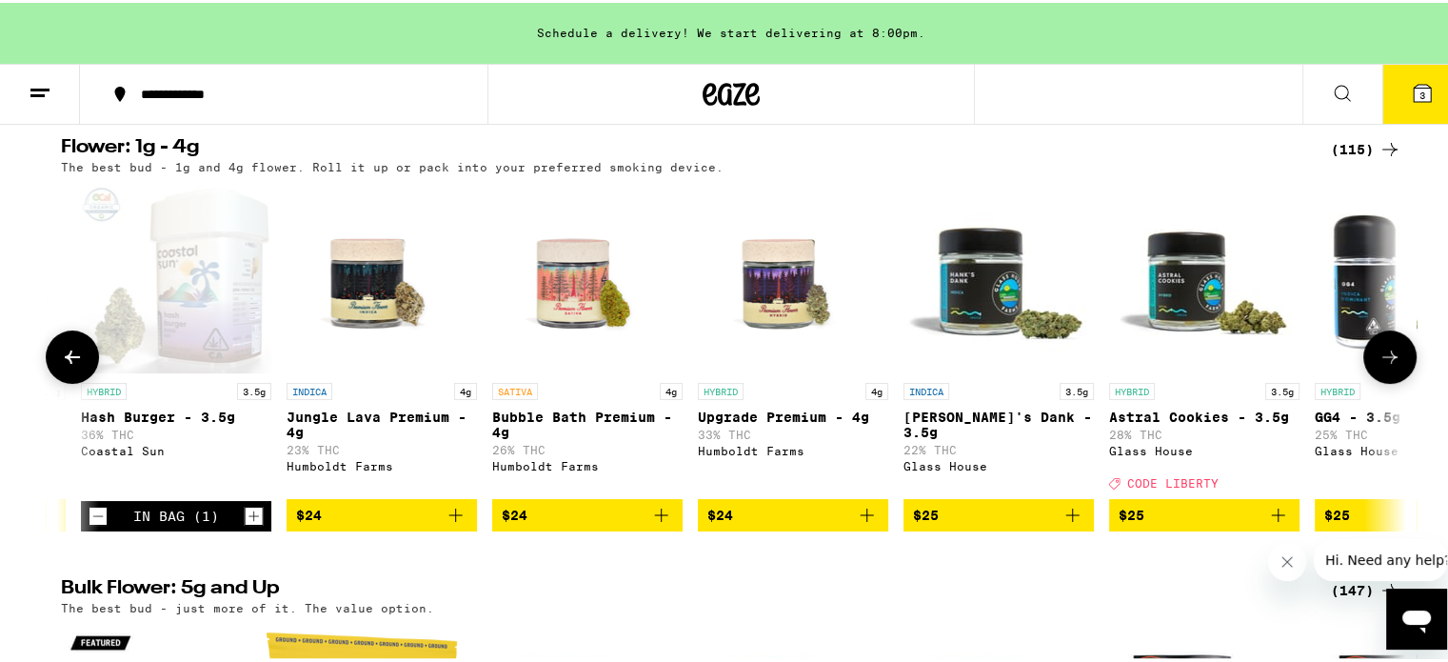
scroll to position [0, 4534]
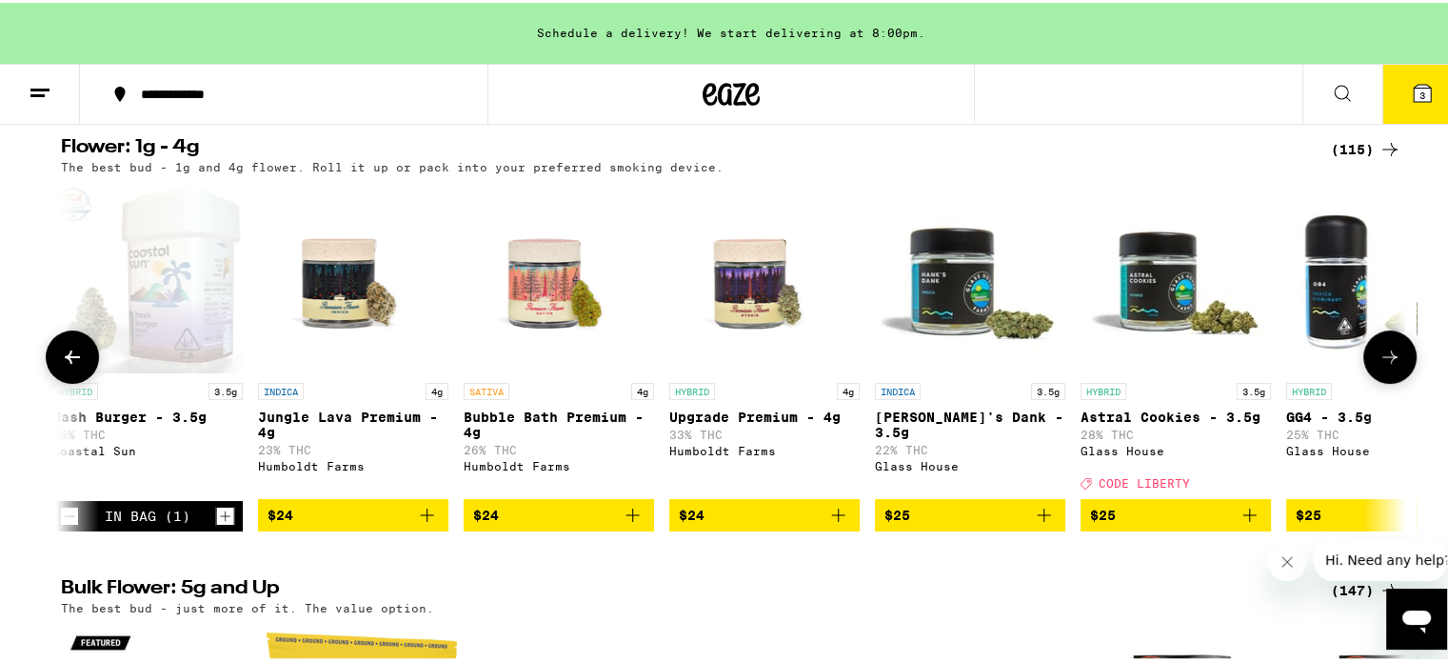
click at [1398, 345] on button at bounding box center [1390, 354] width 53 height 53
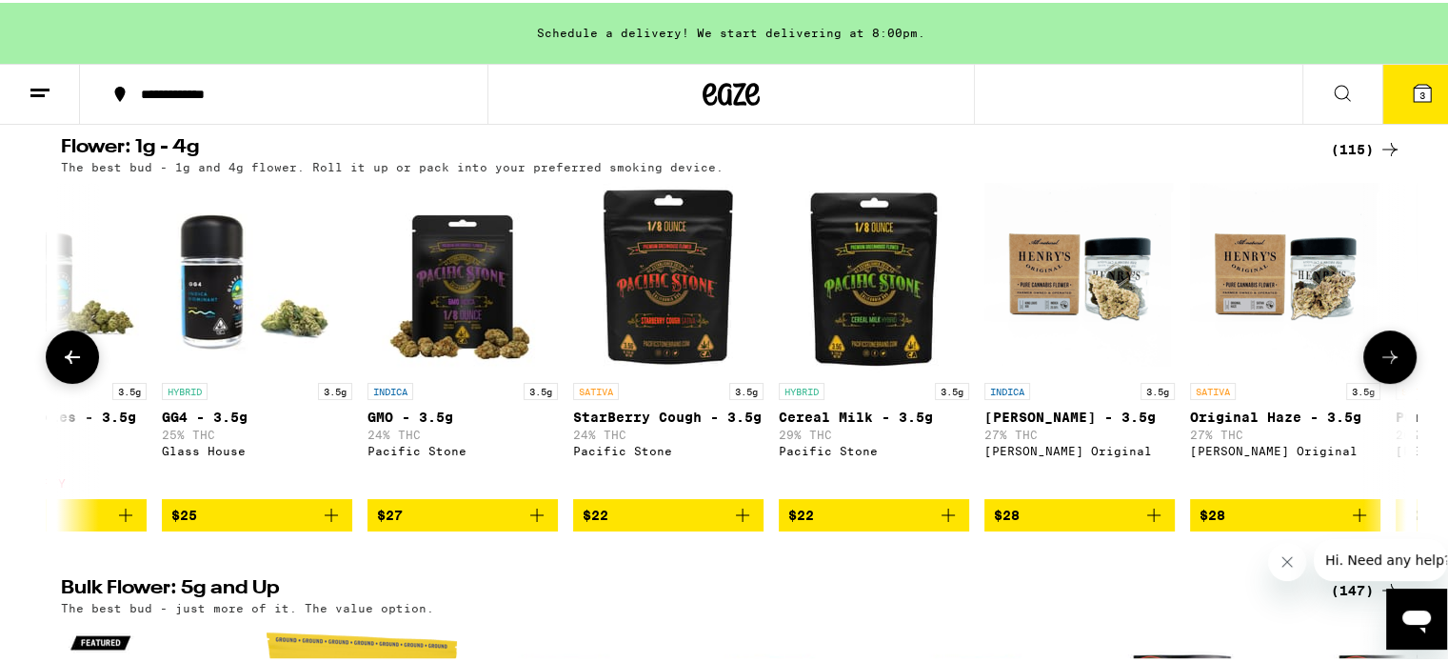
scroll to position [0, 5668]
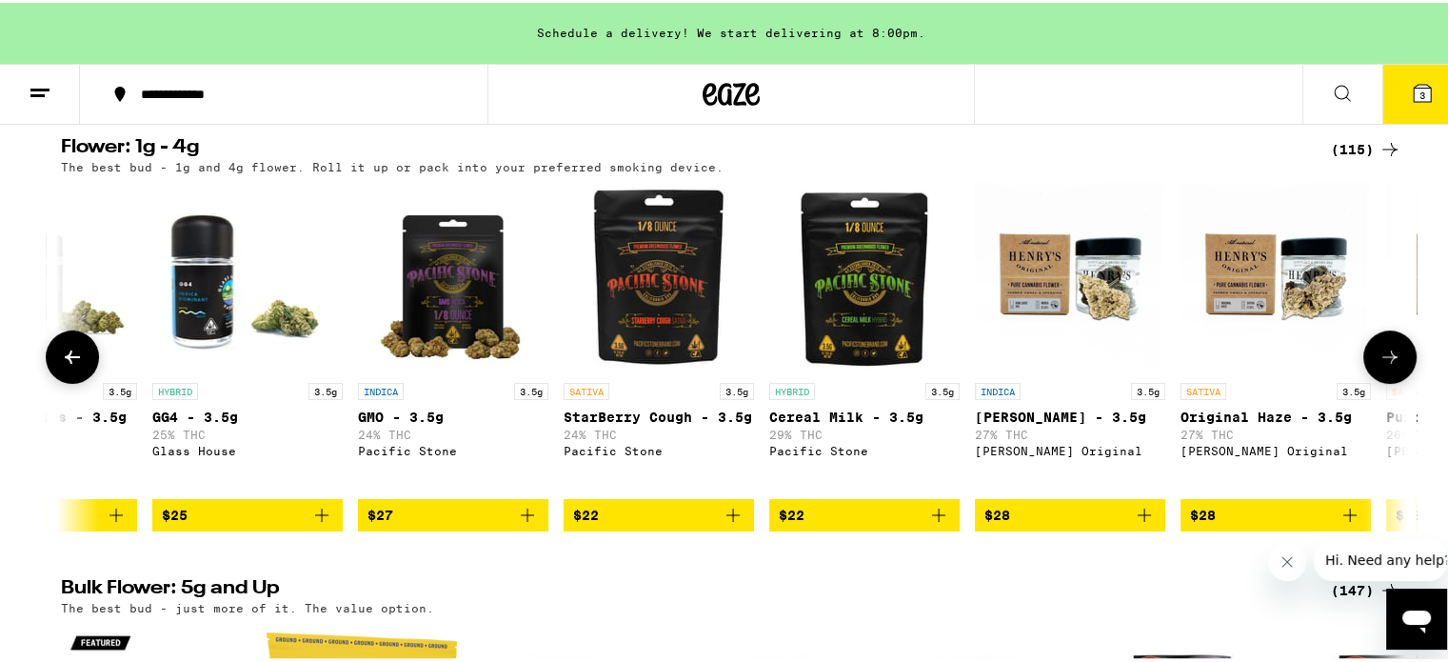
click at [1398, 345] on button at bounding box center [1390, 354] width 53 height 53
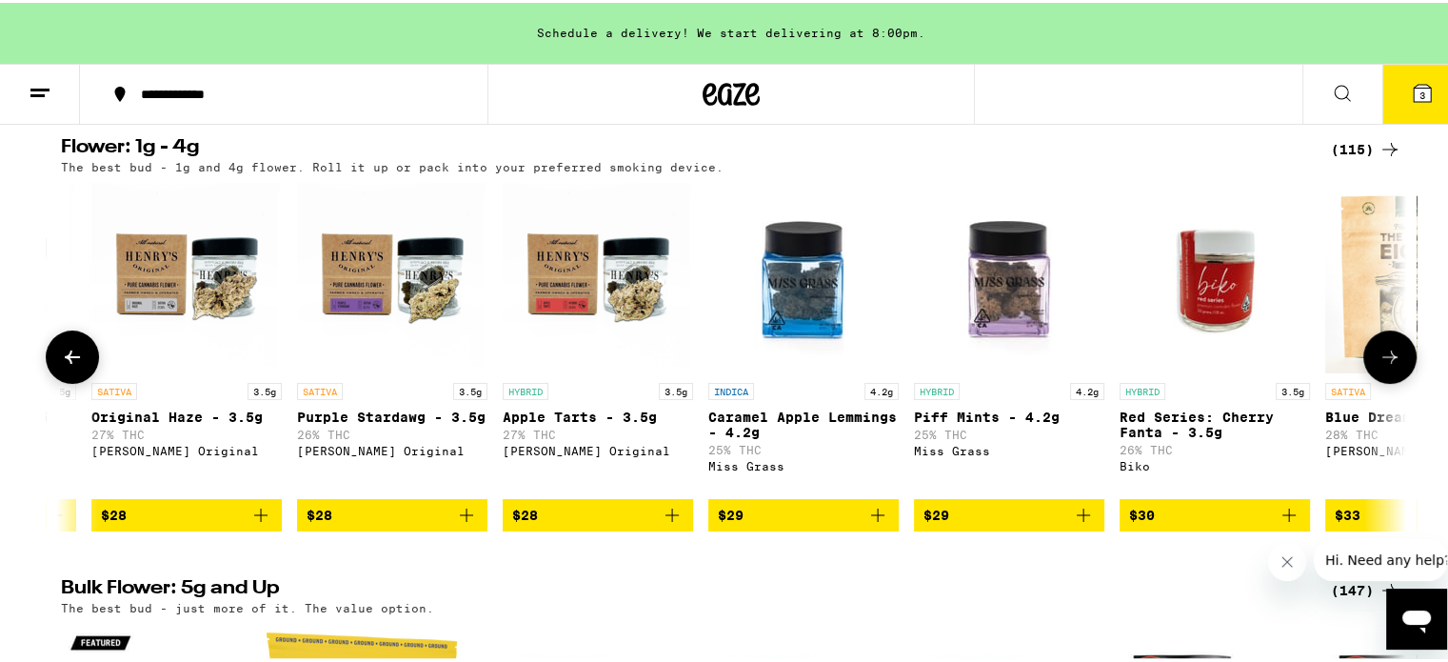
scroll to position [0, 6801]
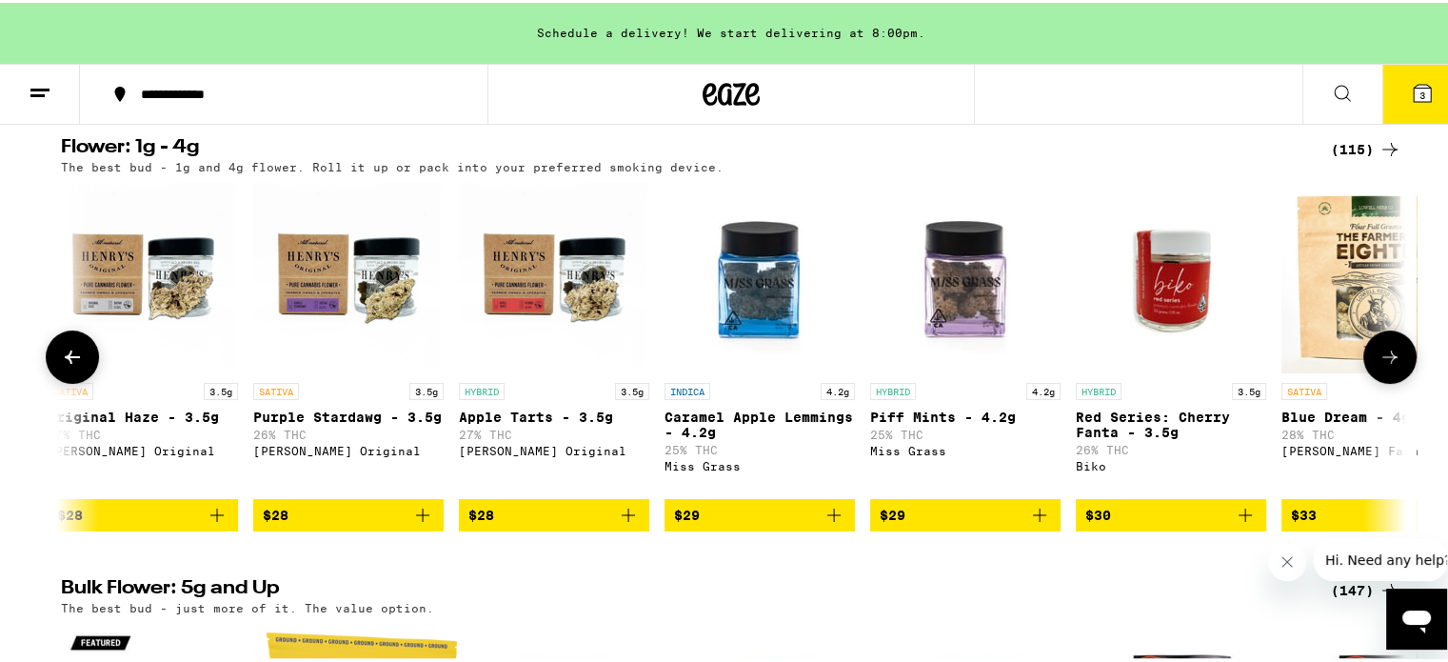
click at [1398, 345] on button at bounding box center [1390, 354] width 53 height 53
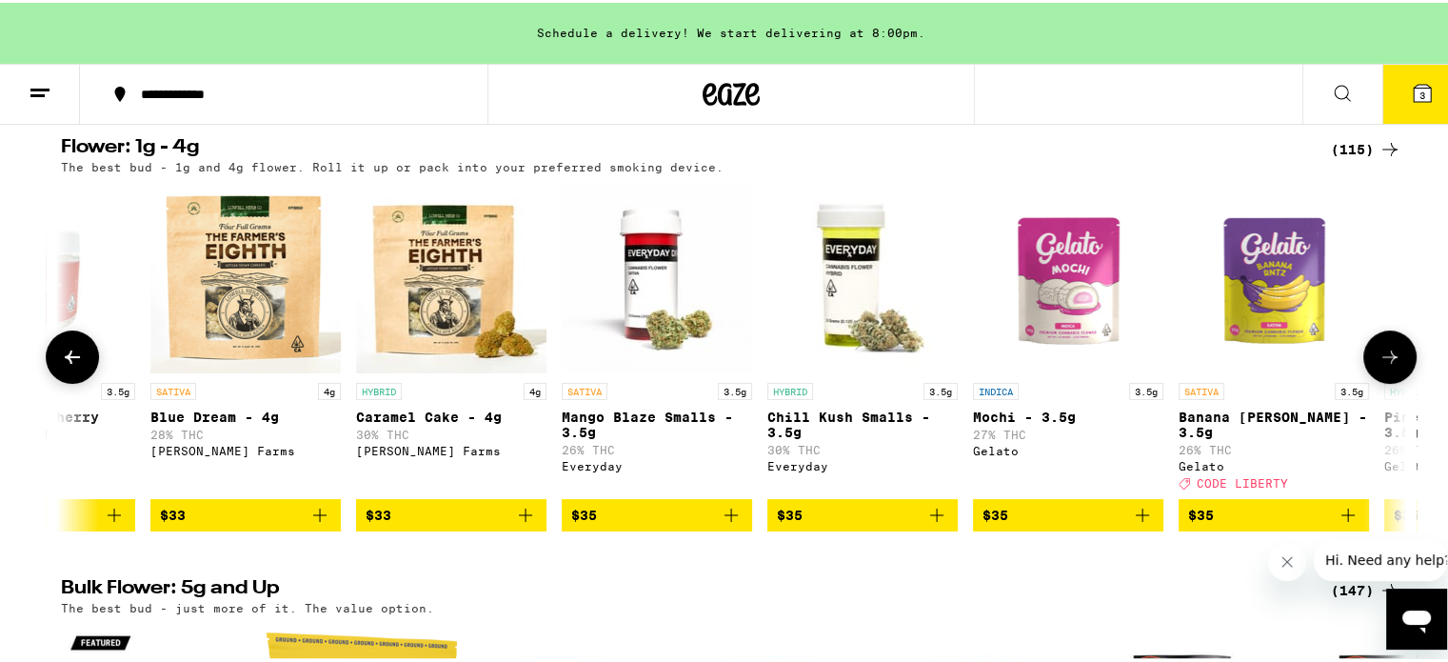
scroll to position [0, 7934]
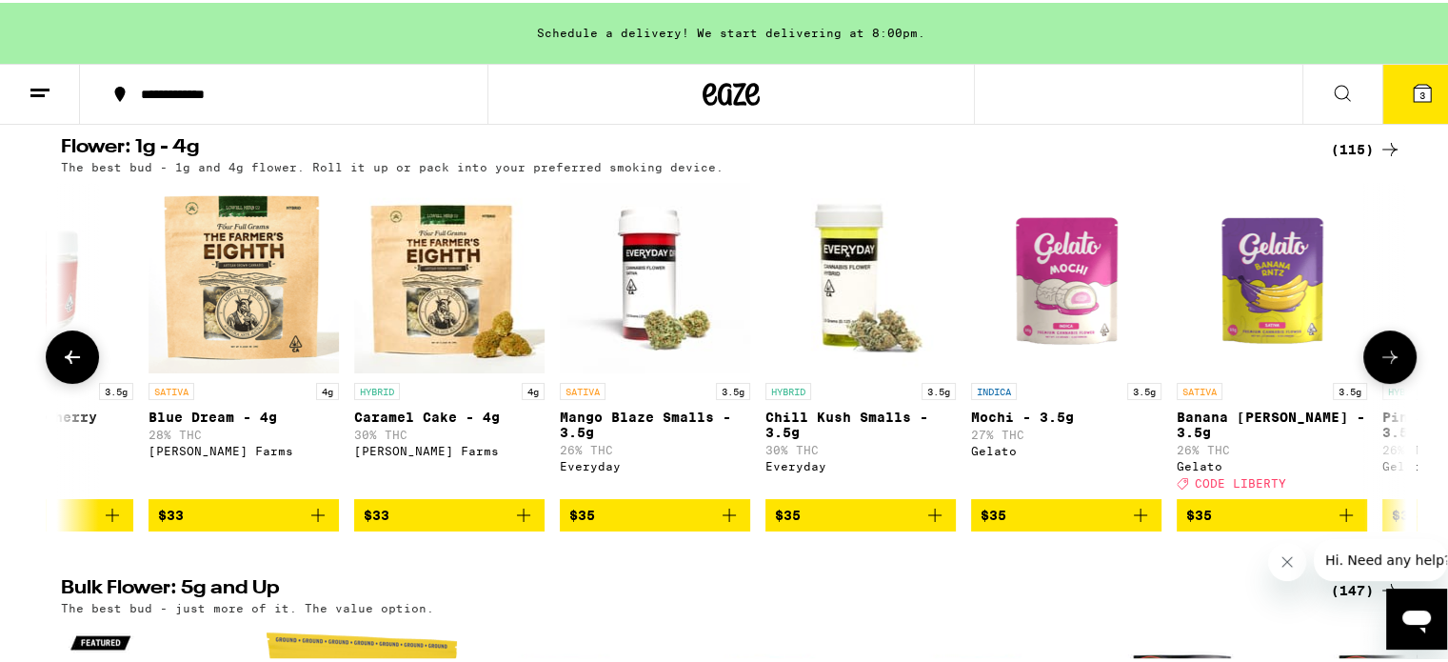
click at [847, 525] on button "$35" at bounding box center [861, 512] width 190 height 32
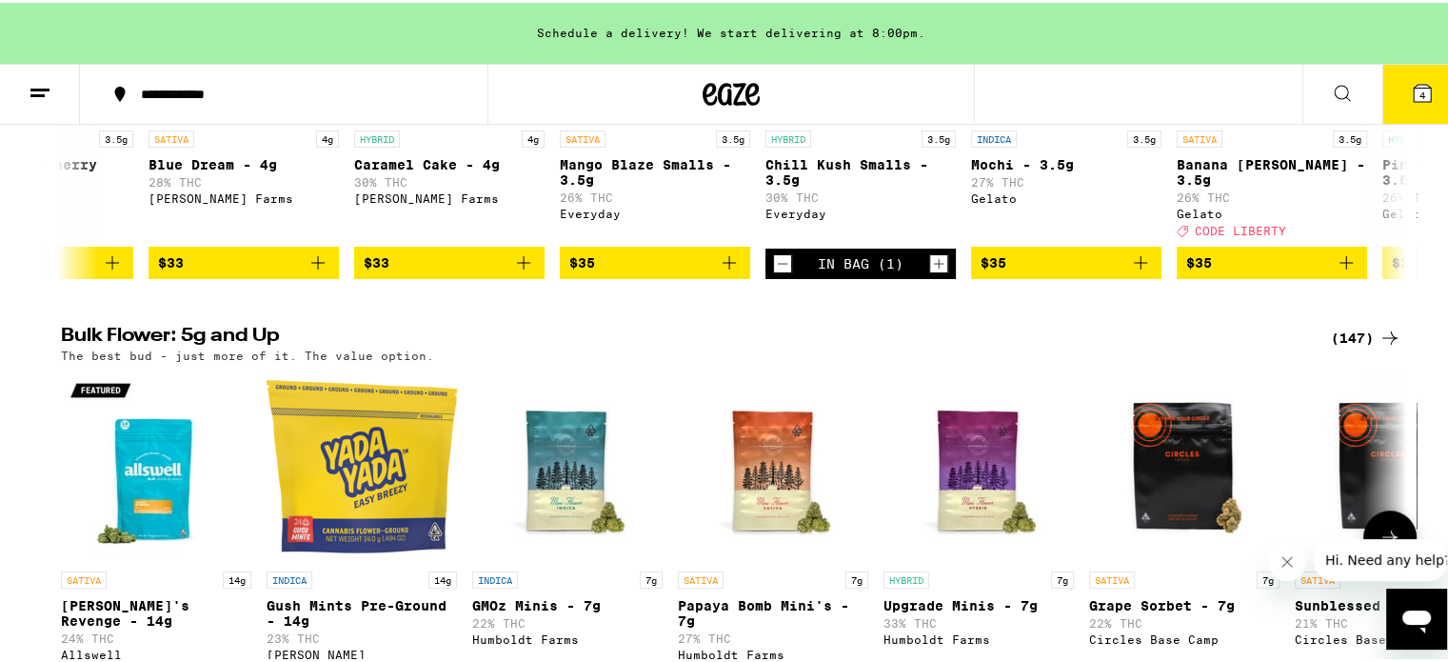
scroll to position [571, 0]
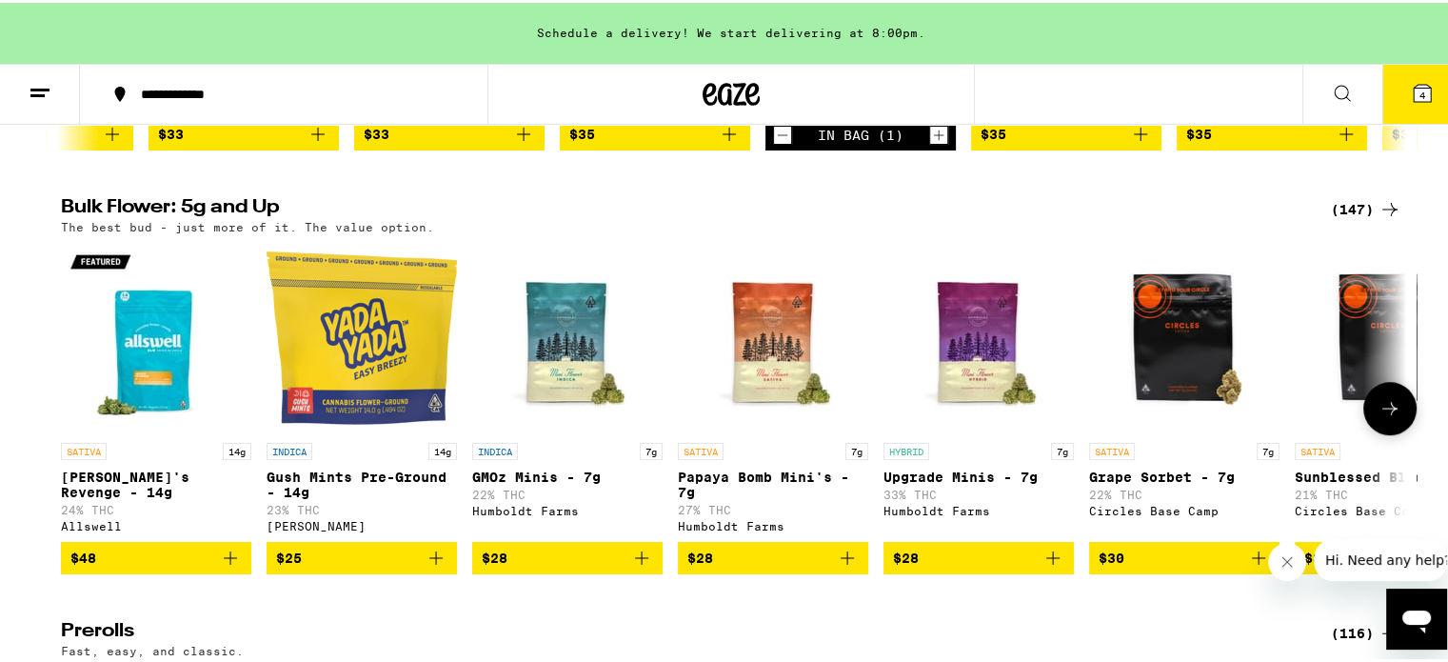
click at [1020, 567] on span "$28" at bounding box center [978, 555] width 171 height 23
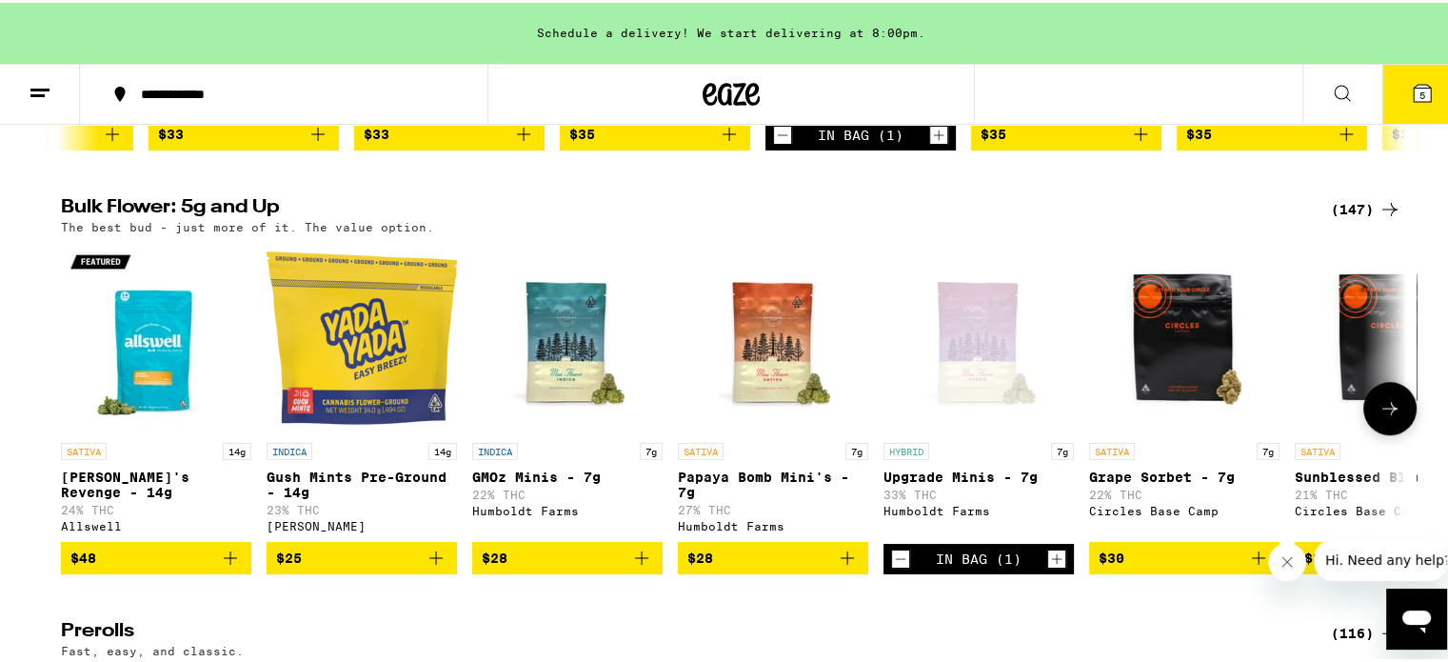
click at [1386, 411] on icon at bounding box center [1390, 405] width 15 height 13
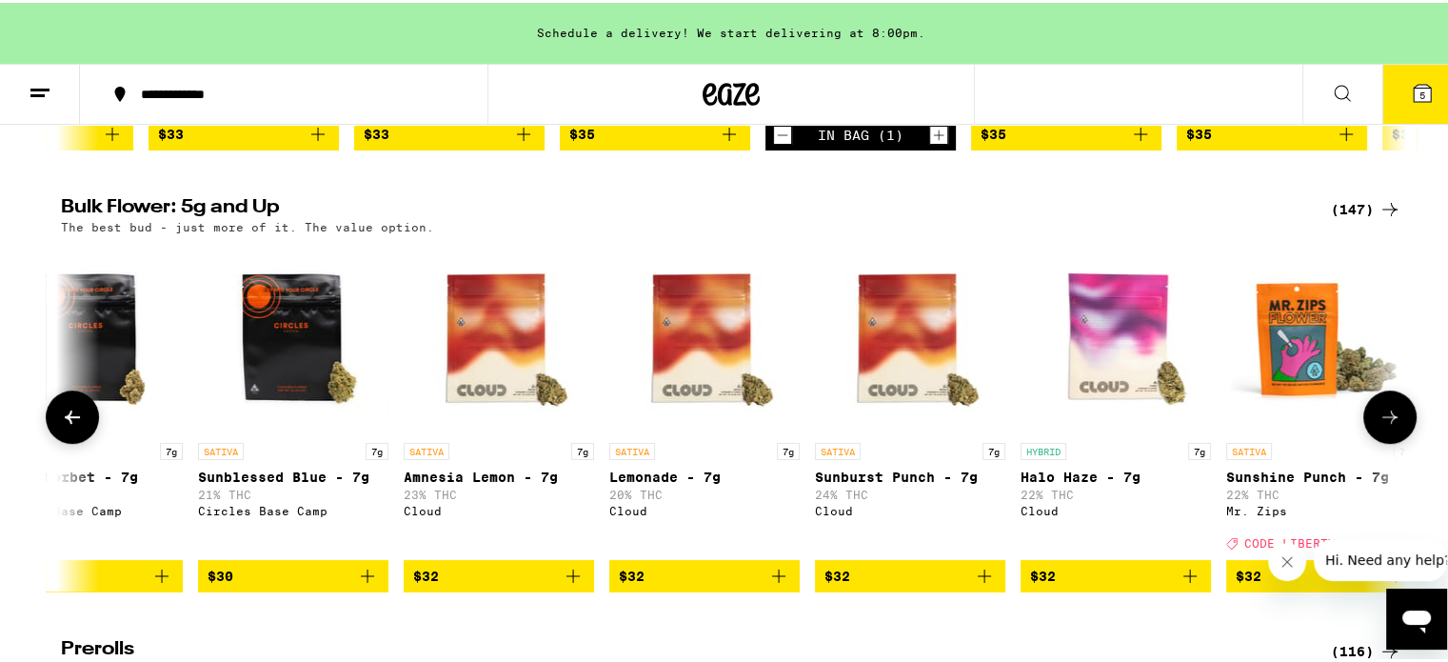
scroll to position [0, 1133]
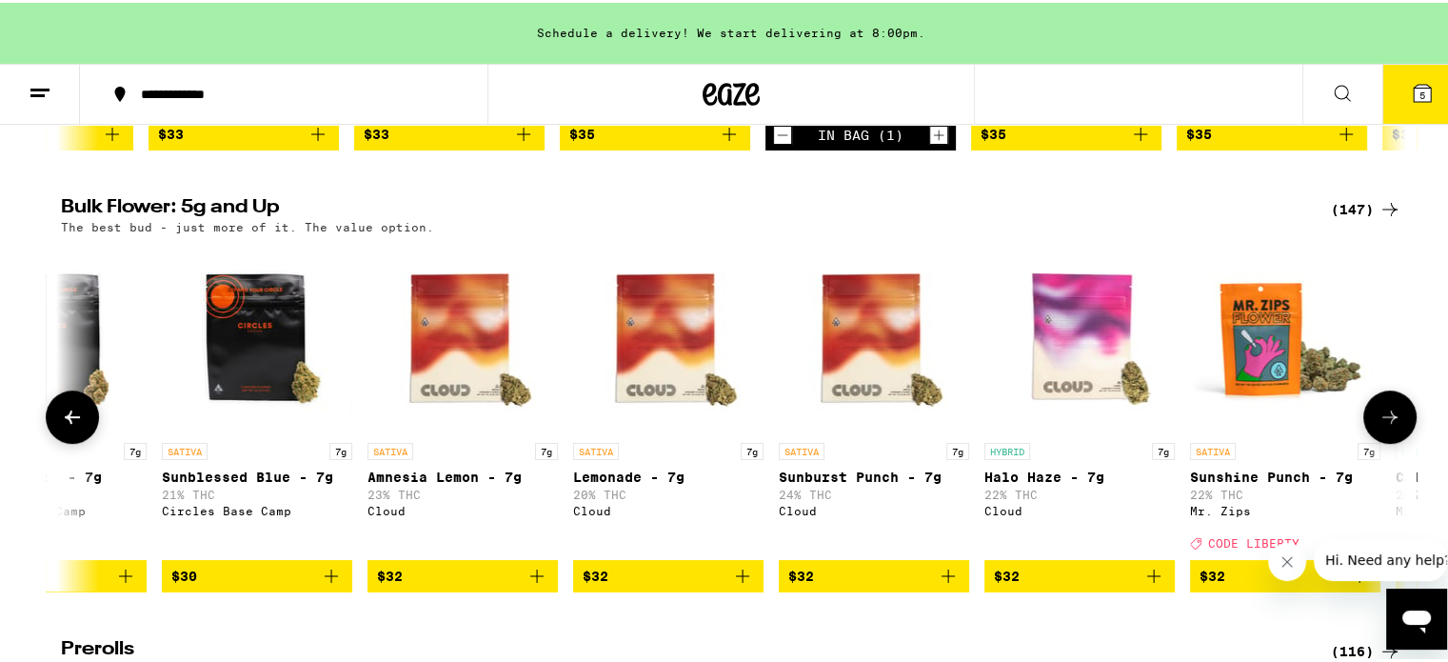
click at [1386, 411] on icon at bounding box center [1390, 414] width 23 height 23
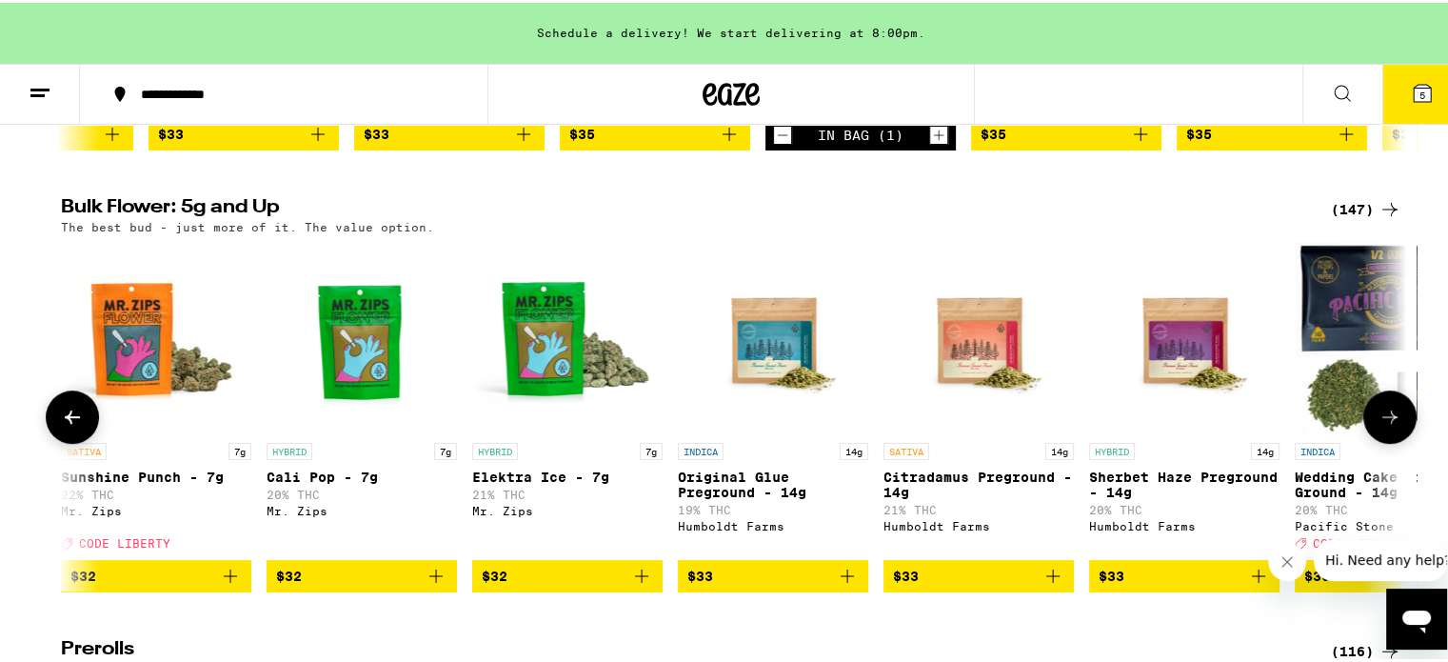
scroll to position [0, 2266]
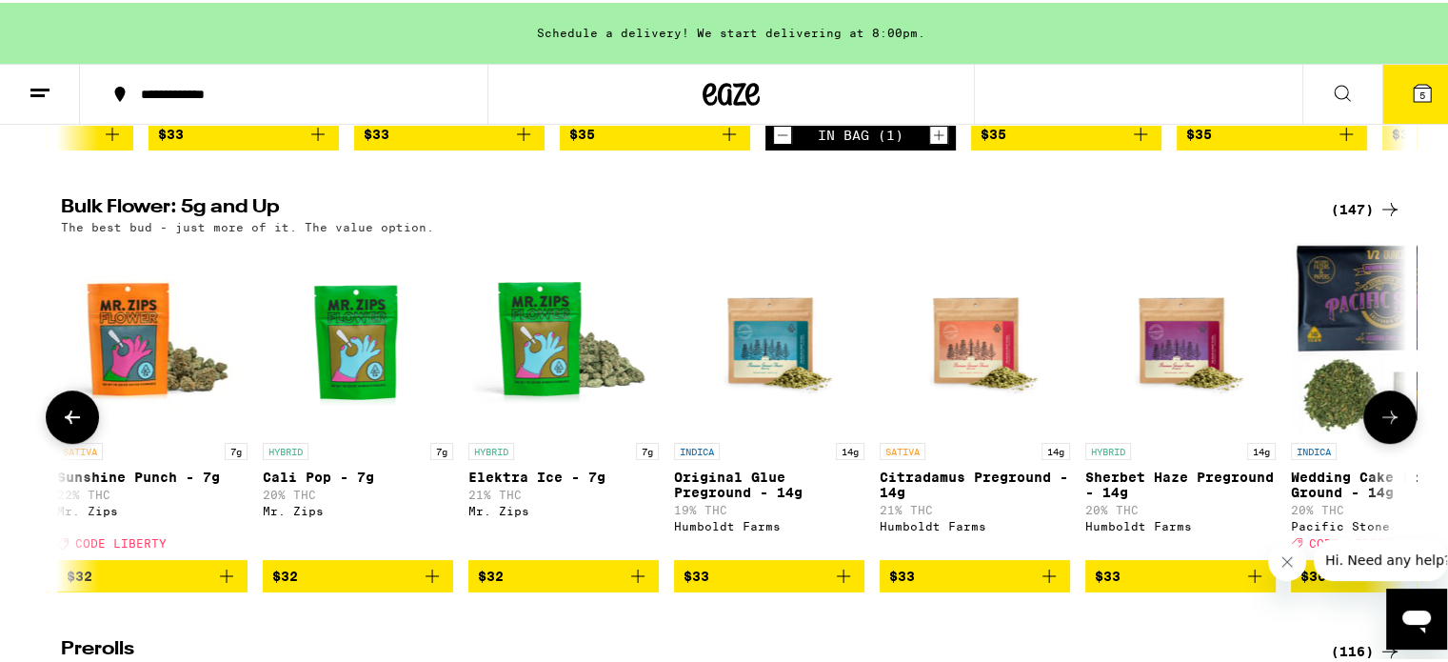
click at [1386, 411] on icon at bounding box center [1390, 414] width 23 height 23
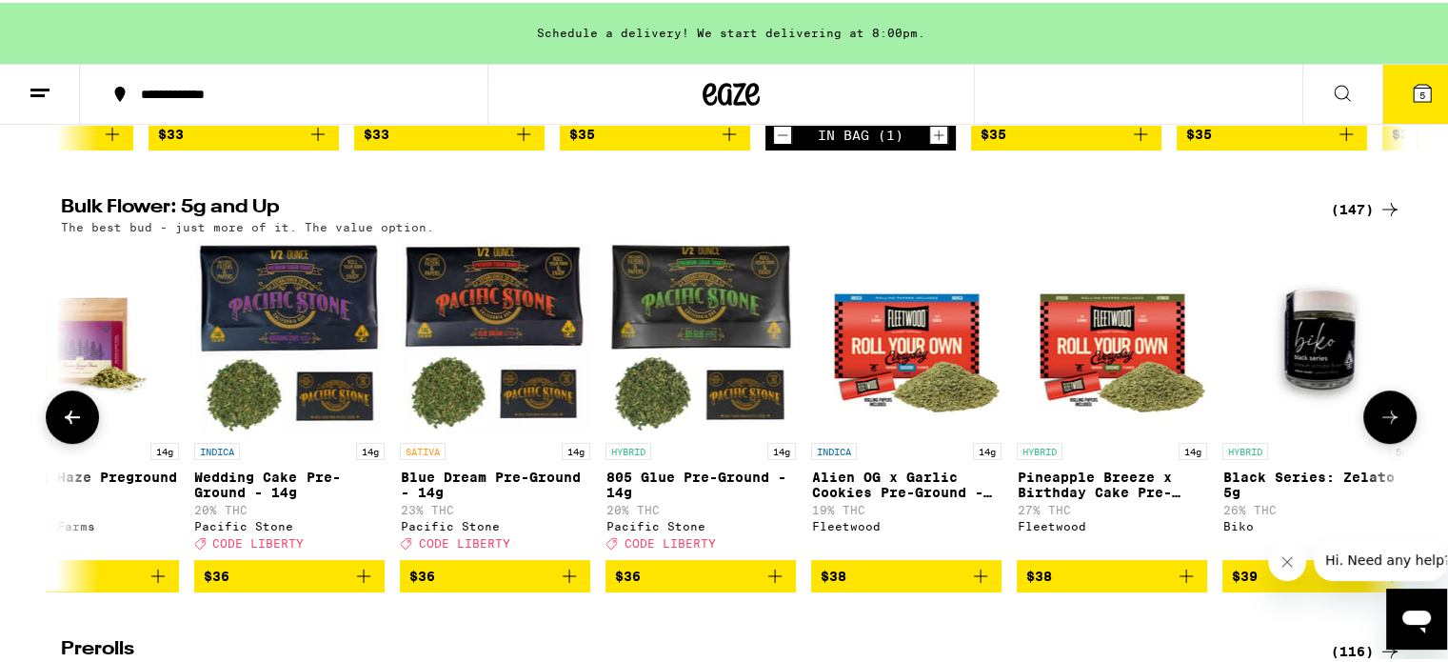
scroll to position [0, 3400]
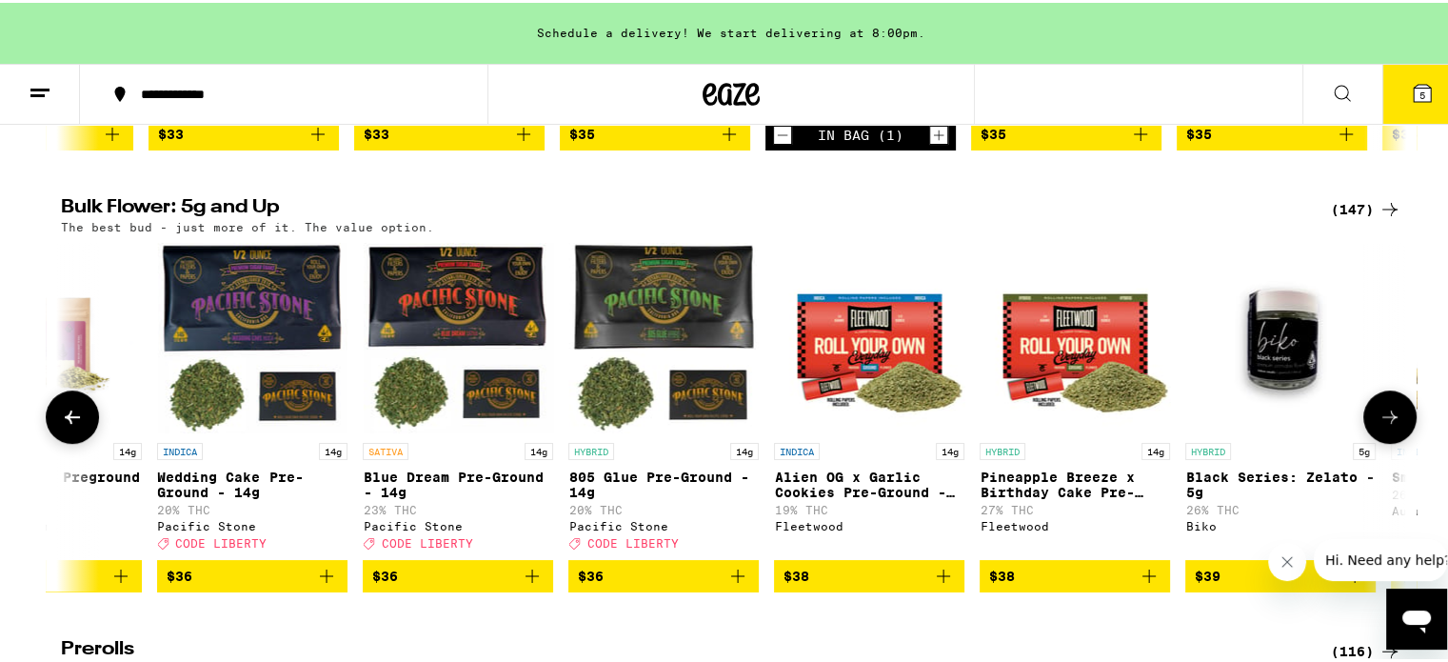
click at [1386, 411] on icon at bounding box center [1390, 414] width 23 height 23
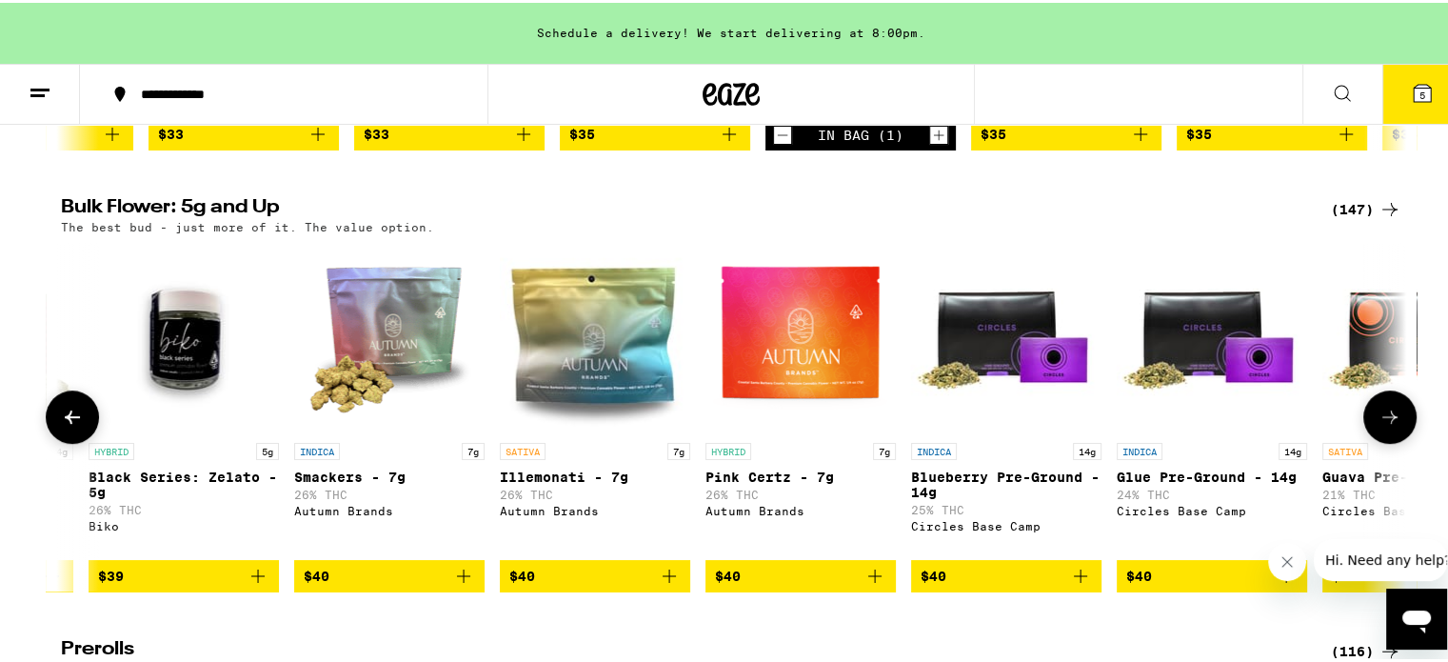
scroll to position [0, 4534]
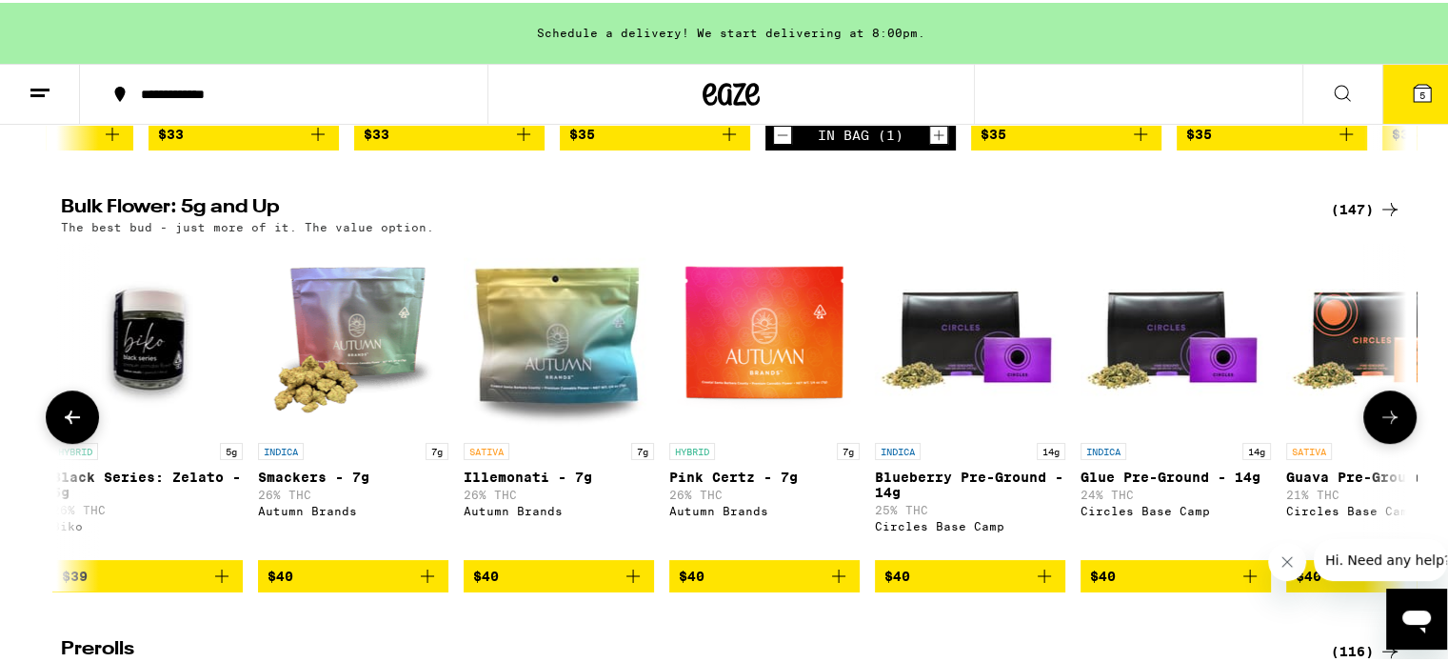
click at [1386, 411] on icon at bounding box center [1390, 414] width 23 height 23
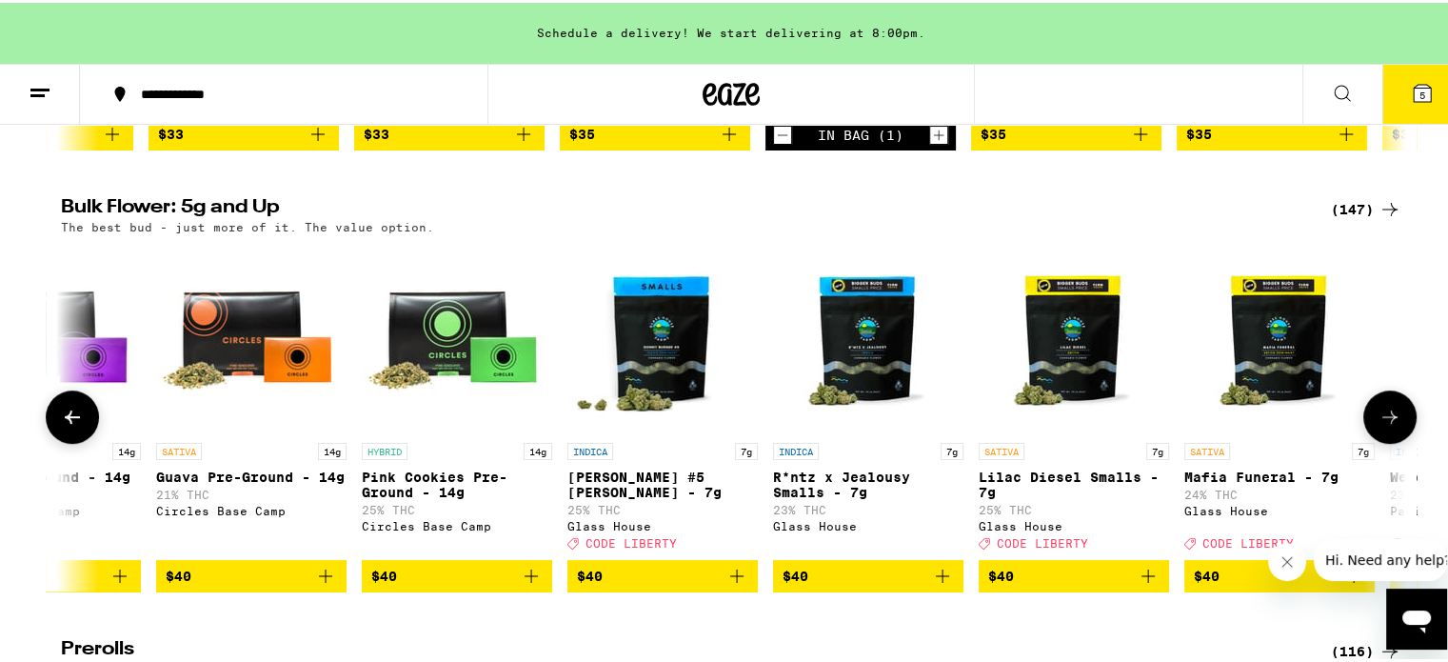
scroll to position [0, 5668]
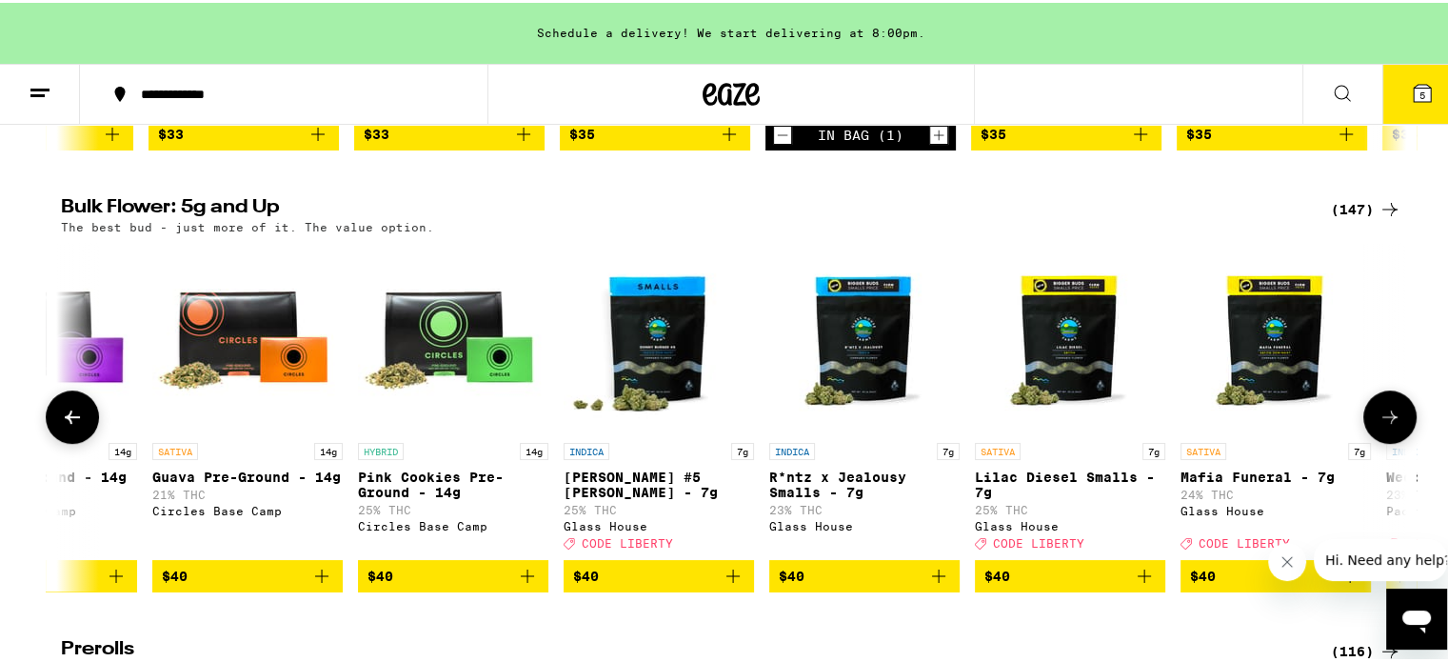
click at [1386, 411] on icon at bounding box center [1390, 414] width 23 height 23
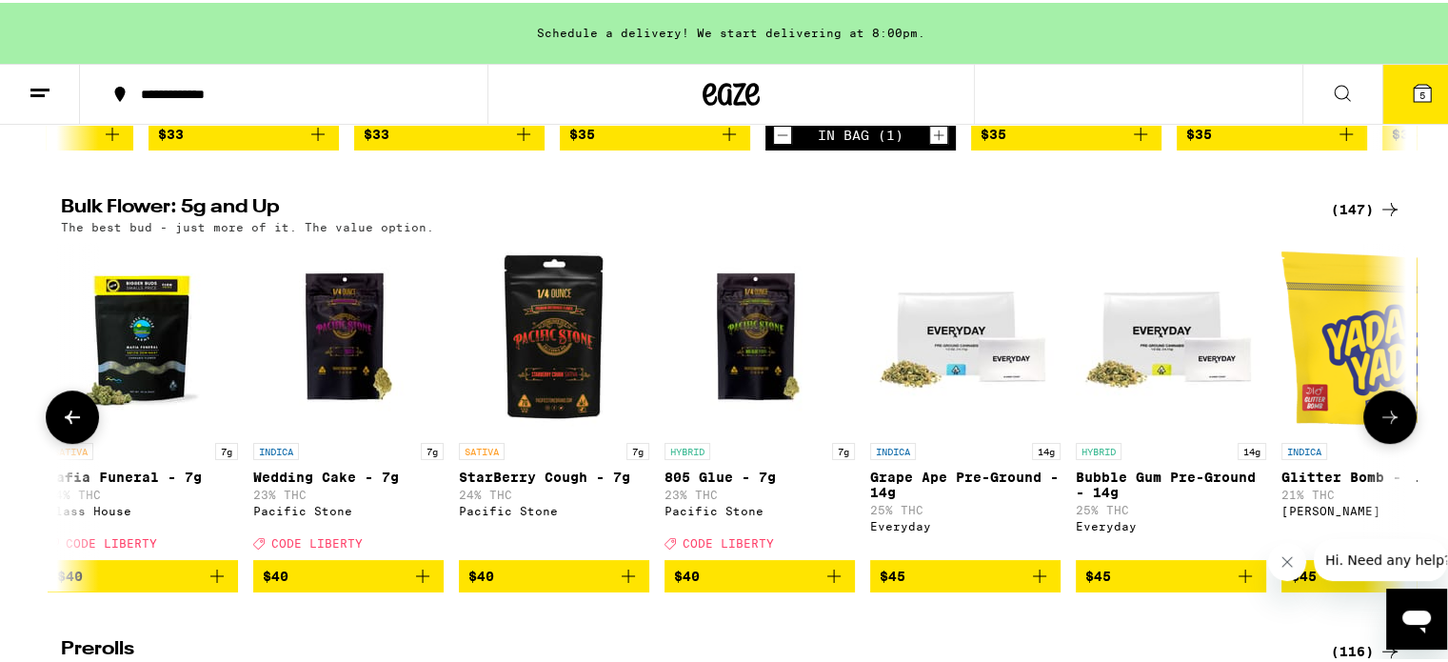
click at [1386, 411] on icon at bounding box center [1390, 414] width 23 height 23
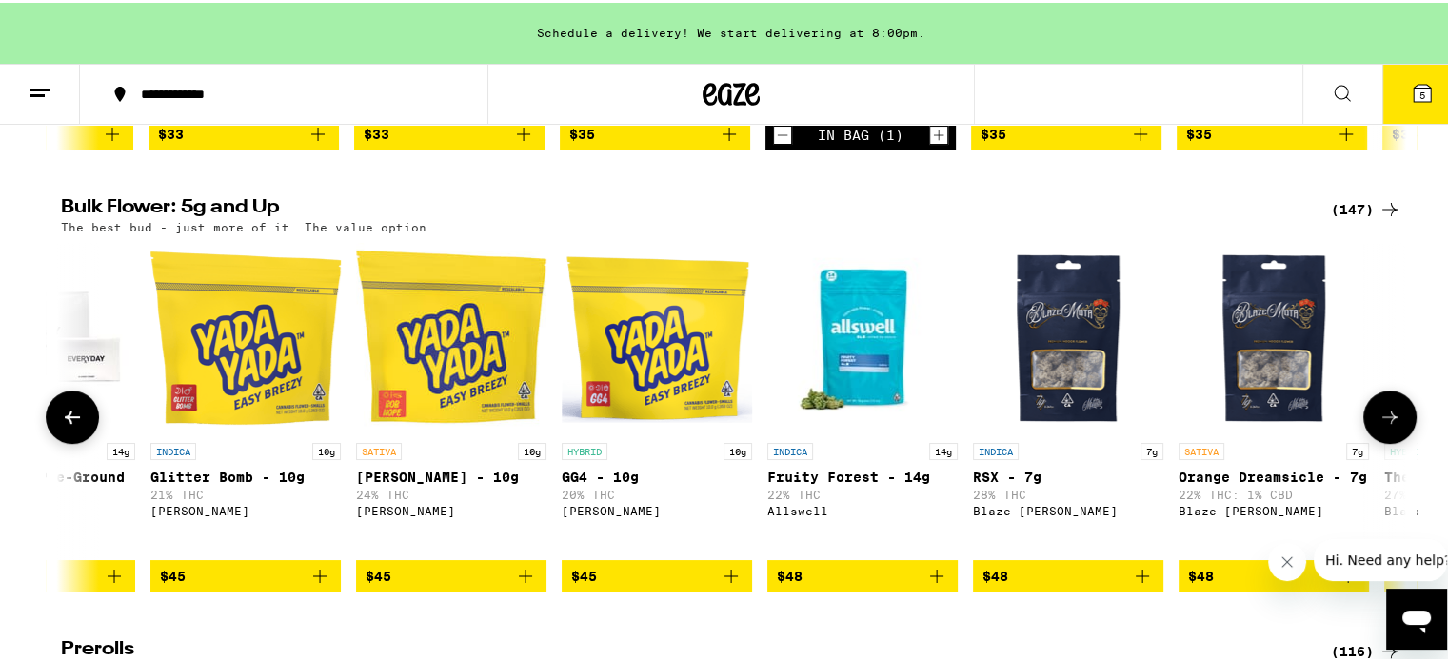
scroll to position [0, 7934]
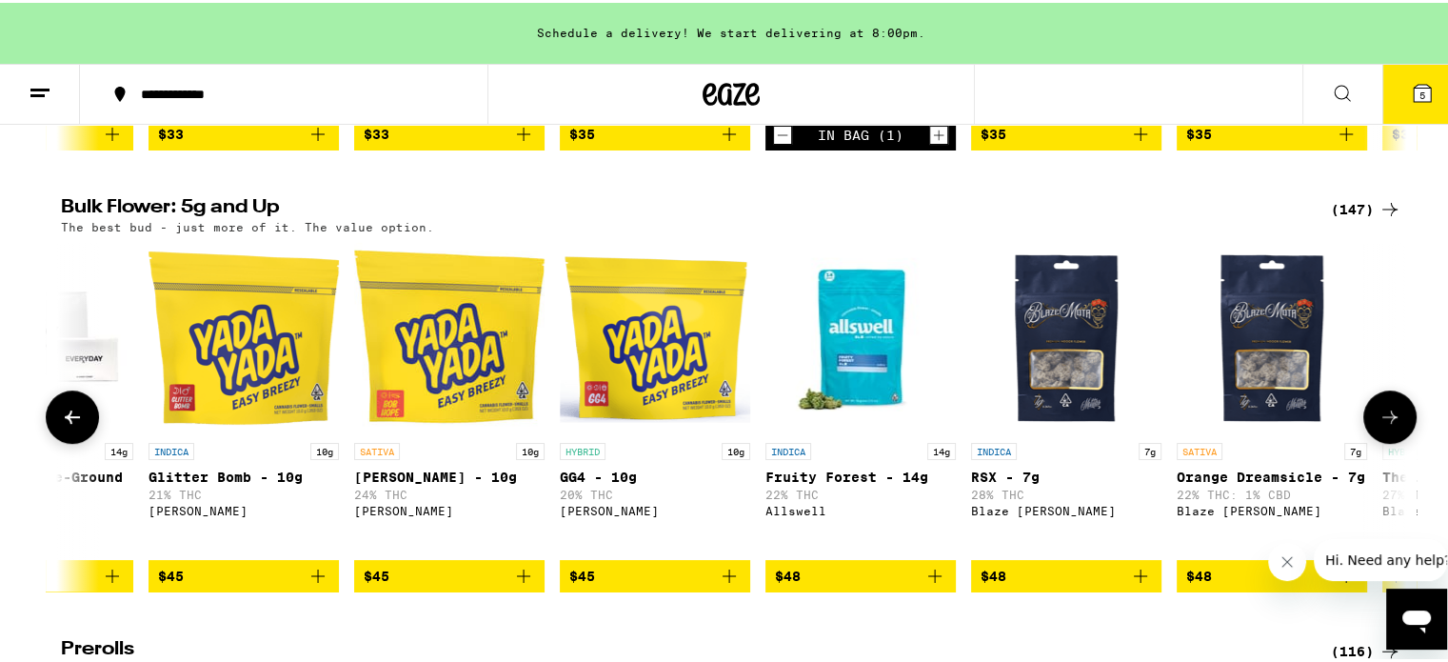
click at [1379, 409] on icon at bounding box center [1390, 414] width 23 height 23
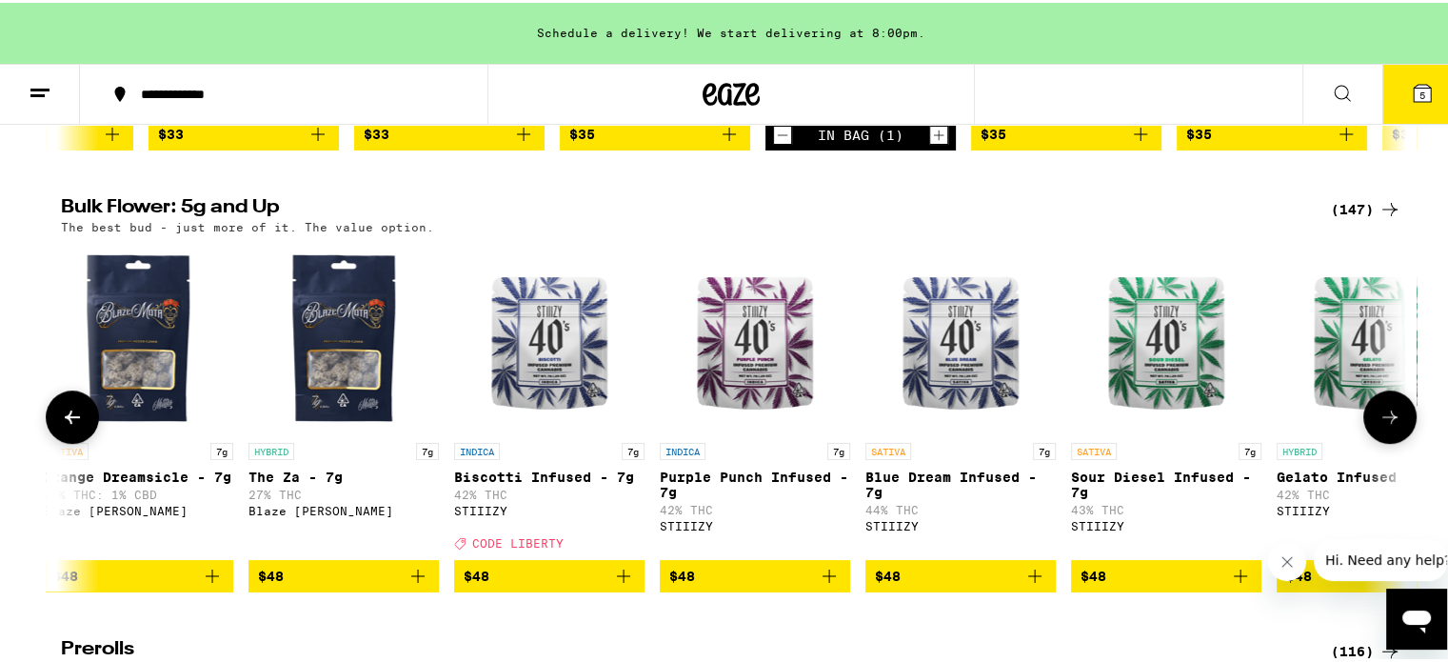
scroll to position [762, 0]
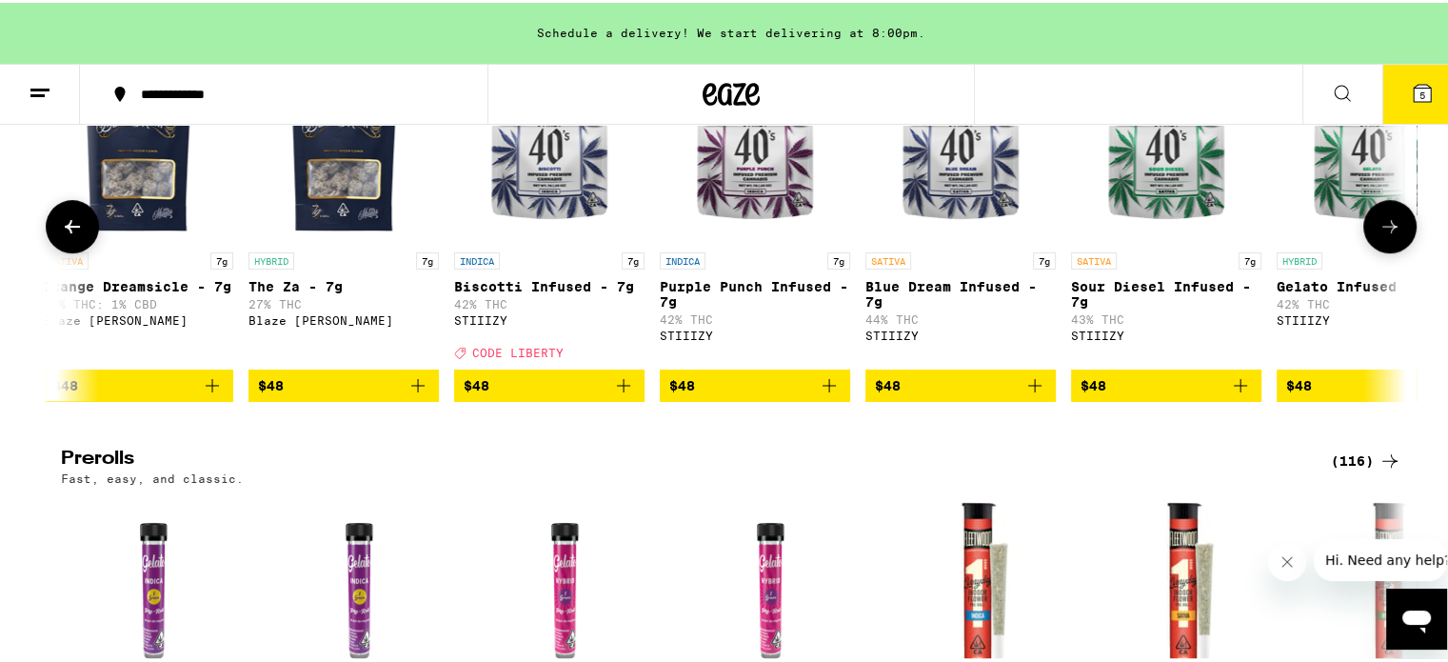
click at [1303, 384] on span "$48" at bounding box center [1371, 382] width 171 height 23
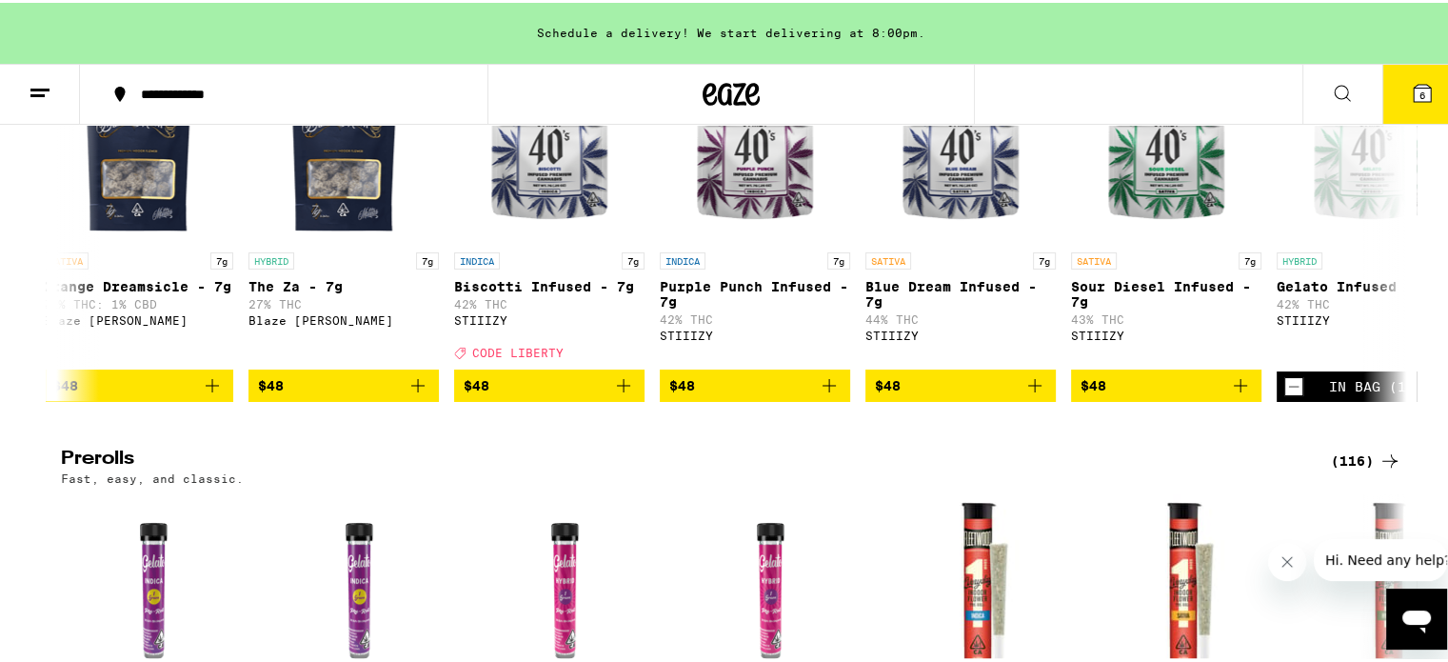
drag, startPoint x: 611, startPoint y: 423, endPoint x: 610, endPoint y: 438, distance: 15.3
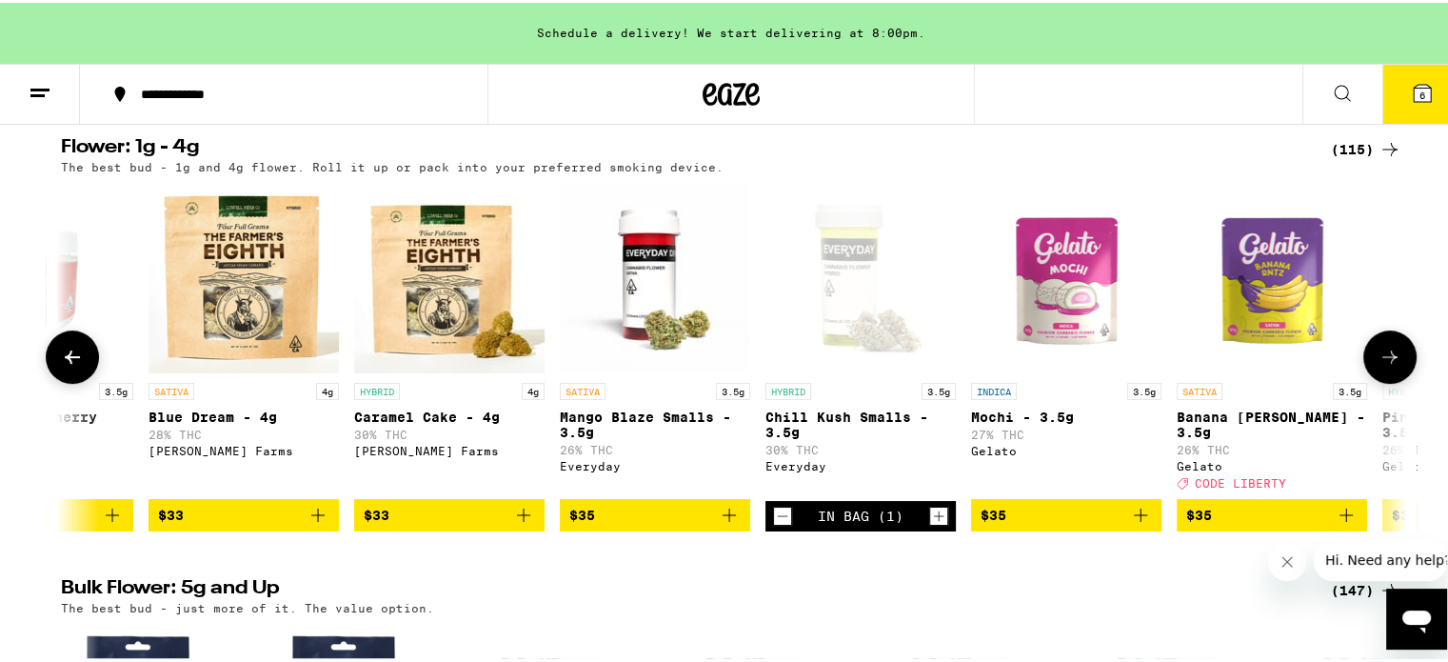
scroll to position [286, 0]
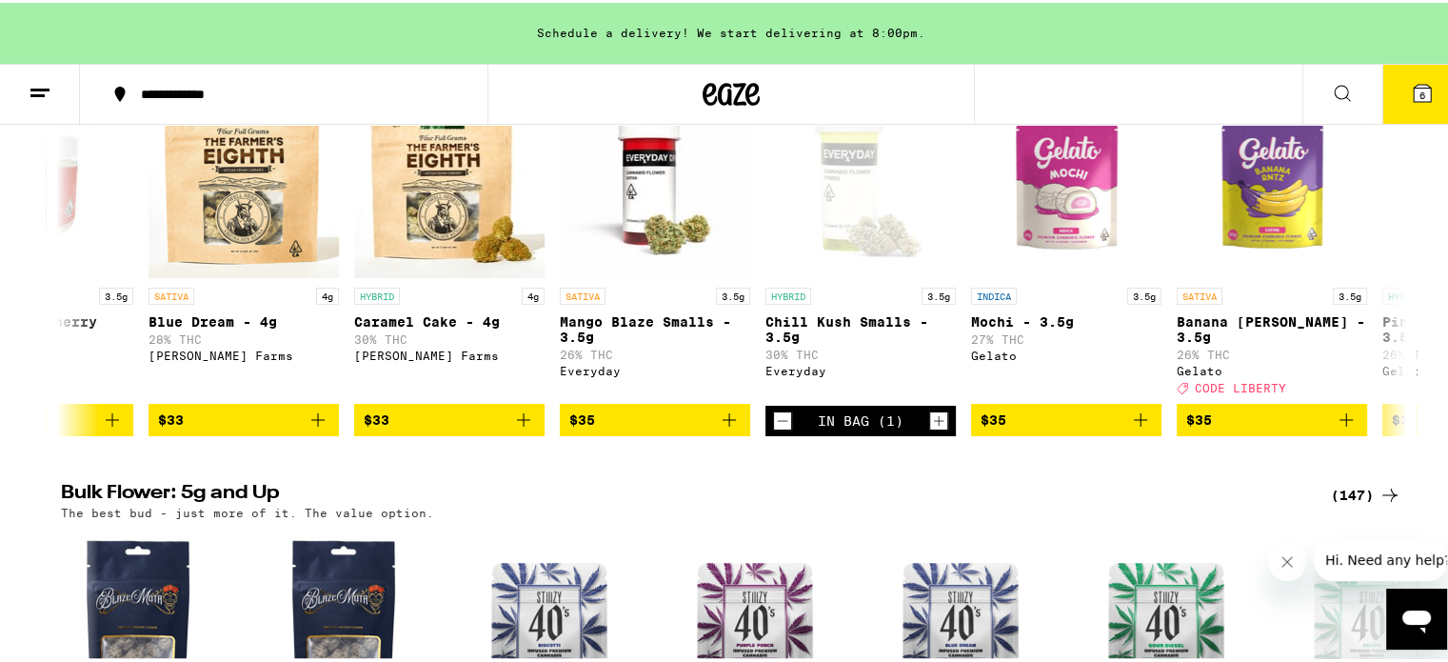
click at [1331, 91] on icon at bounding box center [1342, 90] width 23 height 23
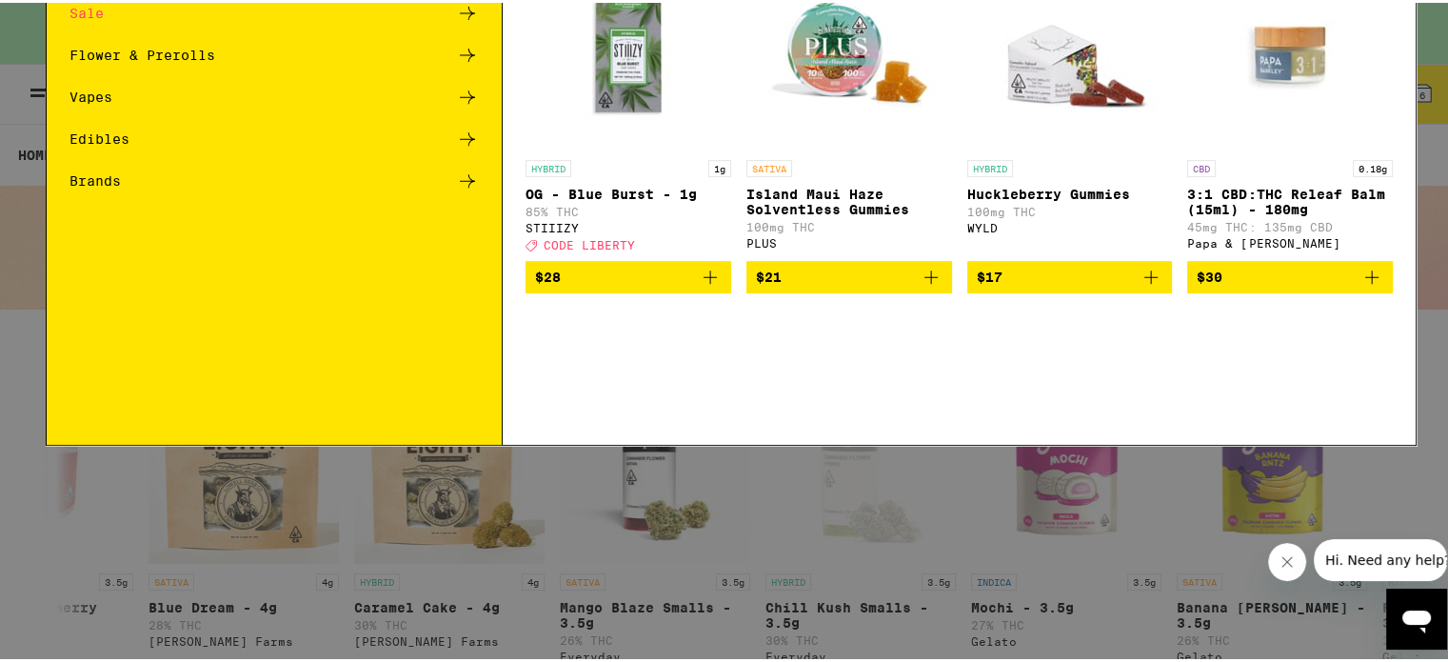
scroll to position [0, 0]
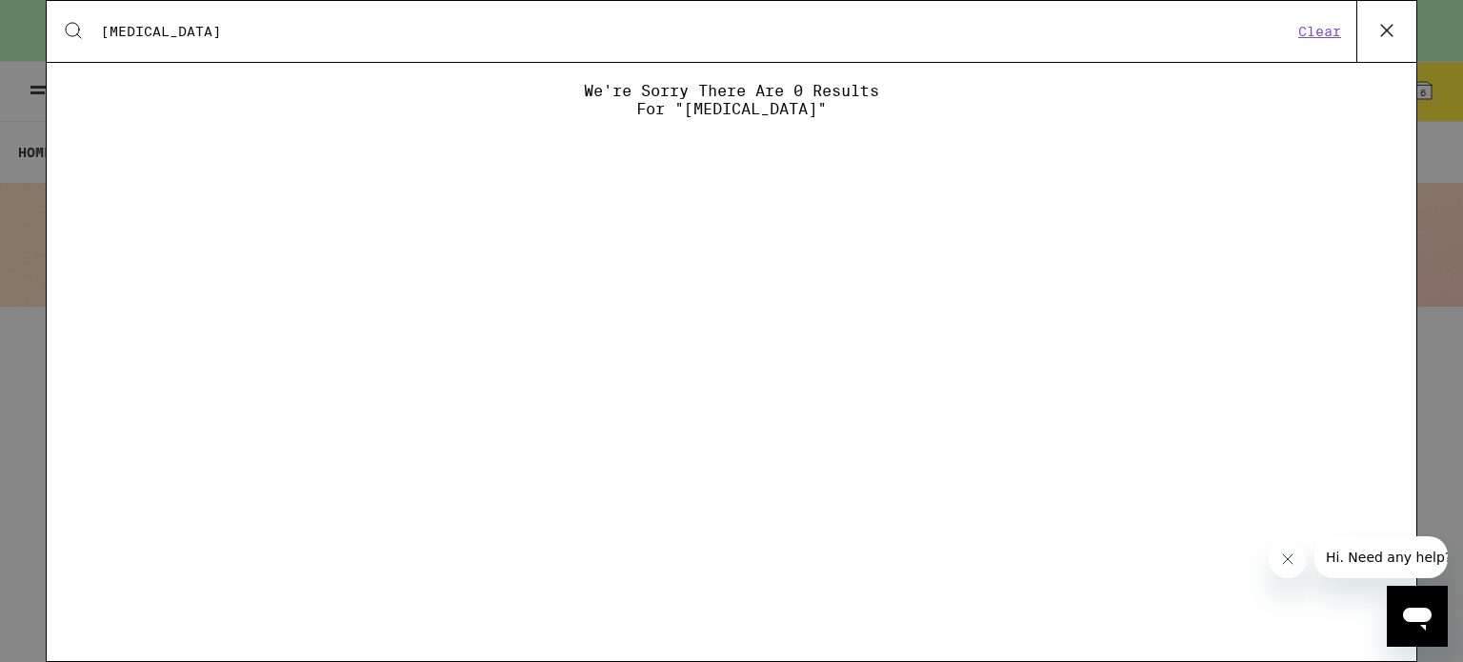
type input "[MEDICAL_DATA]"
click at [1396, 25] on icon at bounding box center [1386, 30] width 29 height 29
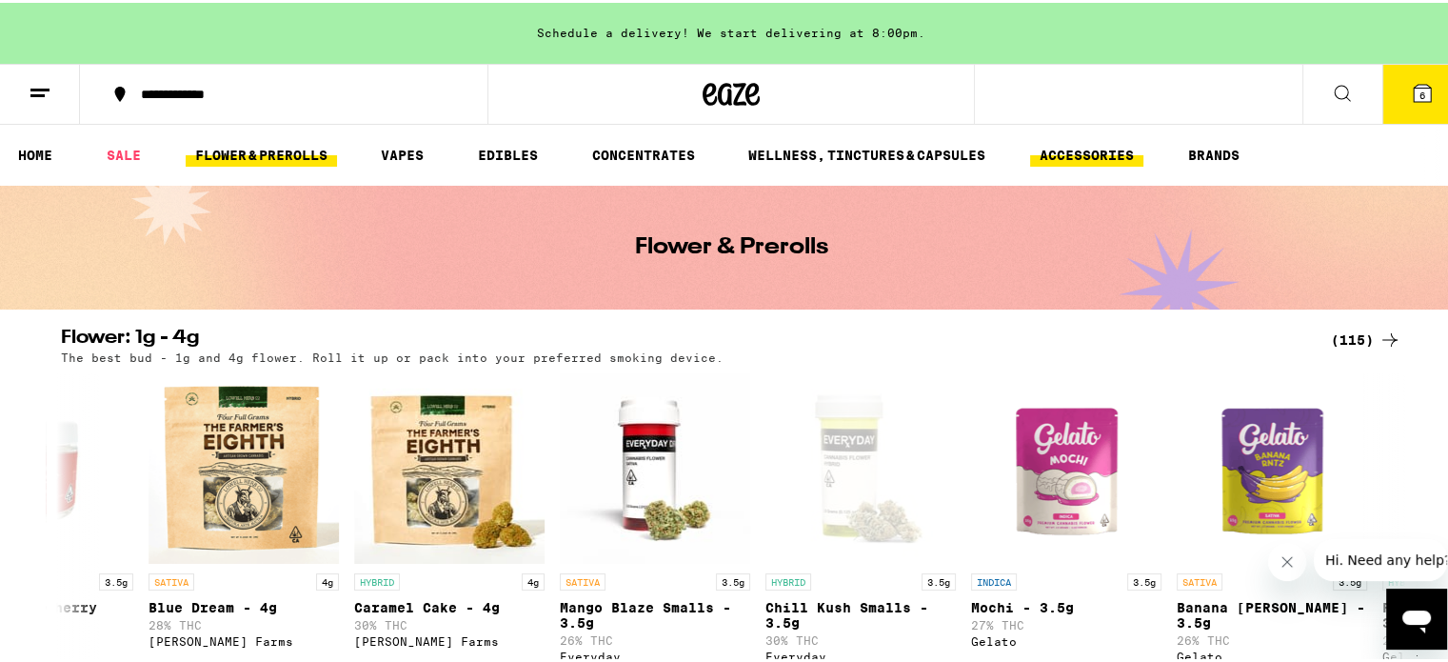
click at [1062, 142] on link "ACCESSORIES" at bounding box center [1086, 152] width 113 height 23
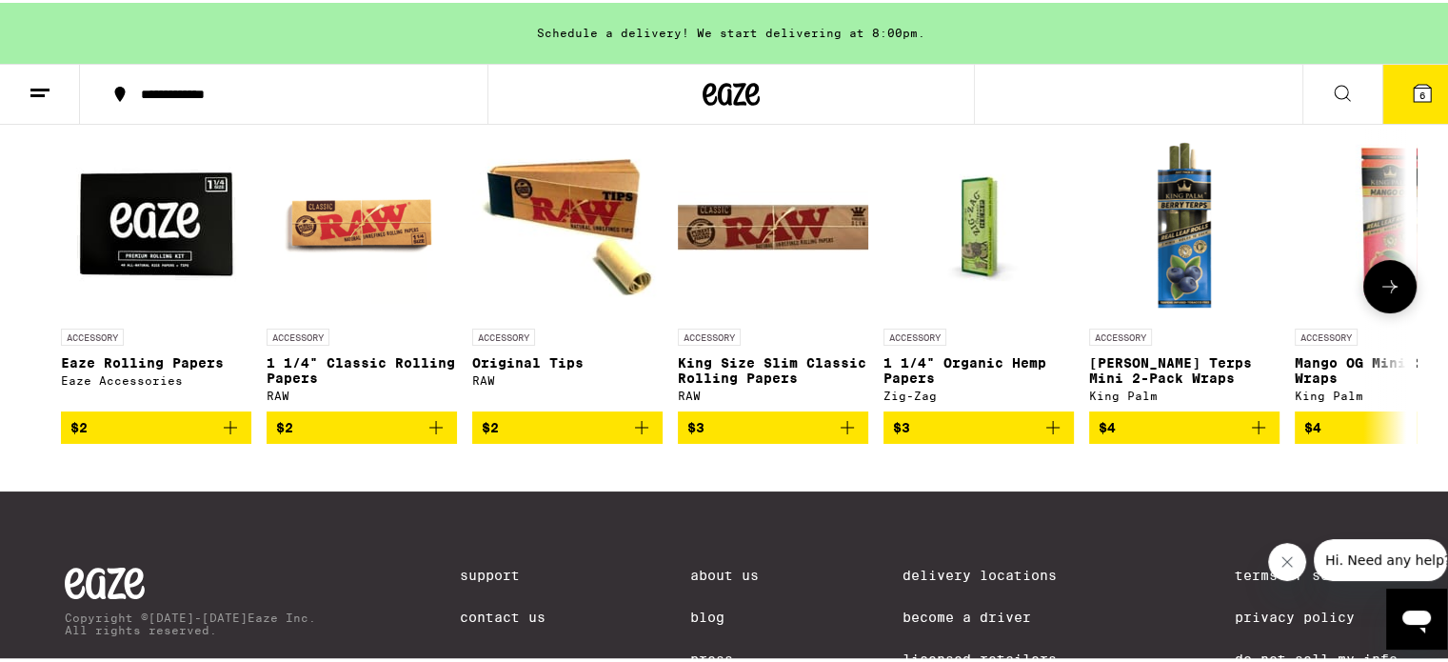
scroll to position [7, 0]
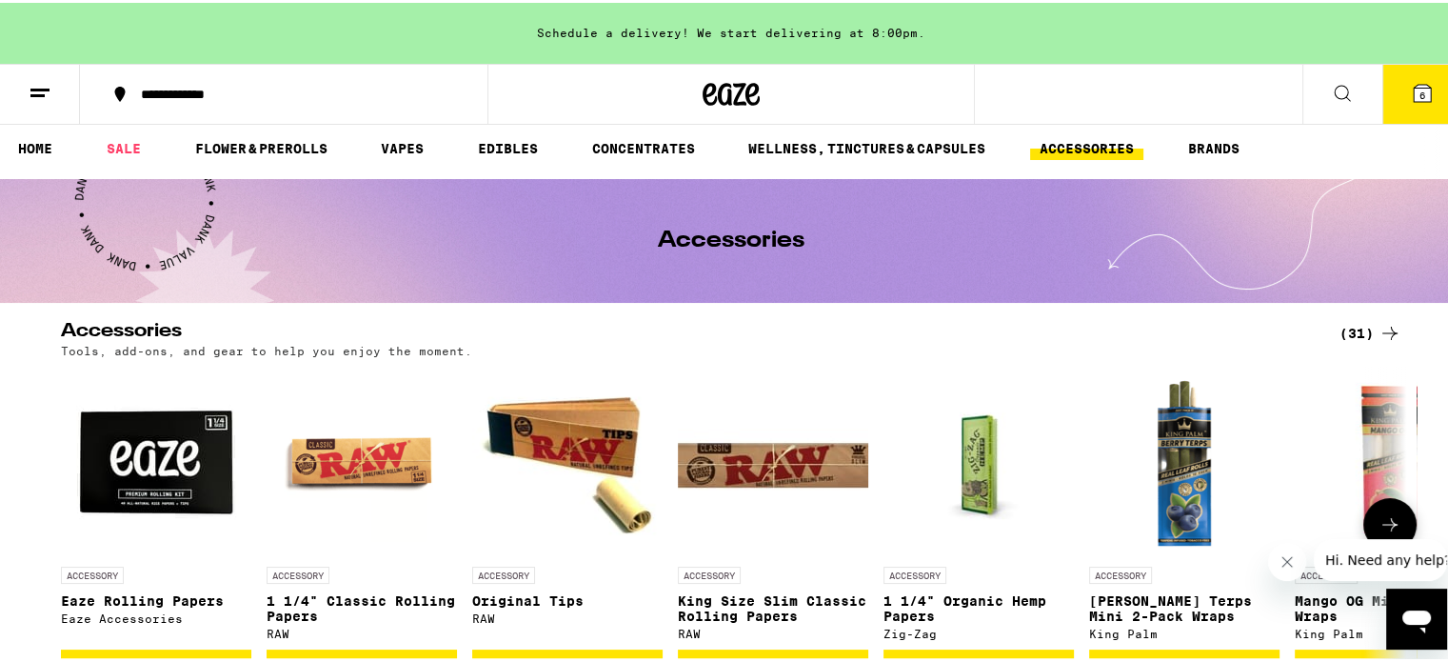
click at [1379, 502] on button at bounding box center [1390, 521] width 53 height 53
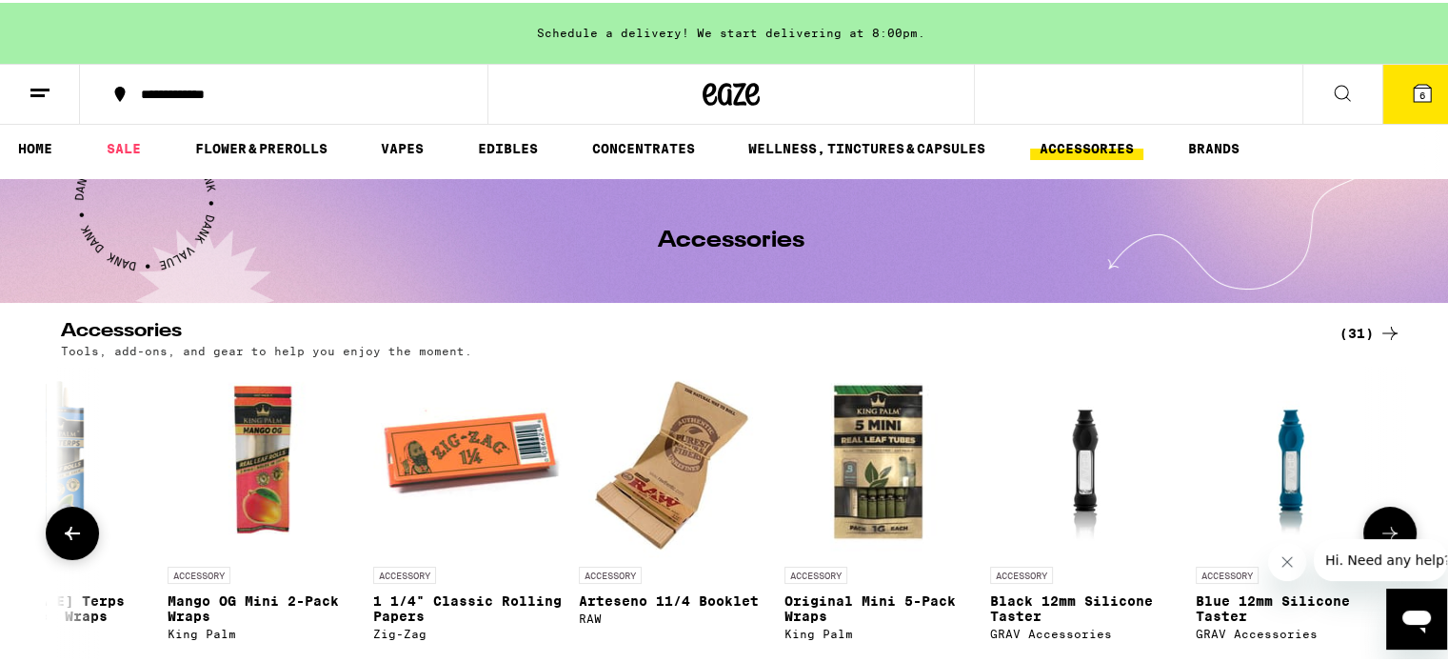
scroll to position [0, 1133]
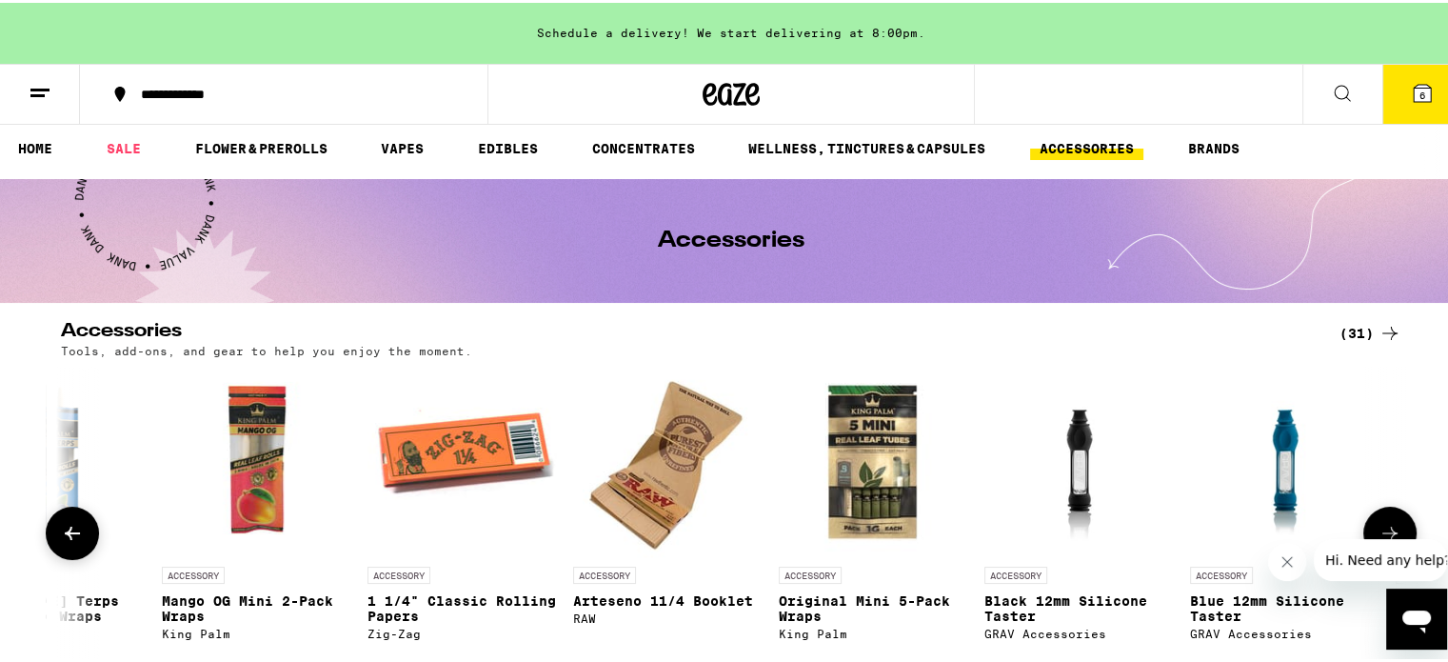
click at [1379, 502] on div "ACCESSORY Eaze Rolling Papers Eaze Accessories $2 ACCESSORY 1 1/4" Classic Roll…" at bounding box center [731, 530] width 1371 height 332
click at [1379, 525] on icon at bounding box center [1390, 530] width 23 height 23
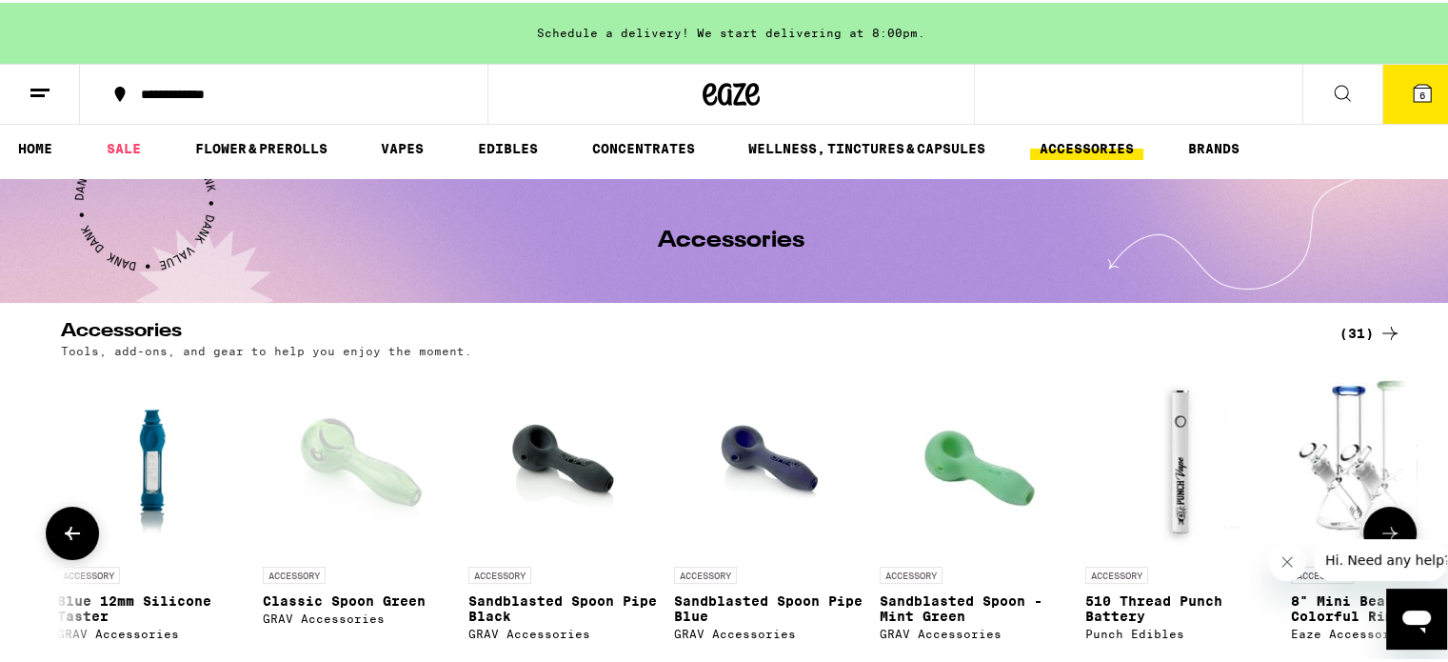
click at [1379, 525] on icon at bounding box center [1390, 530] width 23 height 23
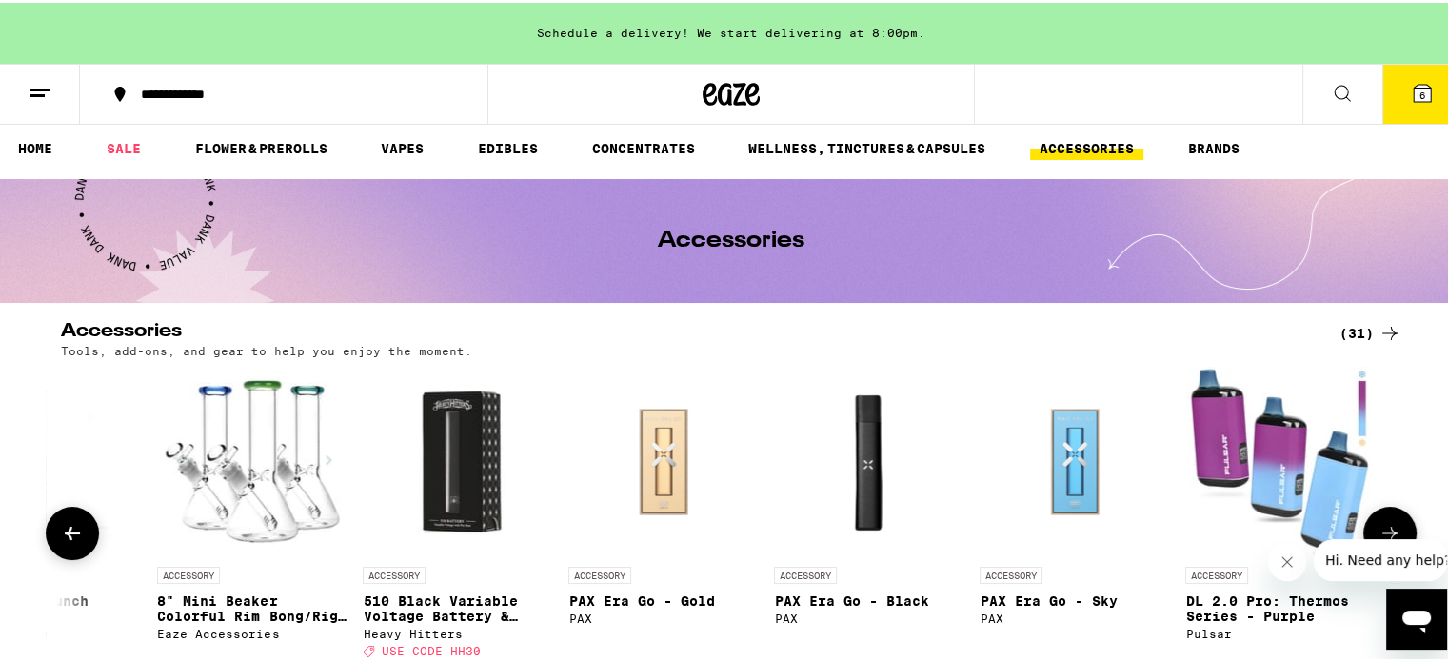
click at [1379, 525] on icon at bounding box center [1390, 530] width 23 height 23
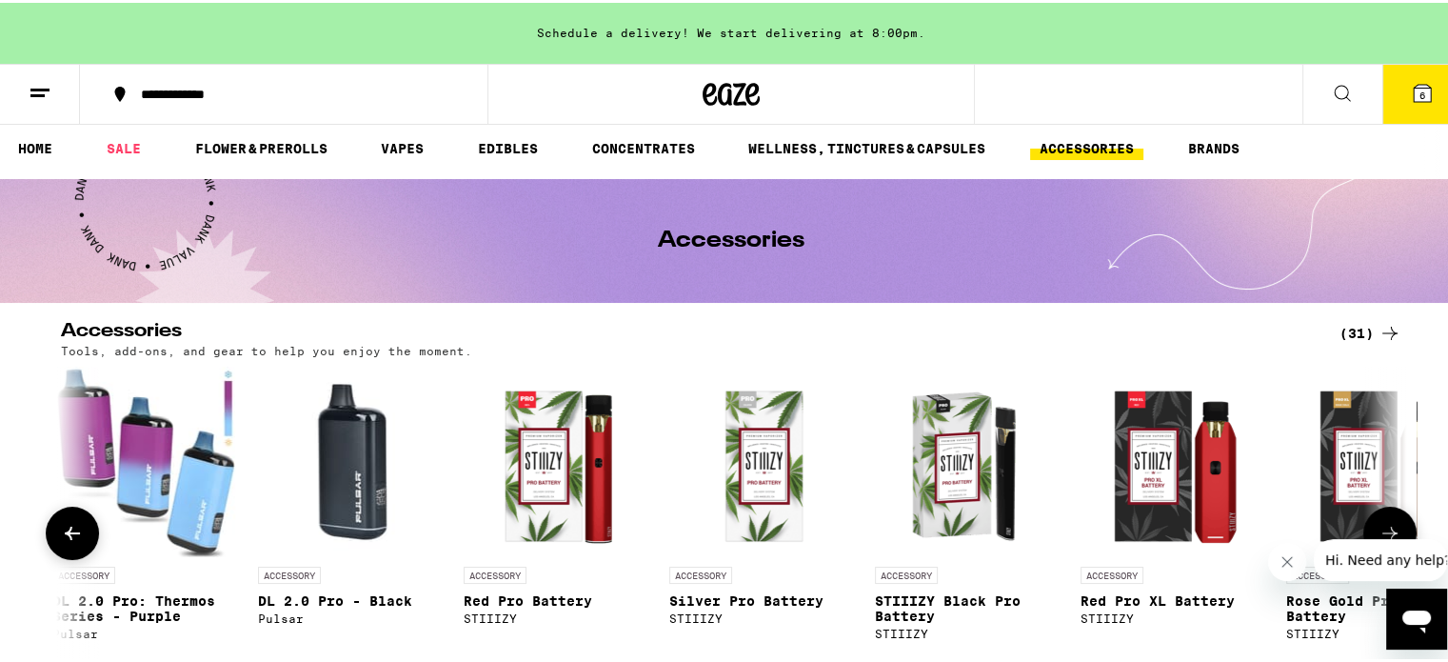
click at [1379, 525] on icon at bounding box center [1390, 530] width 23 height 23
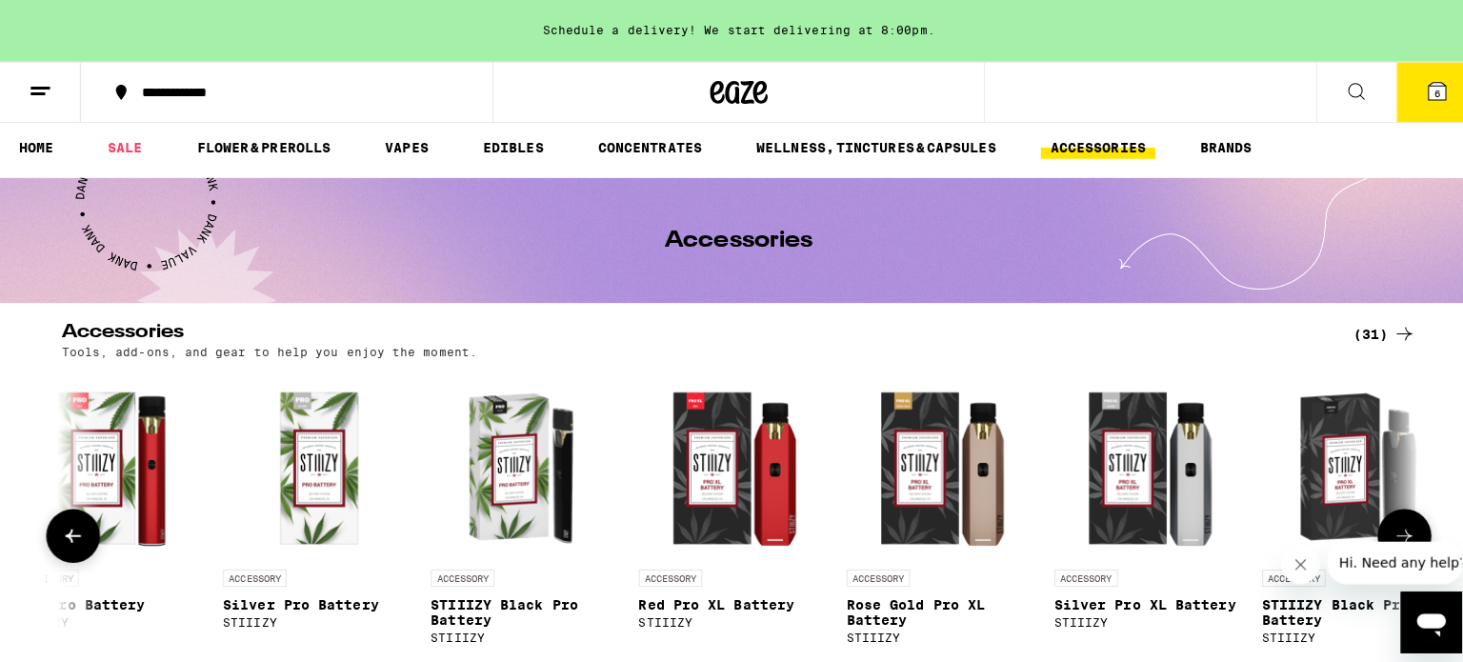
scroll to position [0, 5035]
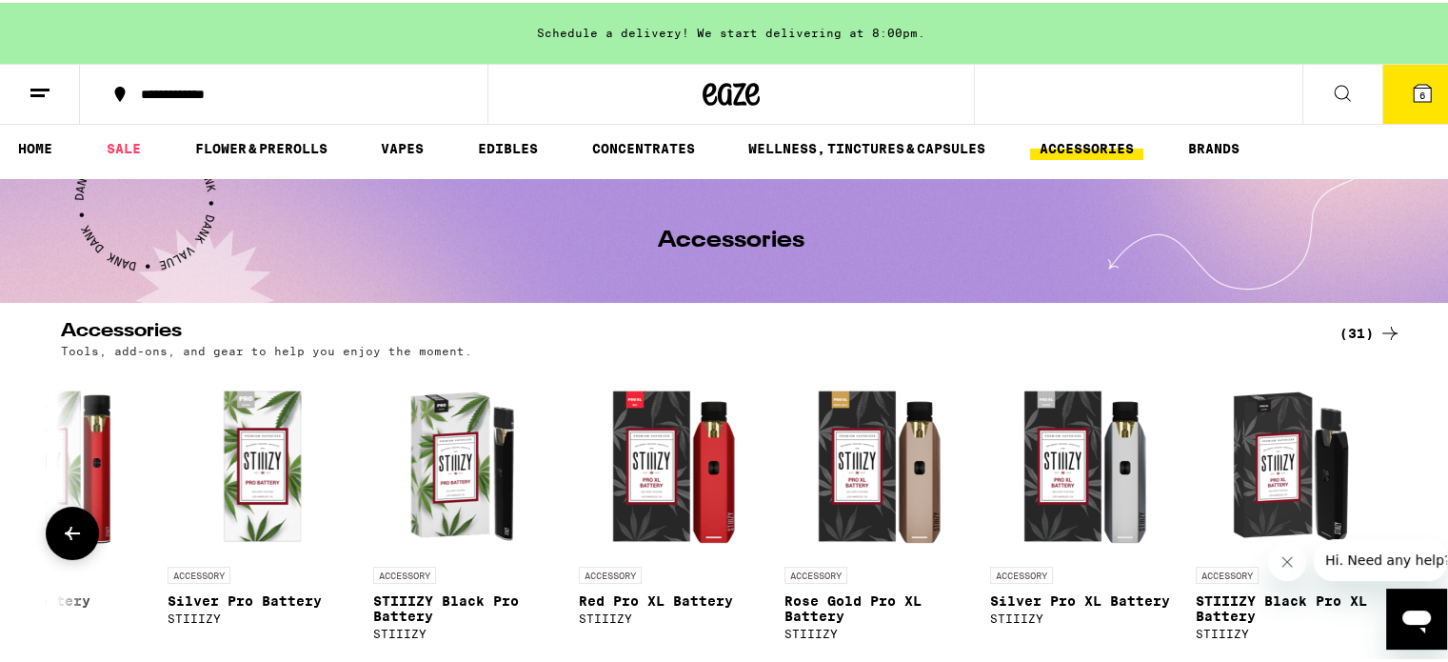
click at [1375, 525] on div at bounding box center [1390, 530] width 53 height 53
click at [1383, 83] on button "6" at bounding box center [1423, 91] width 80 height 59
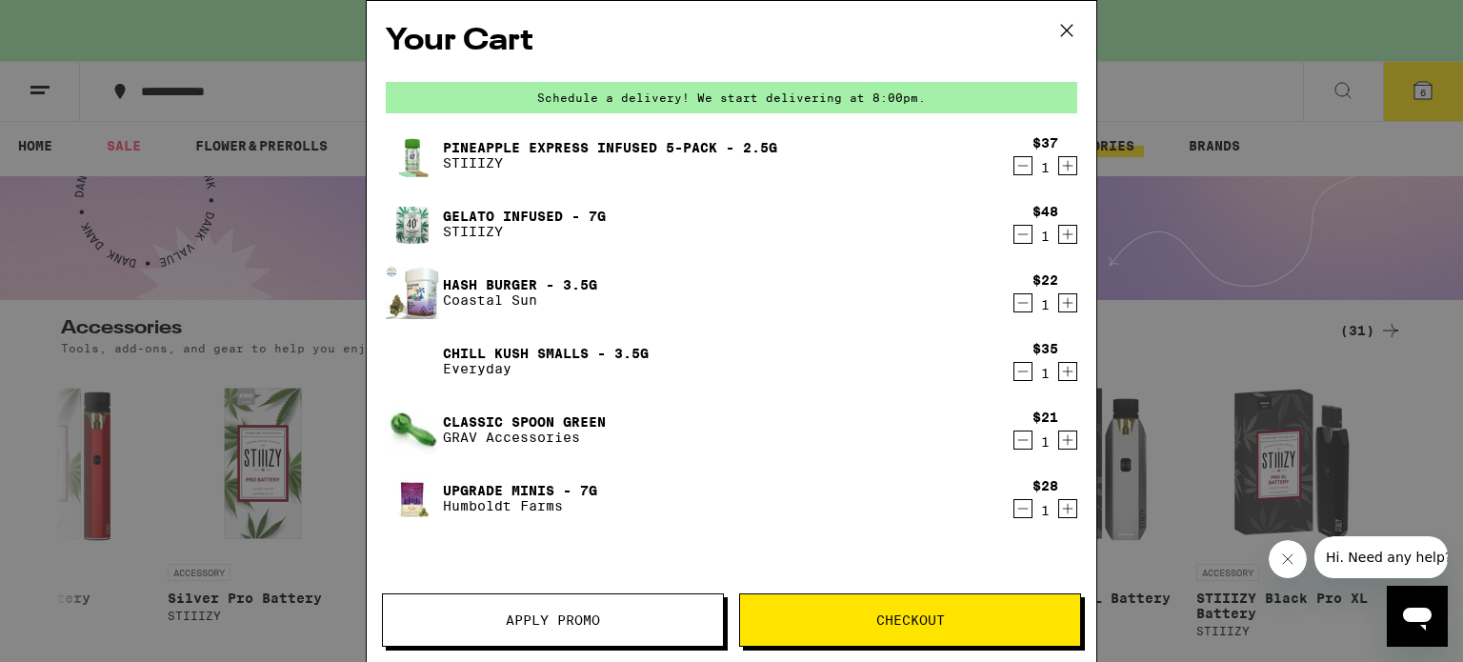
drag, startPoint x: 1203, startPoint y: 155, endPoint x: 815, endPoint y: 291, distance: 410.8
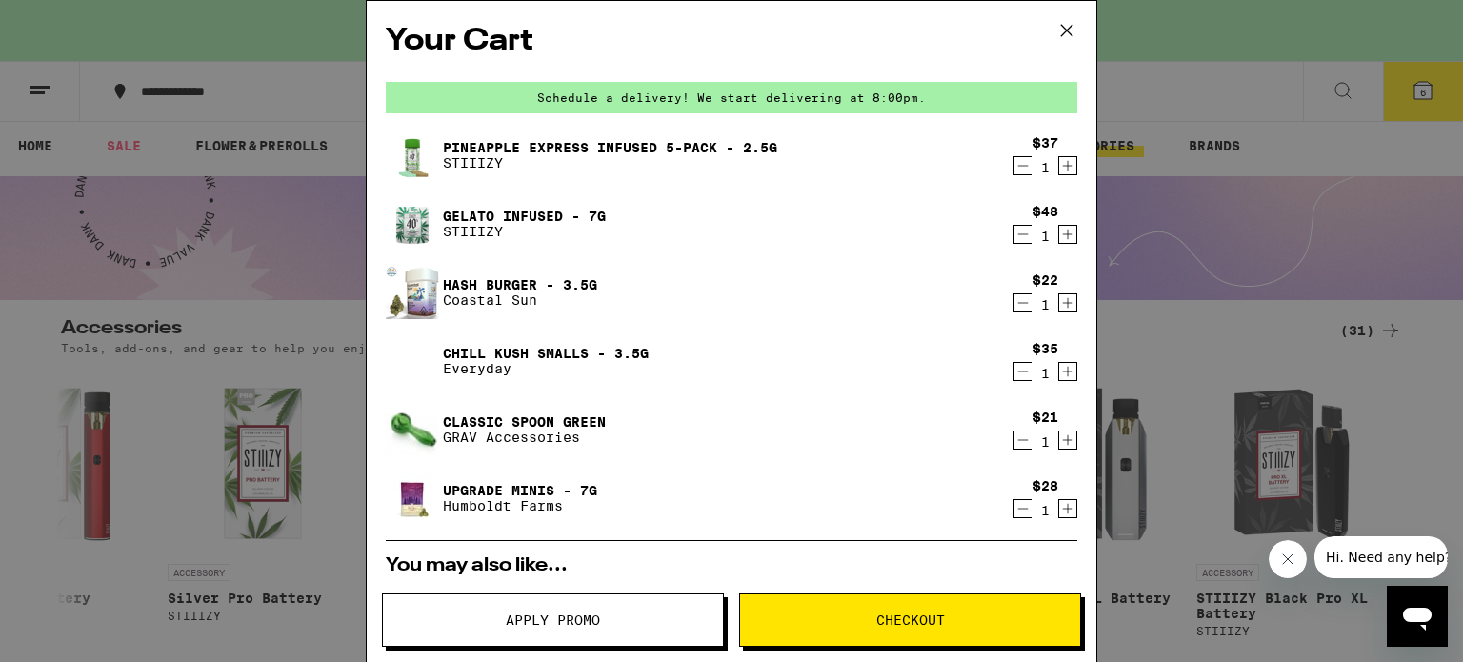
drag, startPoint x: 815, startPoint y: 291, endPoint x: 689, endPoint y: 289, distance: 125.7
click at [689, 289] on div "Hash Burger - 3.5g Coastal Sun" at bounding box center [695, 292] width 618 height 53
click at [1014, 506] on icon "Decrement" at bounding box center [1022, 508] width 17 height 23
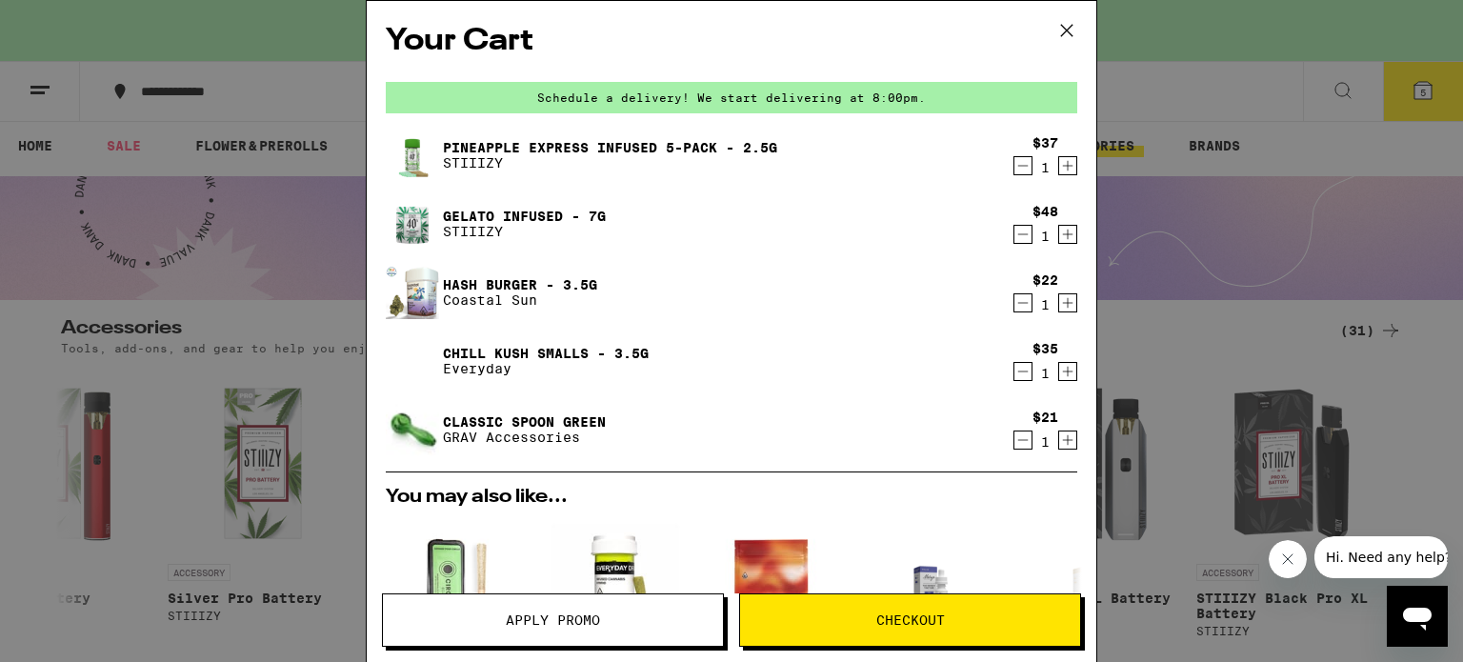
click at [1015, 311] on icon "Decrement" at bounding box center [1022, 302] width 17 height 23
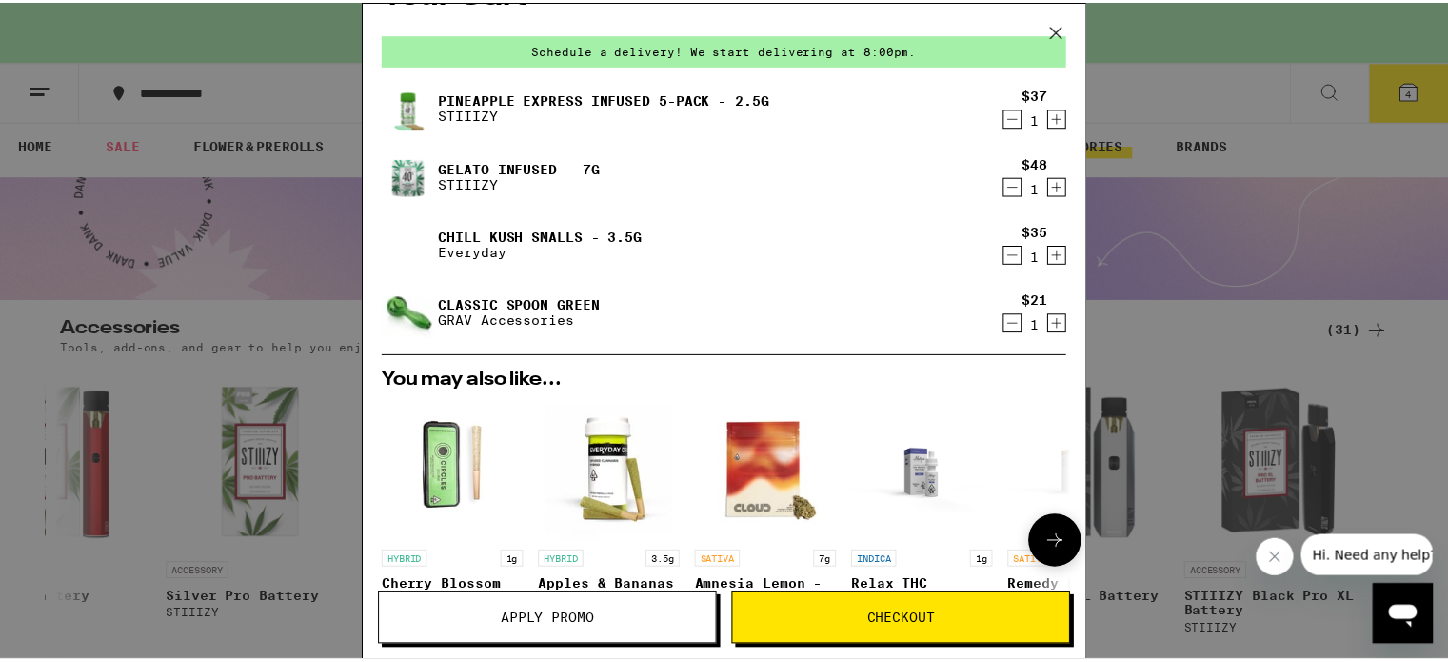
scroll to position [35, 0]
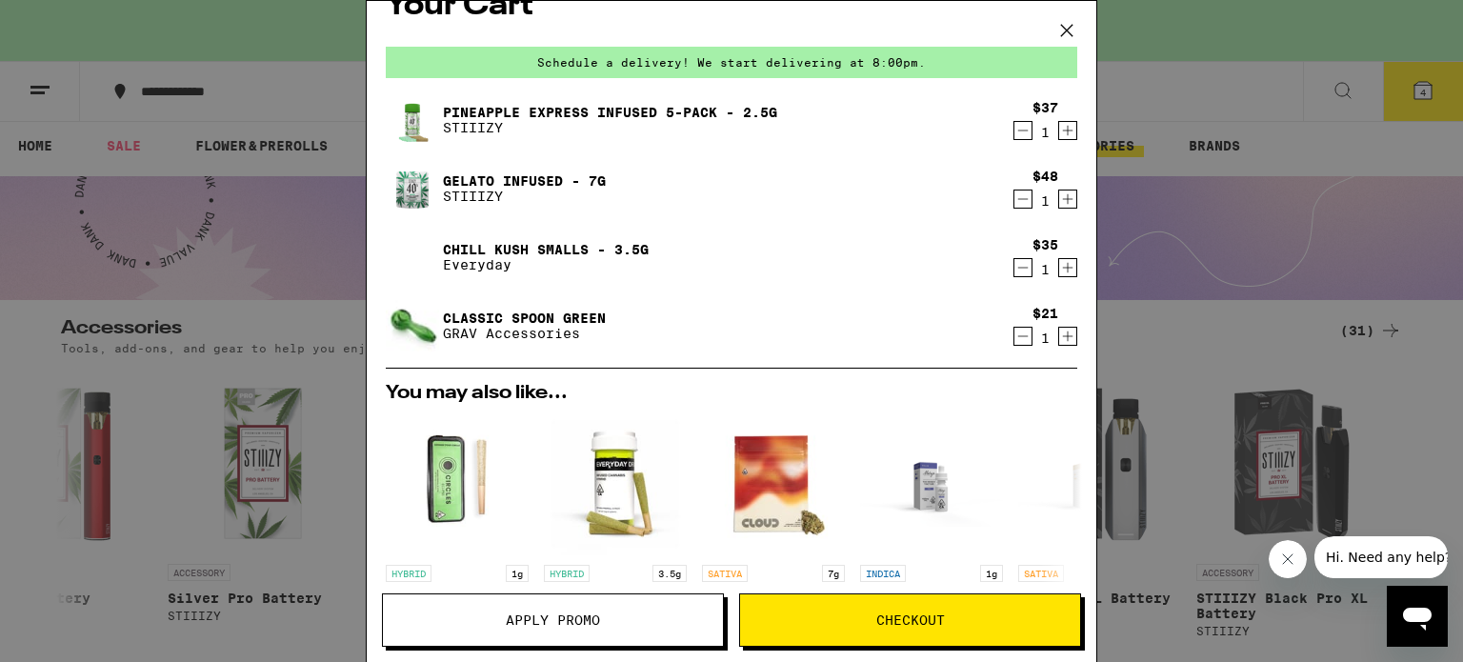
click at [1006, 334] on div "$21 1" at bounding box center [1041, 326] width 71 height 40
click at [1014, 335] on icon "Decrement" at bounding box center [1022, 336] width 17 height 23
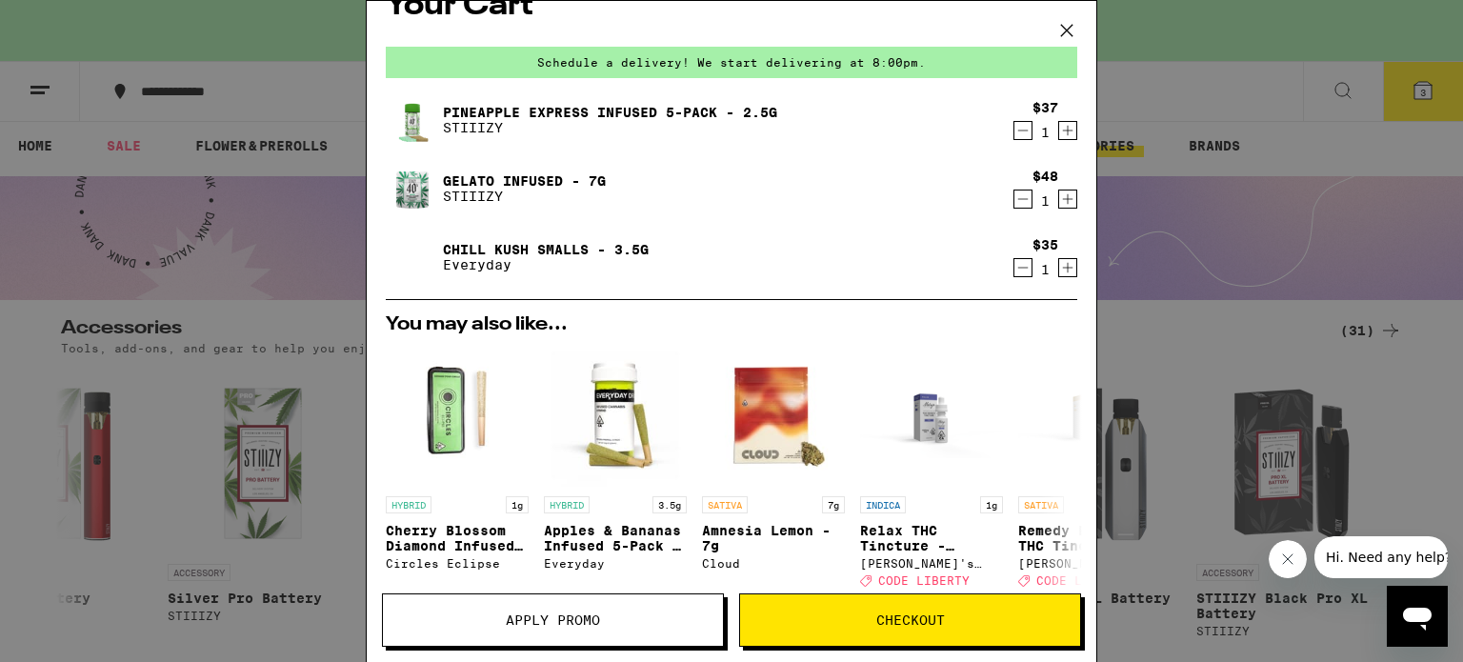
click at [1067, 22] on icon at bounding box center [1066, 30] width 29 height 29
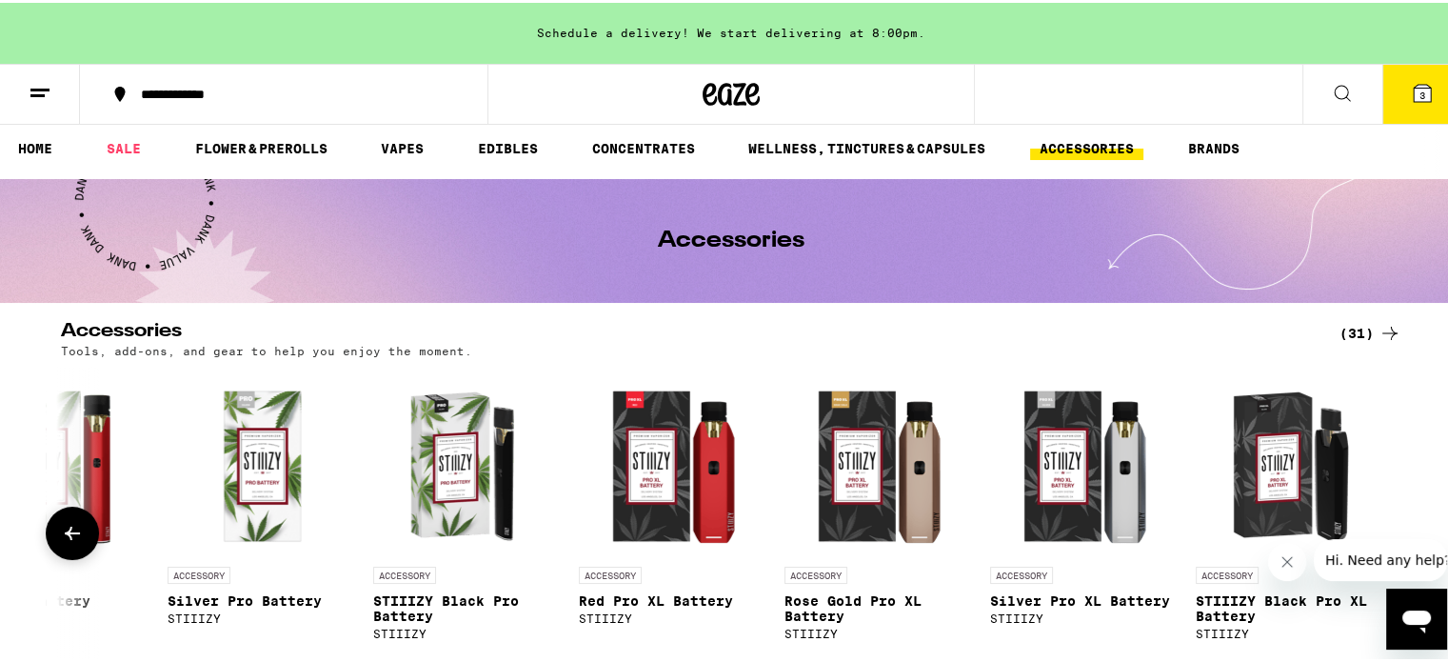
click at [72, 540] on icon at bounding box center [72, 530] width 23 height 23
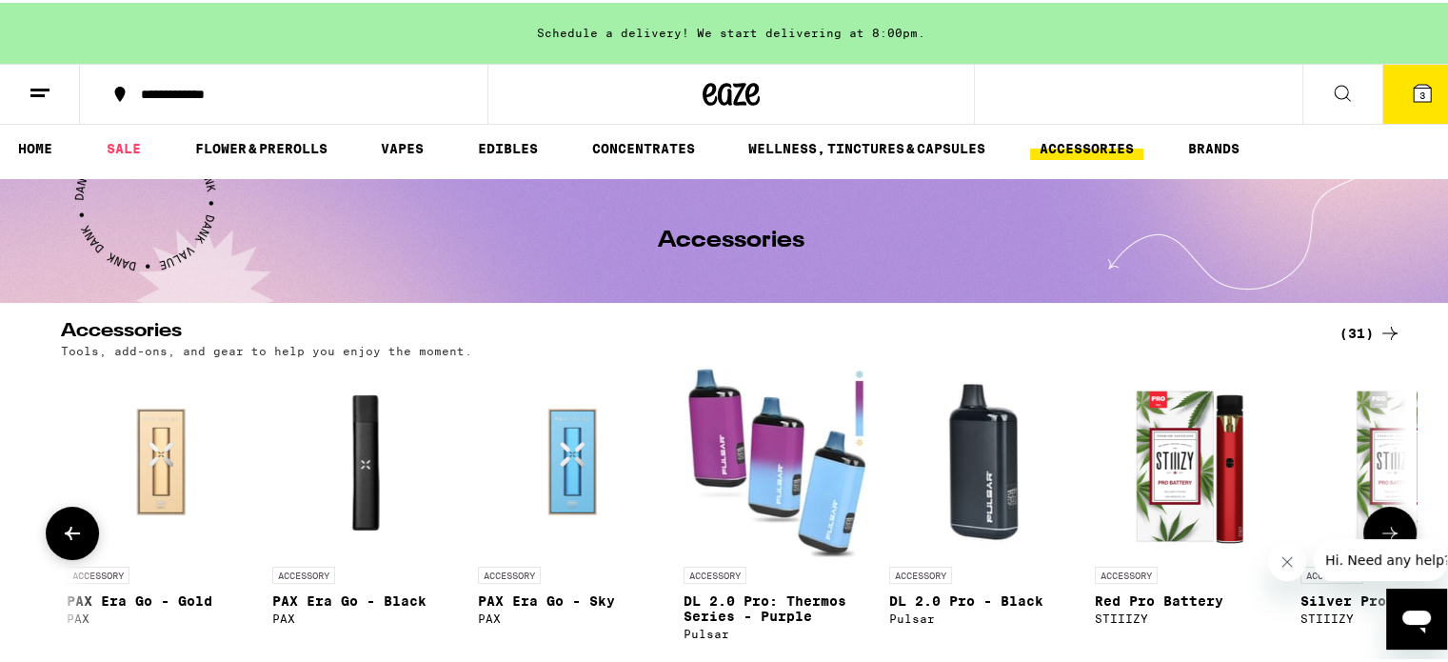
click at [71, 540] on icon at bounding box center [72, 530] width 23 height 23
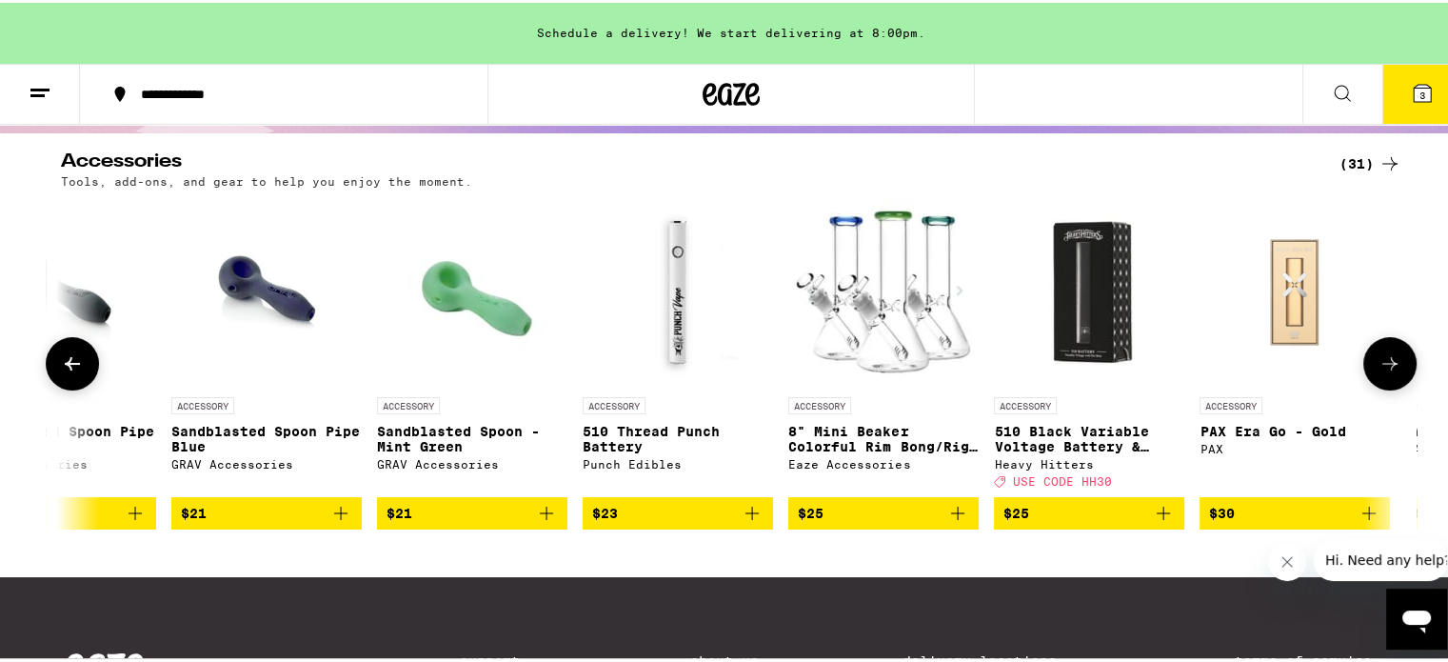
scroll to position [197, 0]
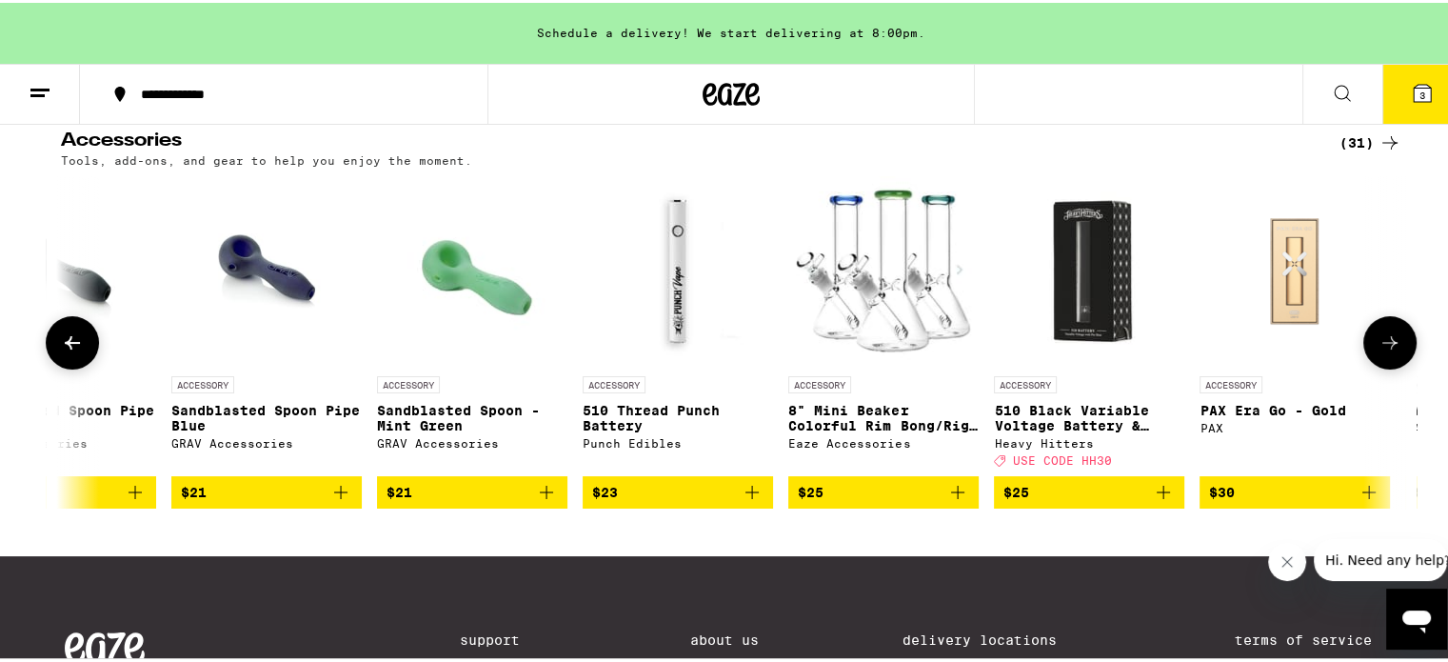
click at [65, 345] on icon at bounding box center [72, 339] width 15 height 13
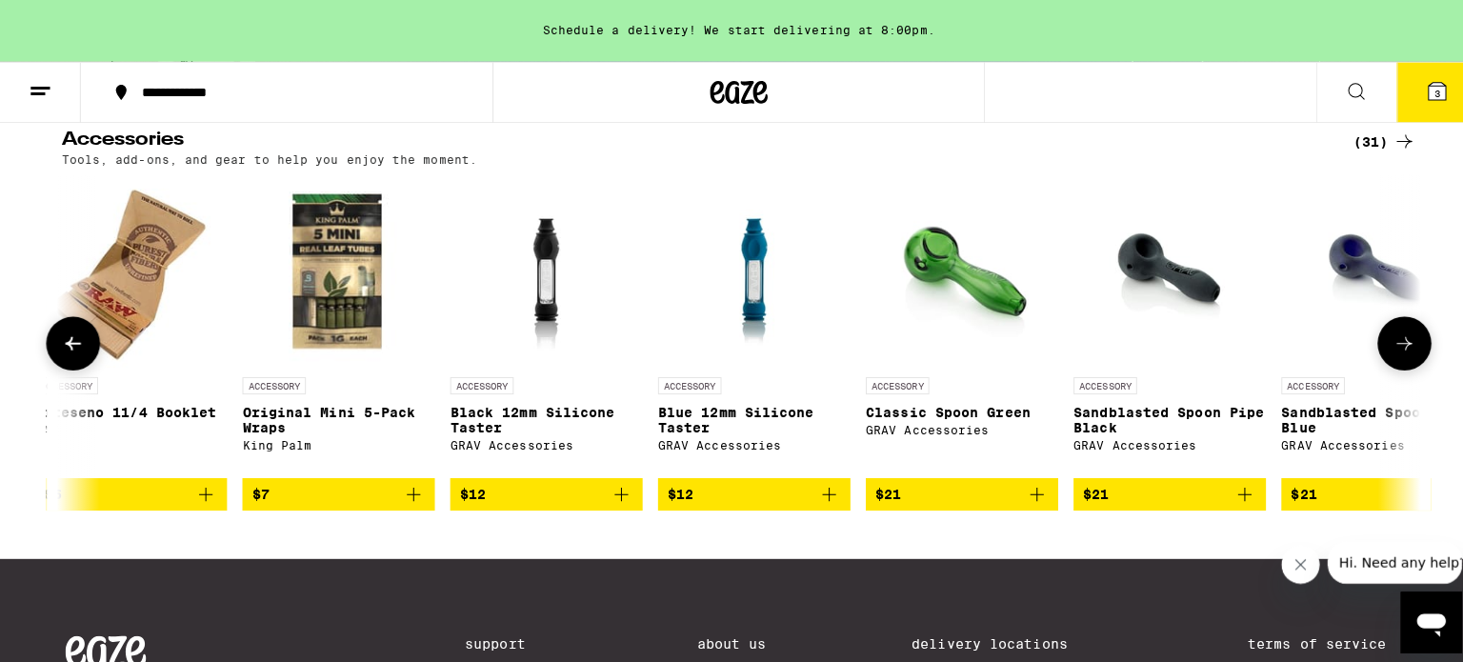
scroll to position [0, 1637]
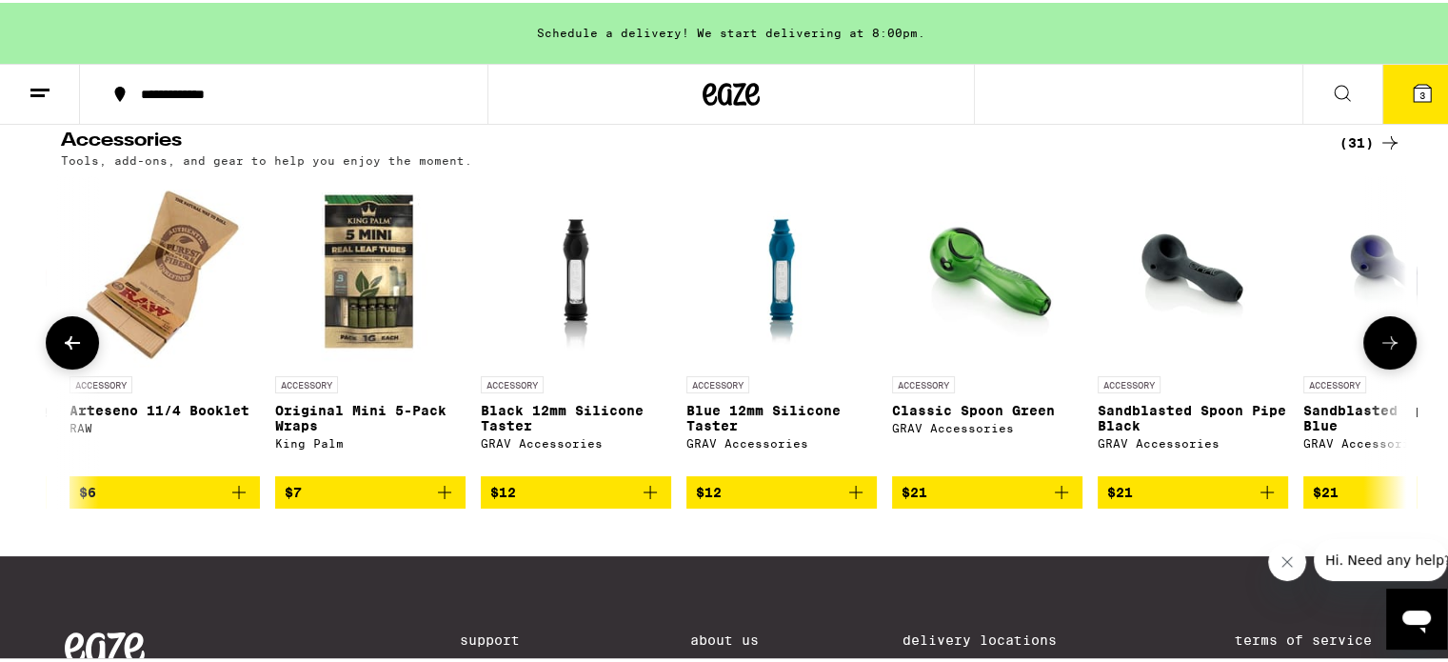
click at [1216, 496] on span "$21" at bounding box center [1192, 489] width 171 height 23
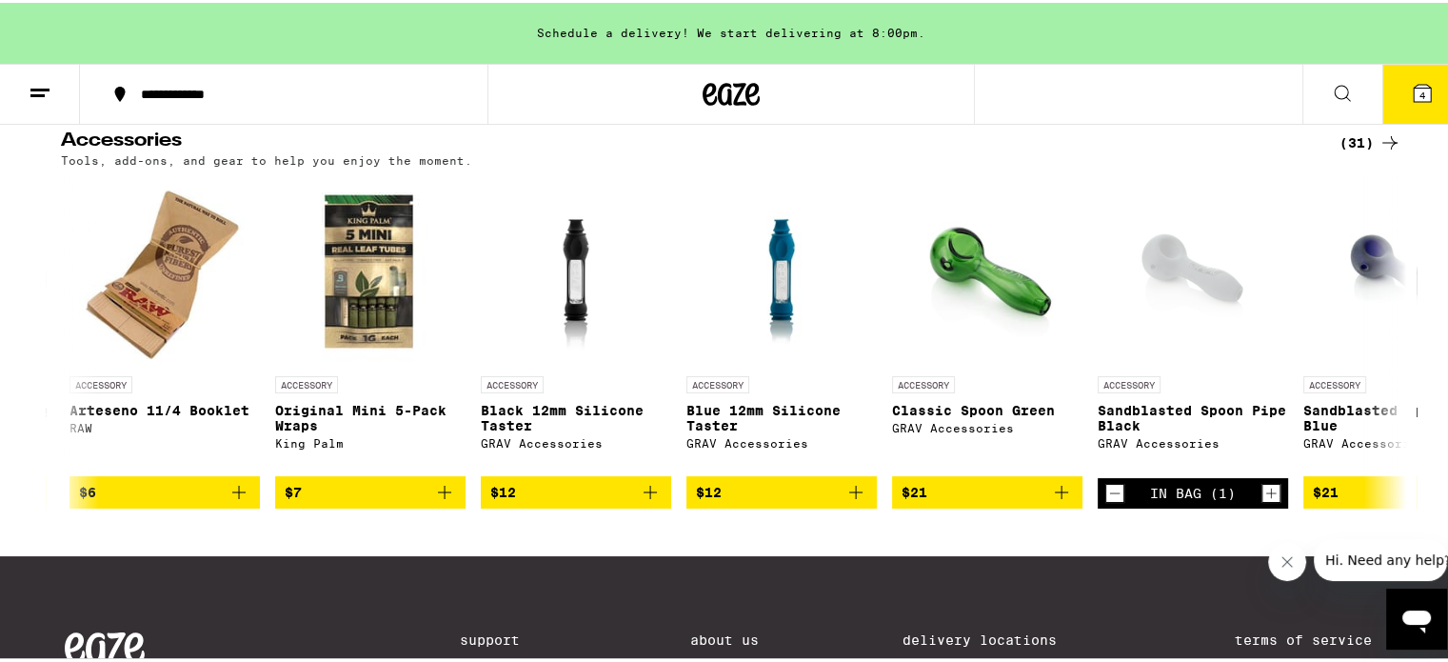
click at [1408, 102] on button "4" at bounding box center [1423, 91] width 80 height 59
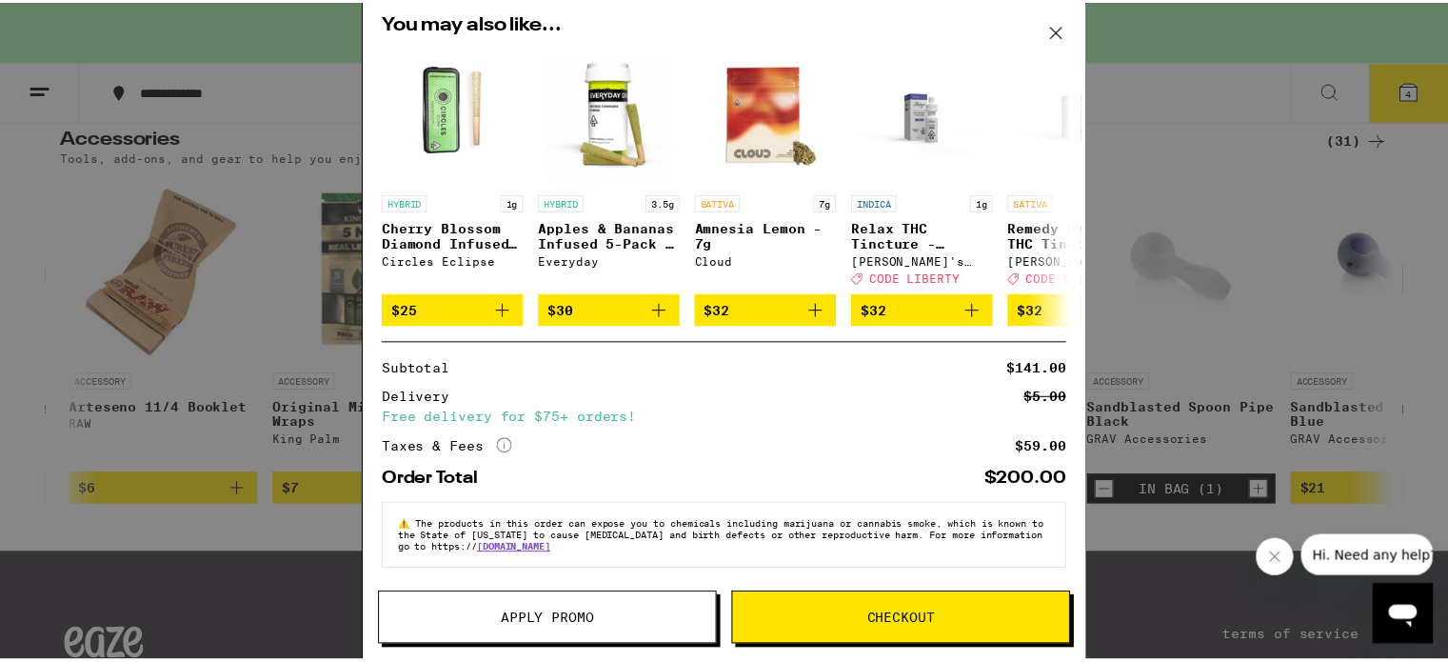
scroll to position [416, 0]
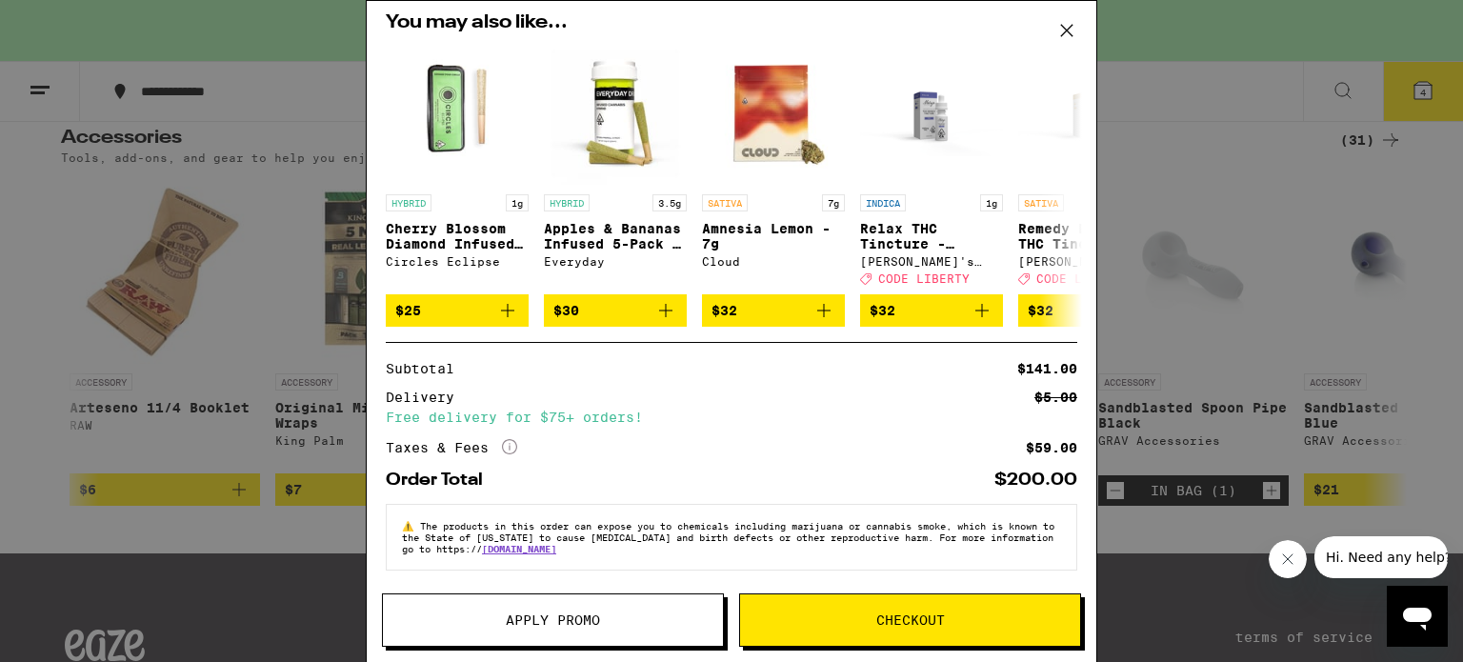
click at [505, 439] on icon at bounding box center [509, 446] width 15 height 15
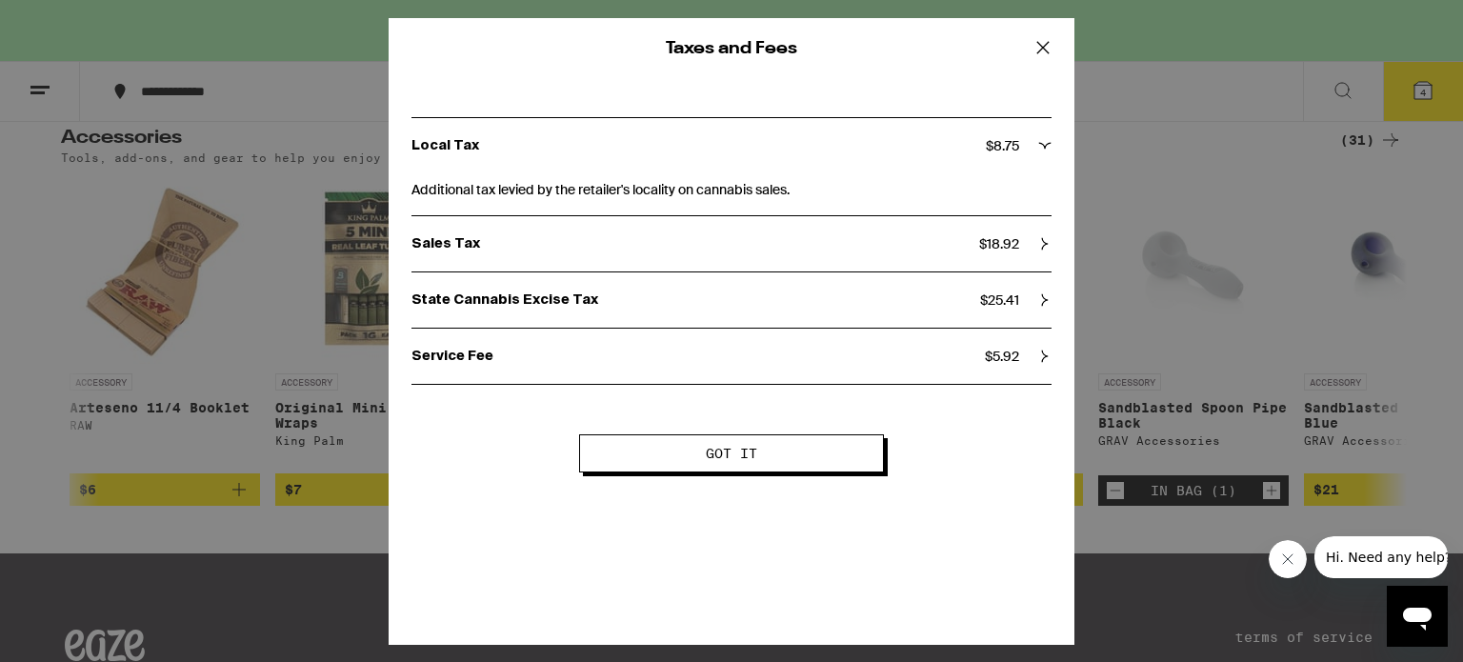
click at [1041, 52] on icon at bounding box center [1042, 47] width 29 height 29
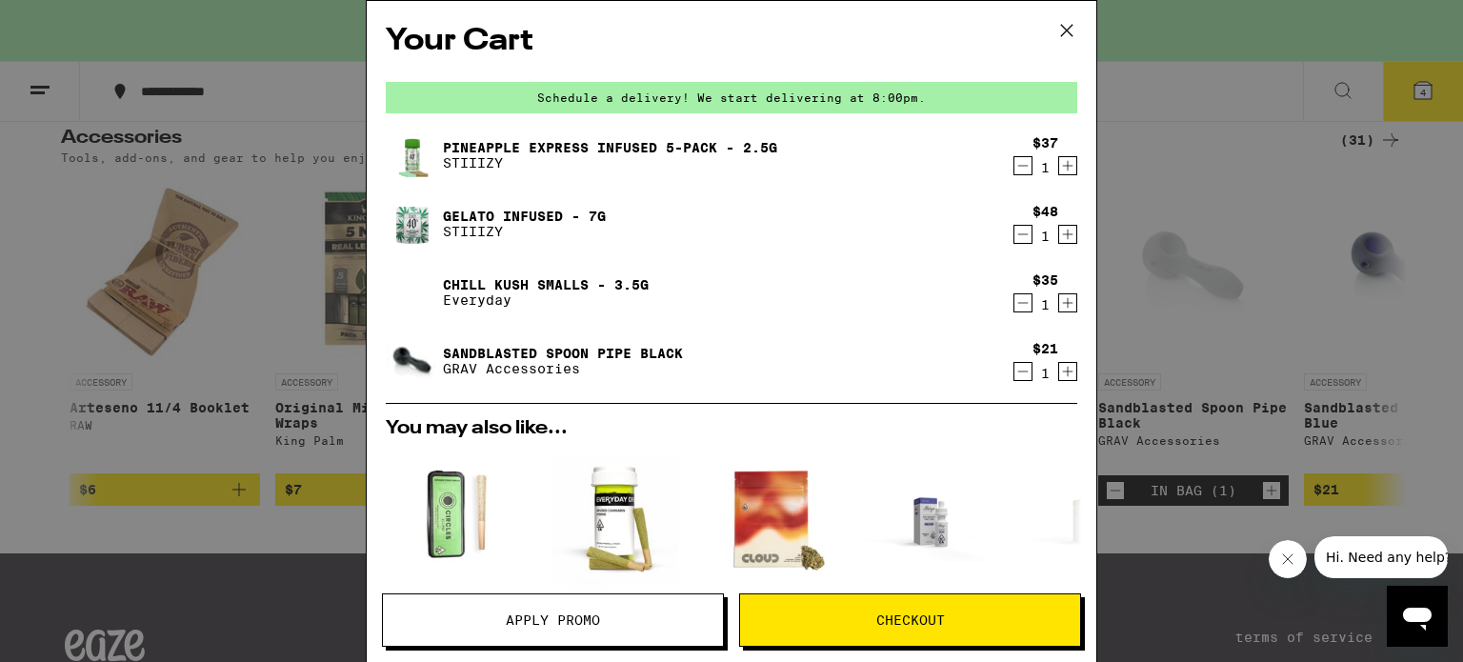
click at [1059, 35] on icon at bounding box center [1066, 30] width 29 height 29
